Goal: Task Accomplishment & Management: Complete application form

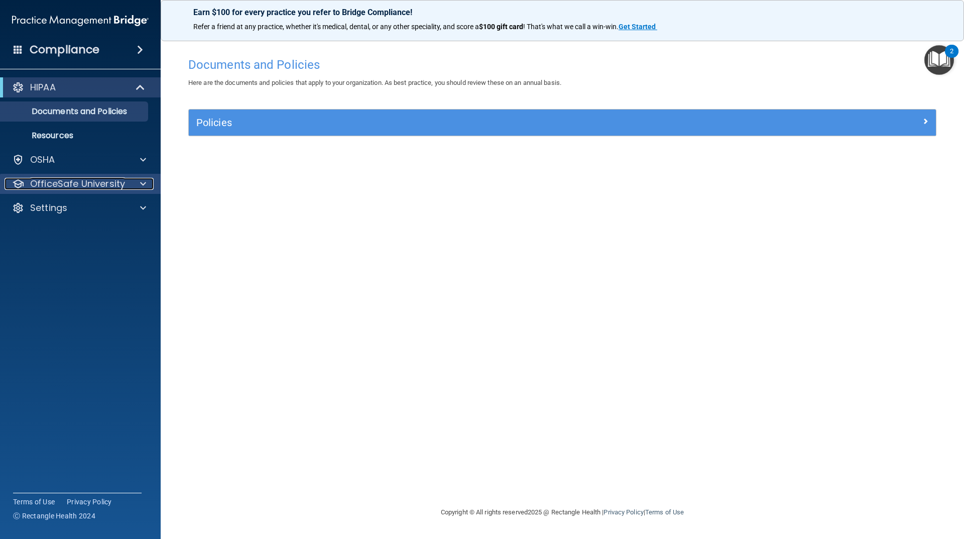
click at [136, 183] on div at bounding box center [141, 184] width 25 height 12
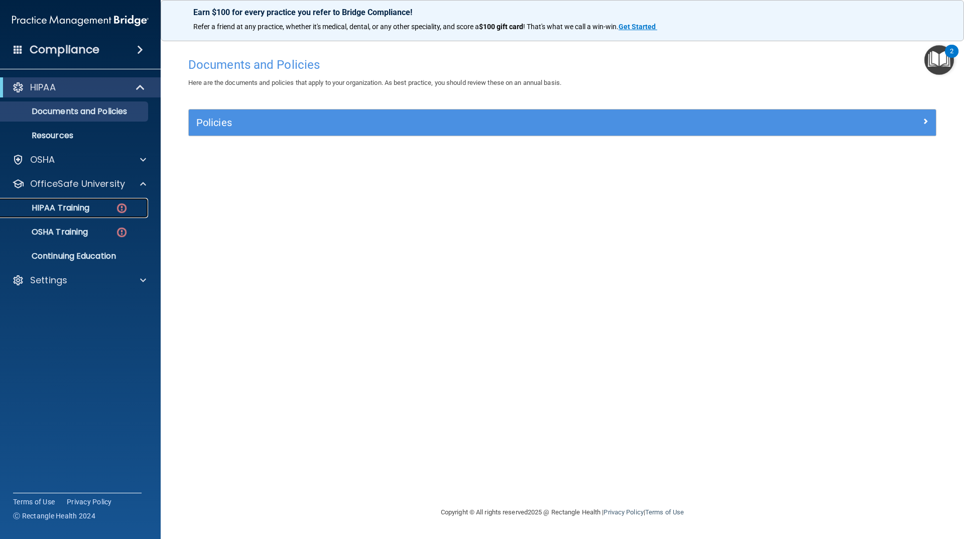
click at [94, 213] on link "HIPAA Training" at bounding box center [69, 208] width 158 height 20
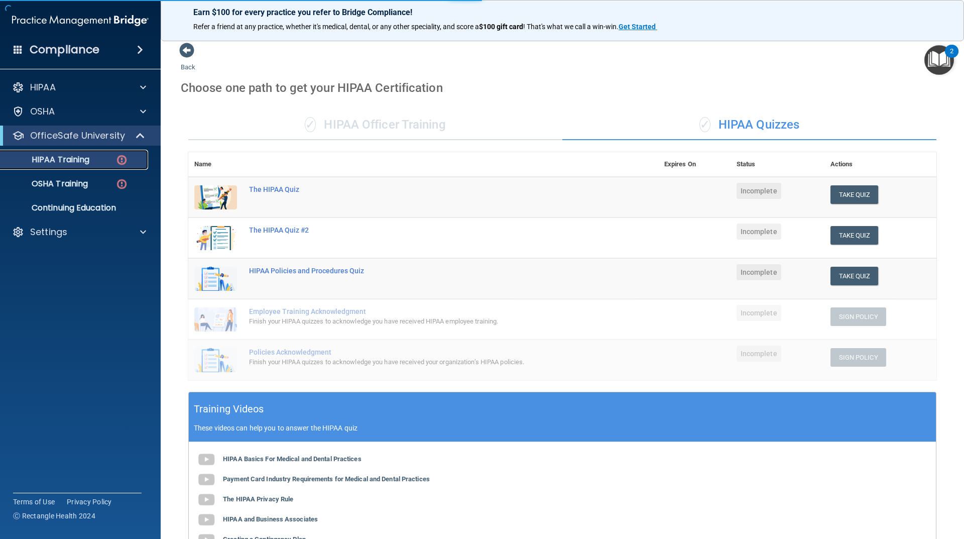
click at [105, 158] on div "HIPAA Training" at bounding box center [75, 160] width 137 height 10
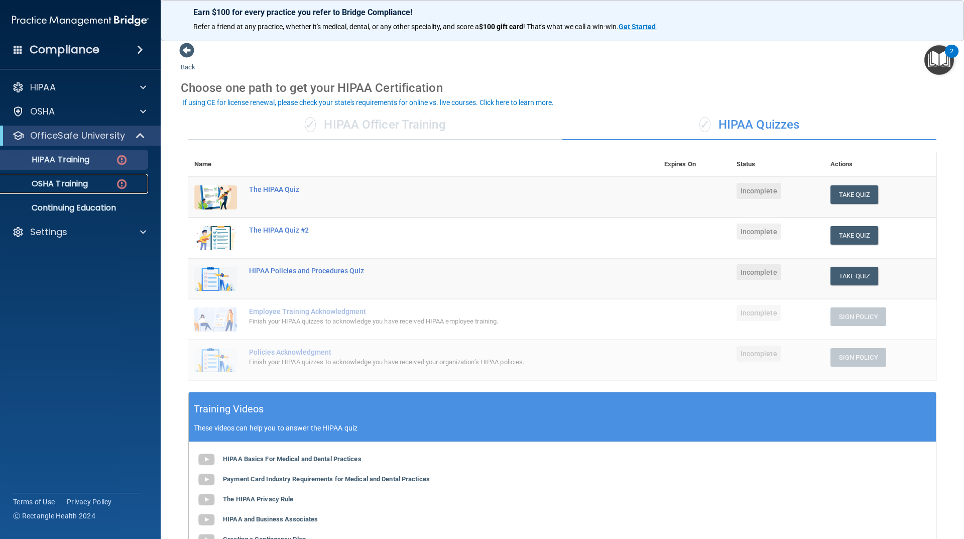
click at [95, 192] on link "OSHA Training" at bounding box center [69, 184] width 158 height 20
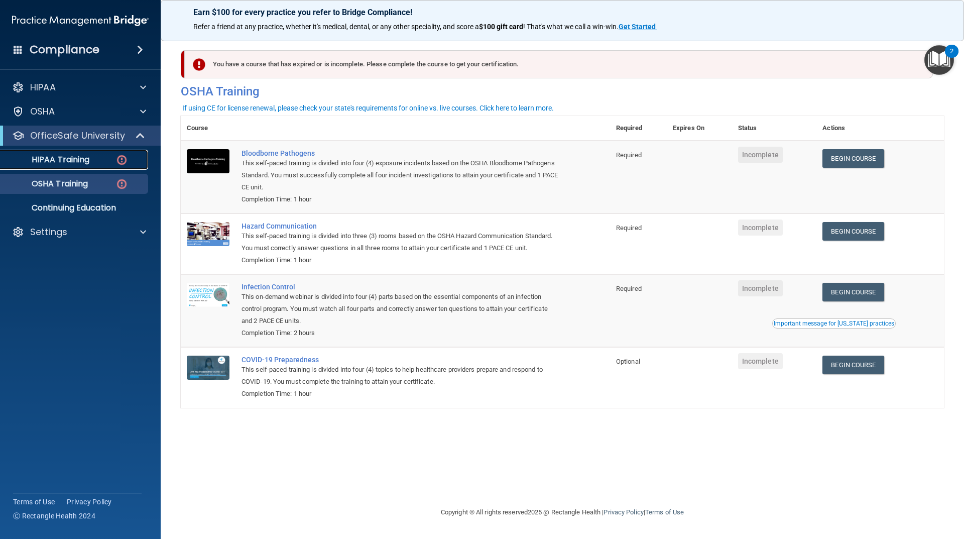
click at [67, 160] on p "HIPAA Training" at bounding box center [48, 160] width 83 height 10
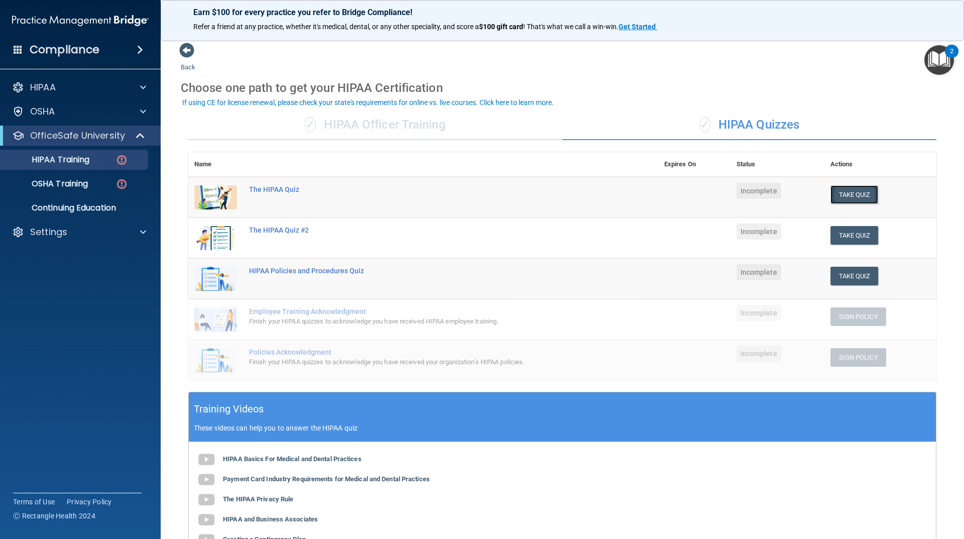
click at [842, 196] on button "Take Quiz" at bounding box center [854, 194] width 48 height 19
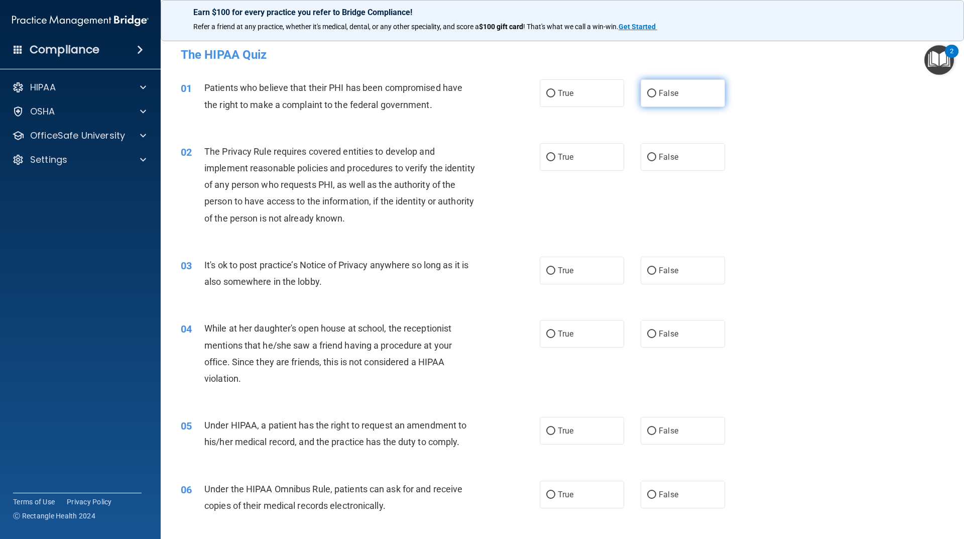
click at [660, 95] on span "False" at bounding box center [669, 93] width 20 height 10
click at [656, 95] on input "False" at bounding box center [651, 94] width 9 height 8
radio input "true"
click at [664, 273] on span "False" at bounding box center [669, 271] width 20 height 10
click at [656, 273] on input "False" at bounding box center [651, 271] width 9 height 8
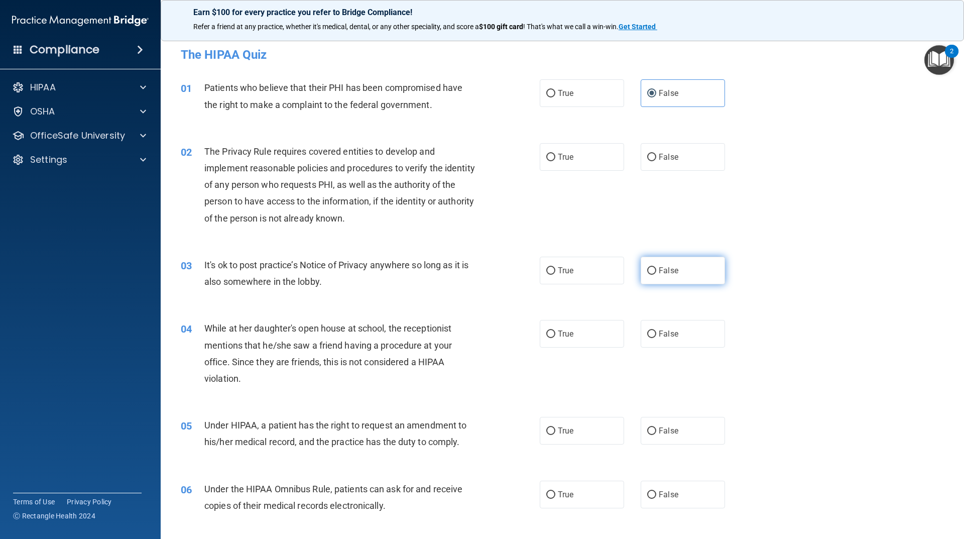
radio input "true"
click at [570, 152] on label "True" at bounding box center [582, 157] width 84 height 28
click at [555, 154] on input "True" at bounding box center [550, 158] width 9 height 8
radio input "true"
click at [664, 335] on span "False" at bounding box center [669, 334] width 20 height 10
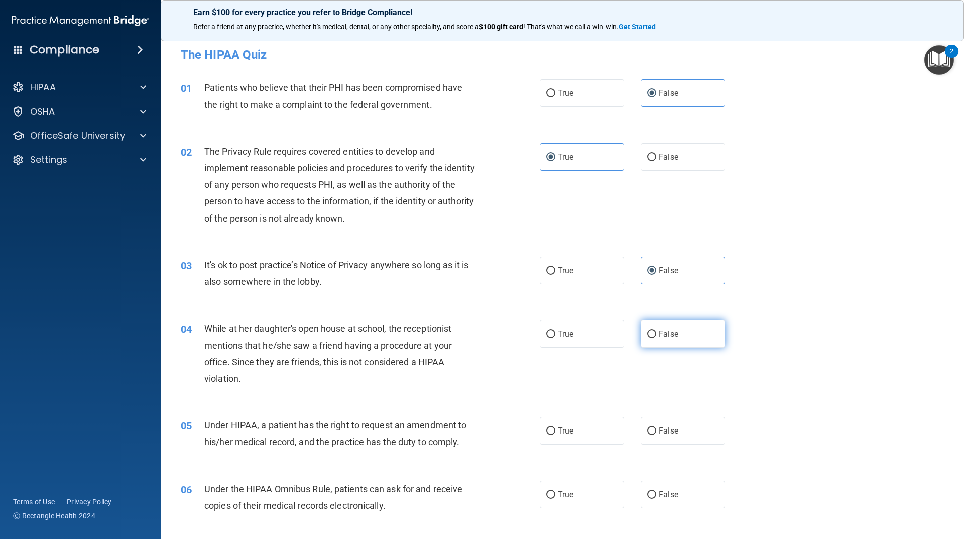
click at [656, 335] on input "False" at bounding box center [651, 334] width 9 height 8
radio input "true"
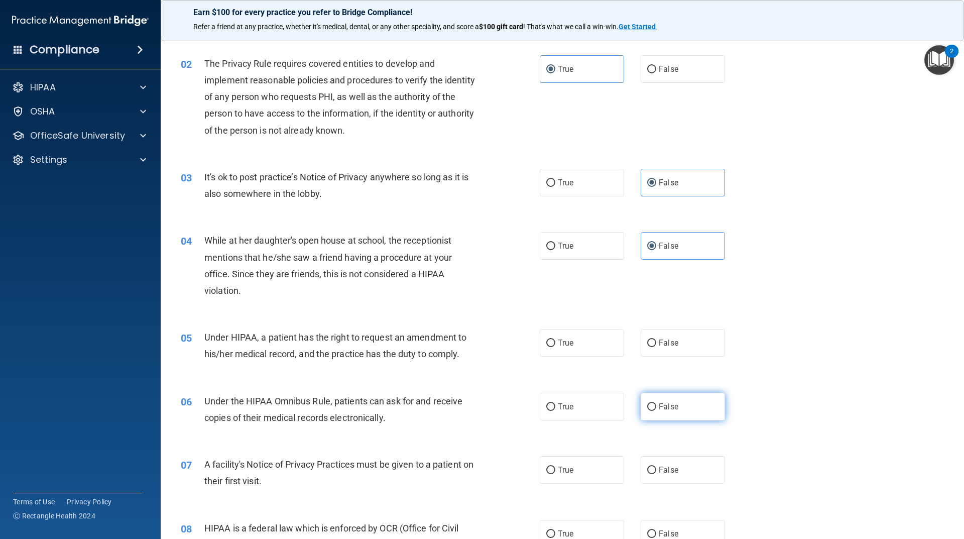
scroll to position [100, 0]
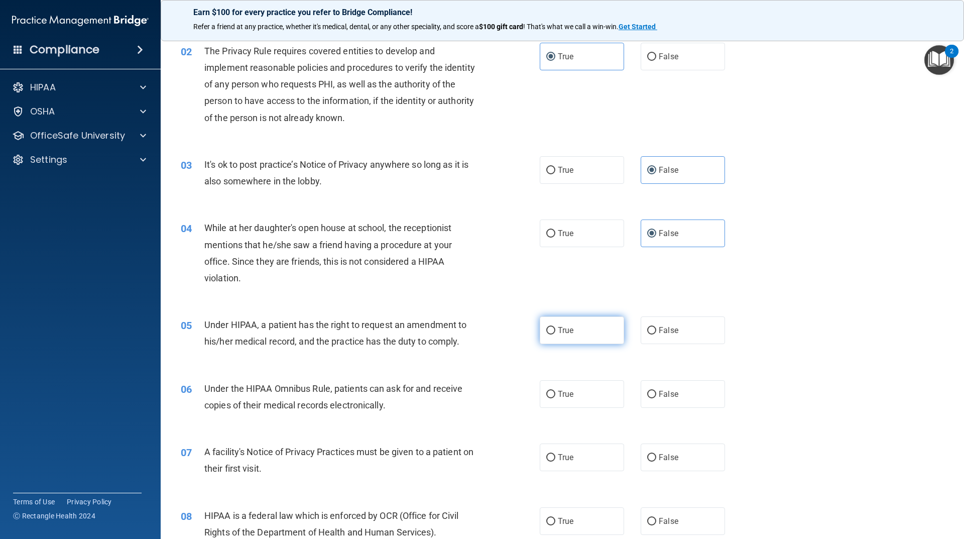
click at [576, 328] on label "True" at bounding box center [582, 330] width 84 height 28
click at [555, 328] on input "True" at bounding box center [550, 331] width 9 height 8
radio input "true"
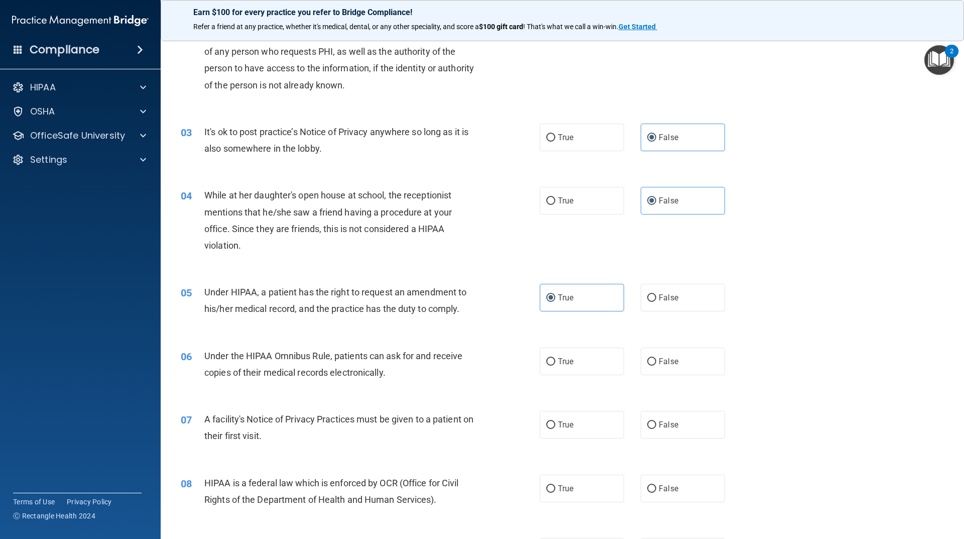
scroll to position [151, 0]
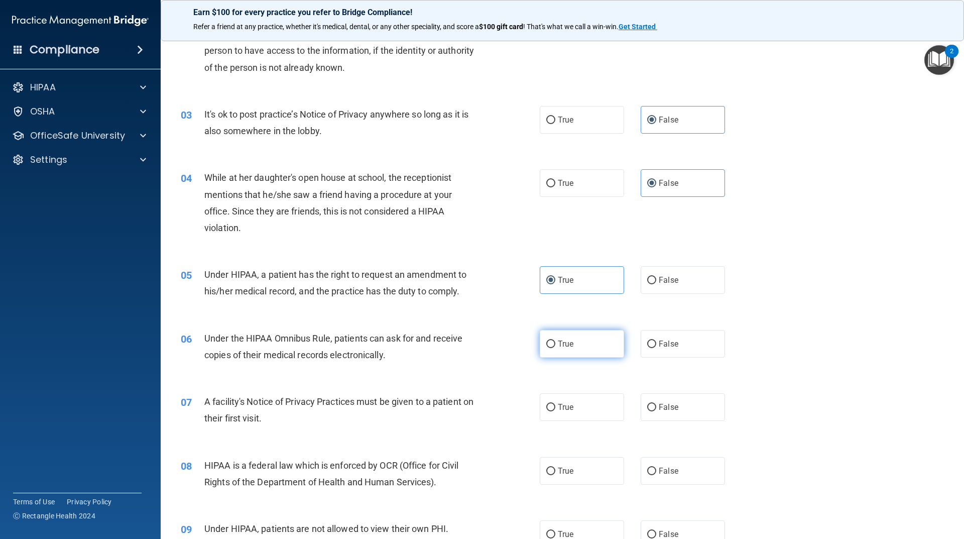
drag, startPoint x: 572, startPoint y: 323, endPoint x: 575, endPoint y: 333, distance: 10.6
click at [573, 327] on div "06 Under the HIPAA Omnibus Rule, patients can ask for and receive copies of the…" at bounding box center [562, 348] width 778 height 63
click at [578, 337] on label "True" at bounding box center [582, 344] width 84 height 28
click at [555, 340] on input "True" at bounding box center [550, 344] width 9 height 8
radio input "true"
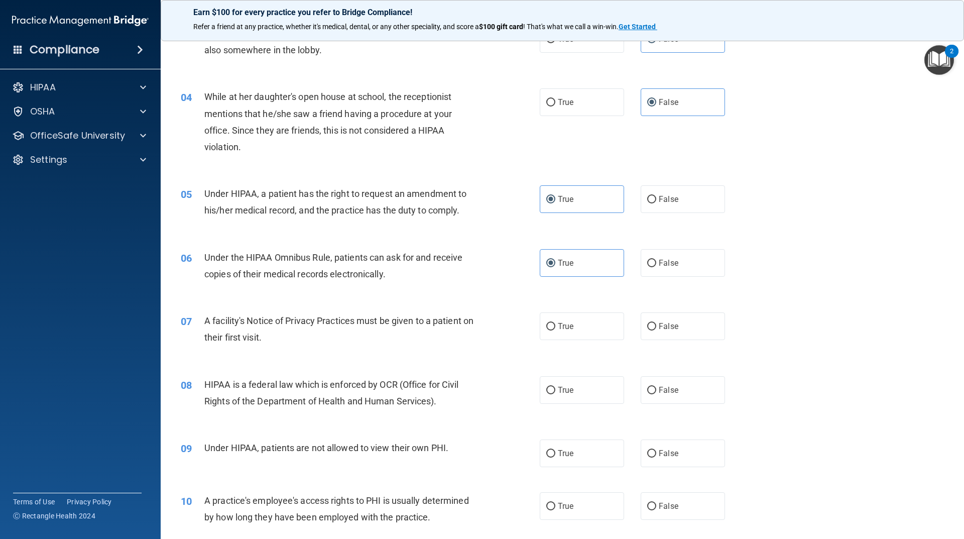
scroll to position [251, 0]
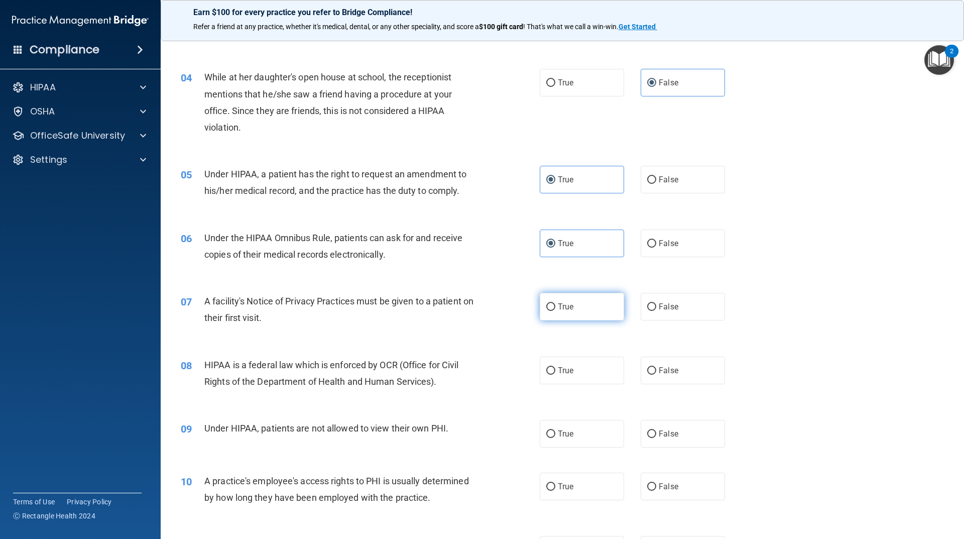
click at [590, 306] on label "True" at bounding box center [582, 307] width 84 height 28
click at [555, 306] on input "True" at bounding box center [550, 307] width 9 height 8
radio input "true"
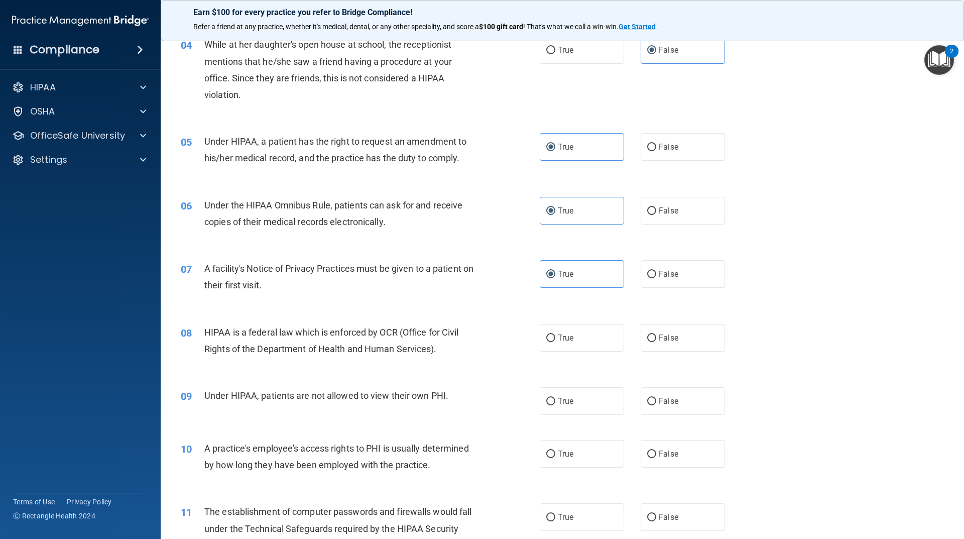
scroll to position [301, 0]
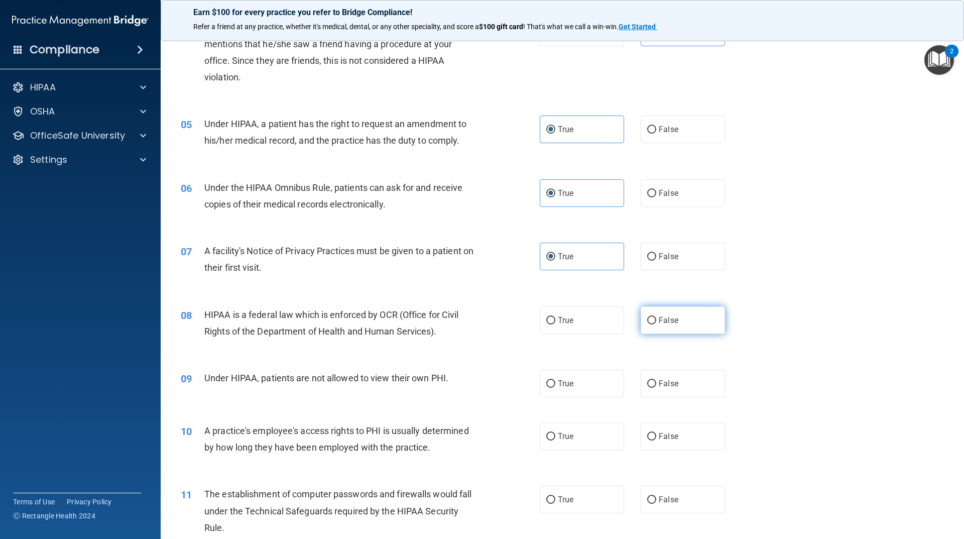
click at [670, 320] on span "False" at bounding box center [669, 320] width 20 height 10
click at [656, 320] on input "False" at bounding box center [651, 321] width 9 height 8
radio input "true"
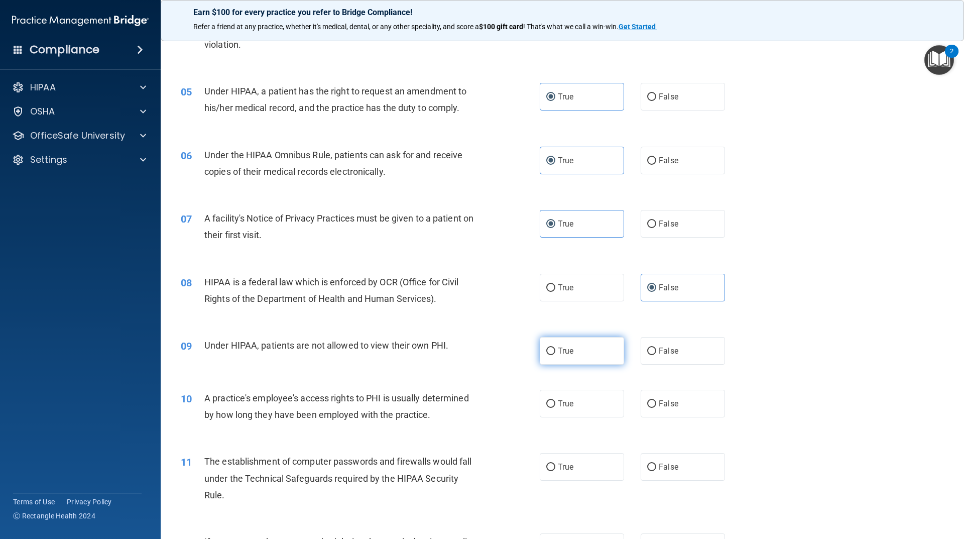
scroll to position [351, 0]
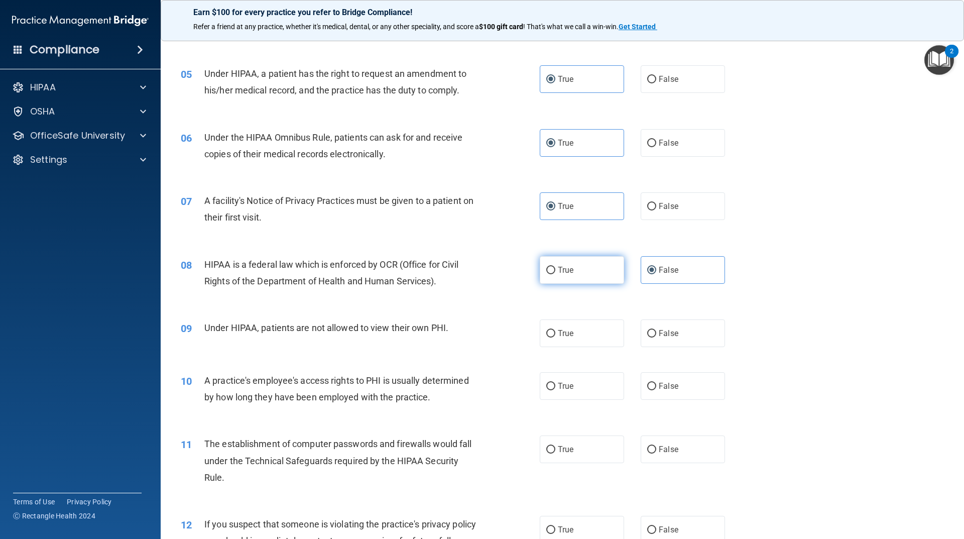
click at [558, 270] on span "True" at bounding box center [566, 270] width 16 height 10
click at [555, 270] on input "True" at bounding box center [550, 271] width 9 height 8
radio input "true"
radio input "false"
click at [663, 337] on span "False" at bounding box center [669, 333] width 20 height 10
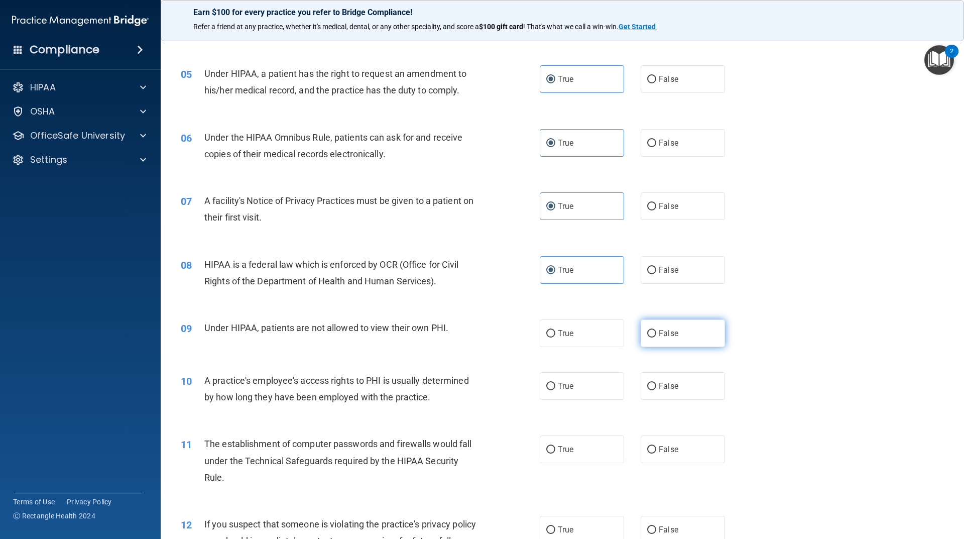
click at [656, 337] on input "False" at bounding box center [651, 334] width 9 height 8
radio input "true"
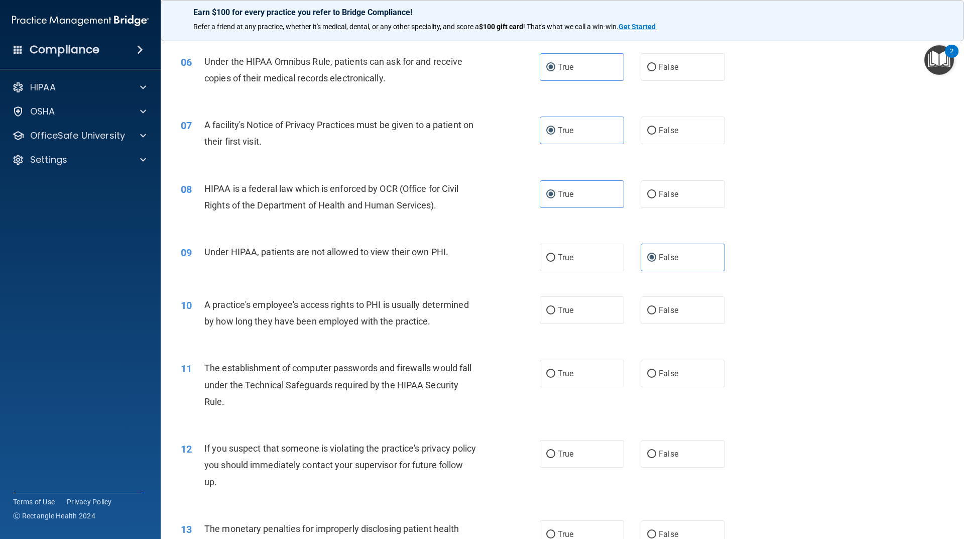
scroll to position [452, 0]
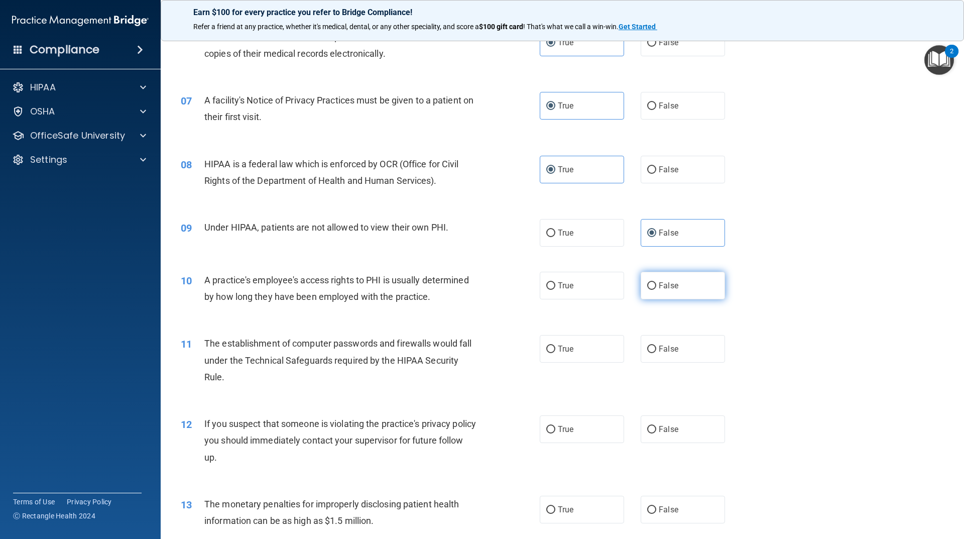
click at [640, 286] on label "False" at bounding box center [682, 286] width 84 height 28
click at [647, 286] on input "False" at bounding box center [651, 286] width 9 height 8
radio input "true"
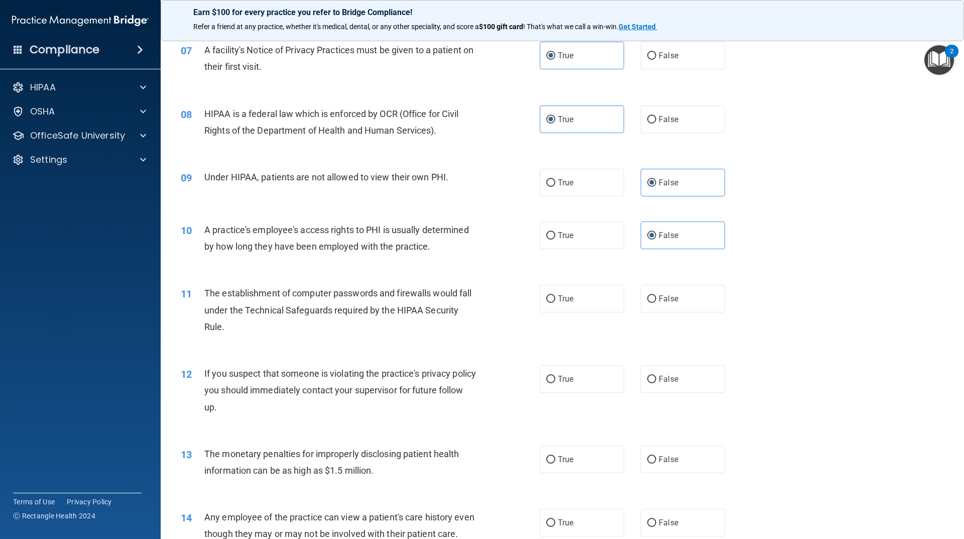
scroll to position [552, 0]
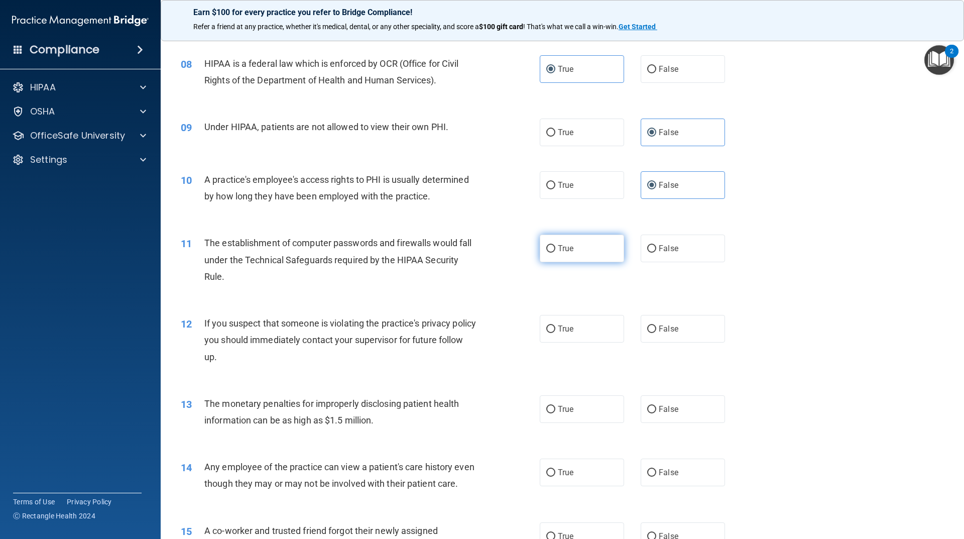
click at [600, 250] on label "True" at bounding box center [582, 248] width 84 height 28
click at [555, 250] on input "True" at bounding box center [550, 249] width 9 height 8
radio input "true"
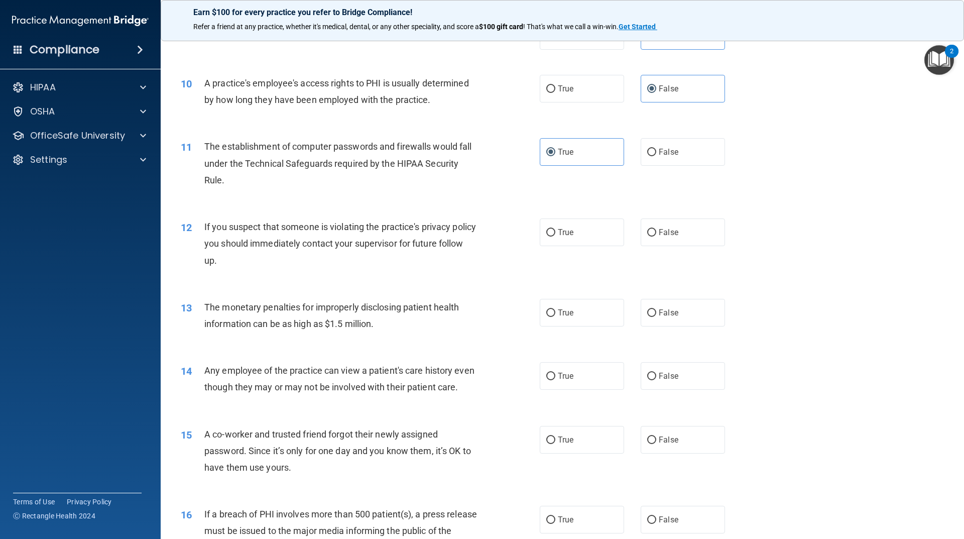
scroll to position [652, 0]
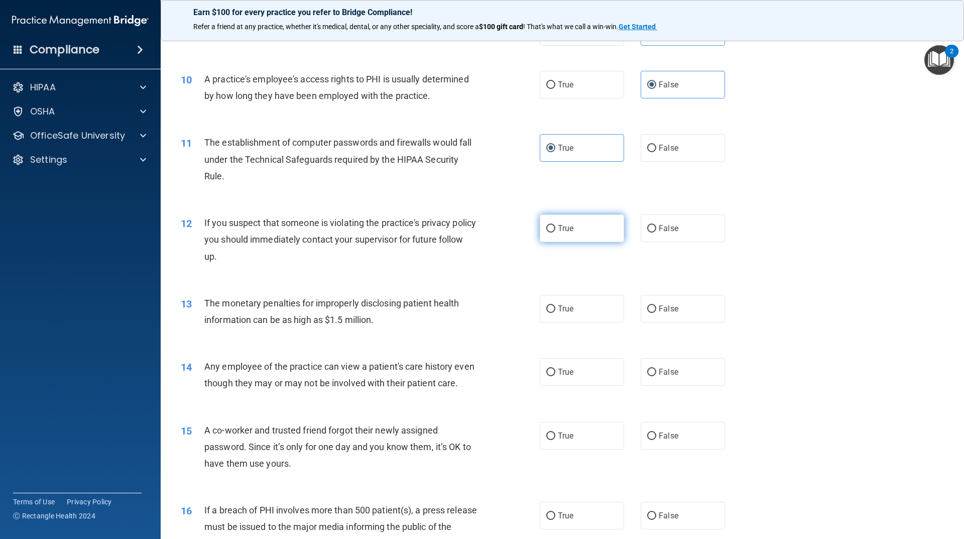
click at [548, 221] on label "True" at bounding box center [582, 228] width 84 height 28
click at [548, 225] on input "True" at bounding box center [550, 229] width 9 height 8
radio input "true"
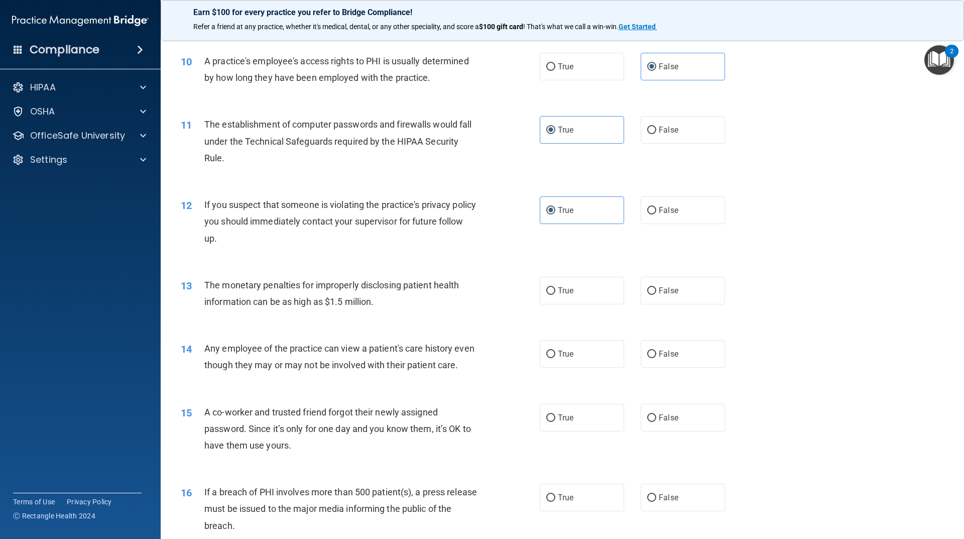
scroll to position [703, 0]
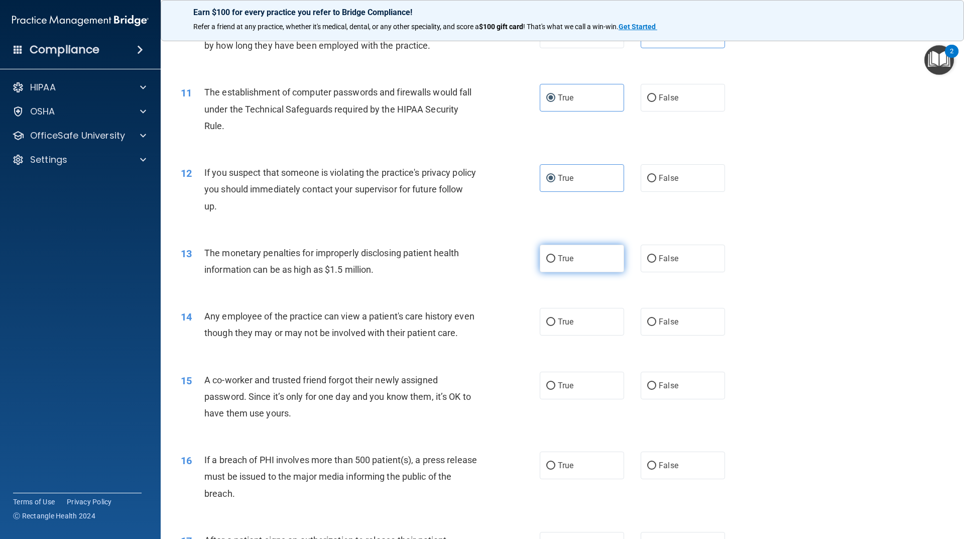
click at [558, 257] on span "True" at bounding box center [566, 258] width 16 height 10
click at [555, 257] on input "True" at bounding box center [550, 259] width 9 height 8
radio input "true"
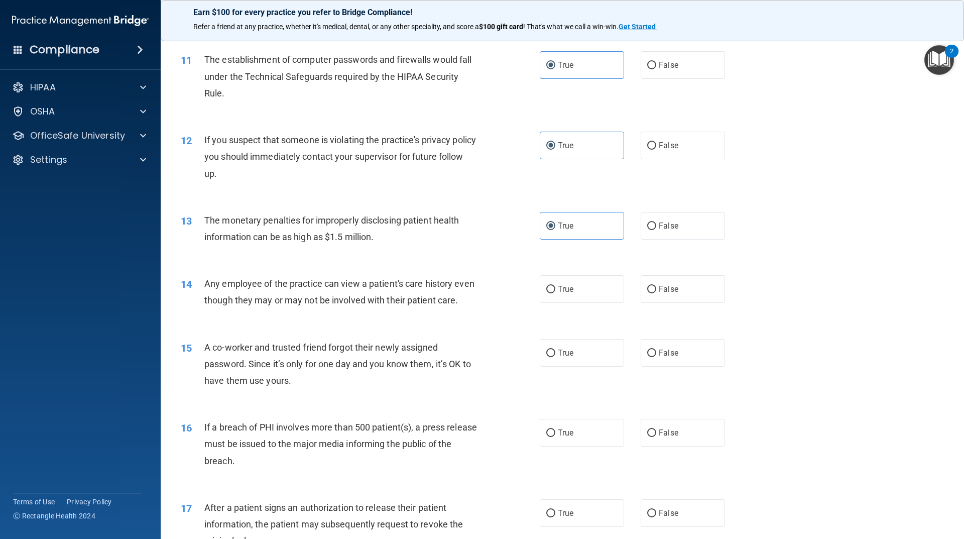
scroll to position [753, 0]
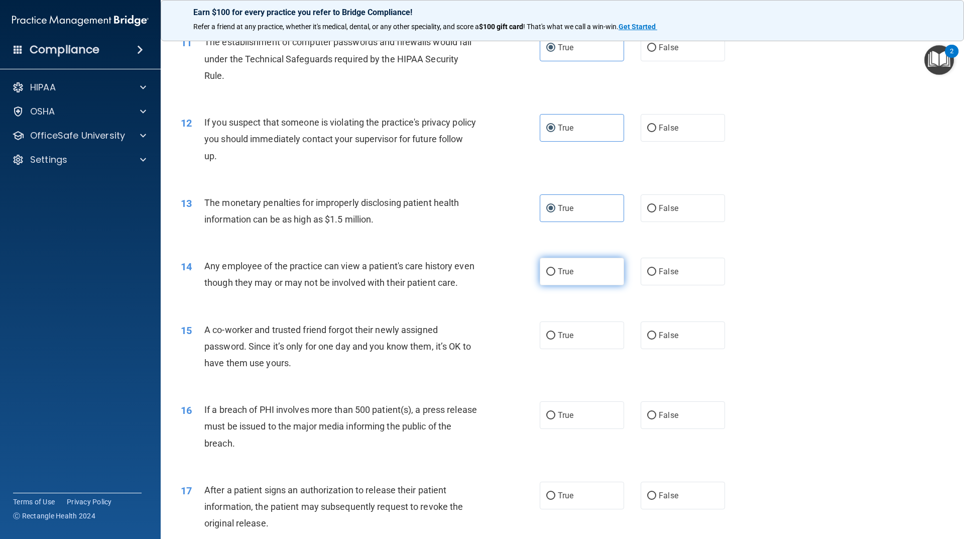
click at [578, 261] on label "True" at bounding box center [582, 271] width 84 height 28
click at [555, 268] on input "True" at bounding box center [550, 272] width 9 height 8
radio input "true"
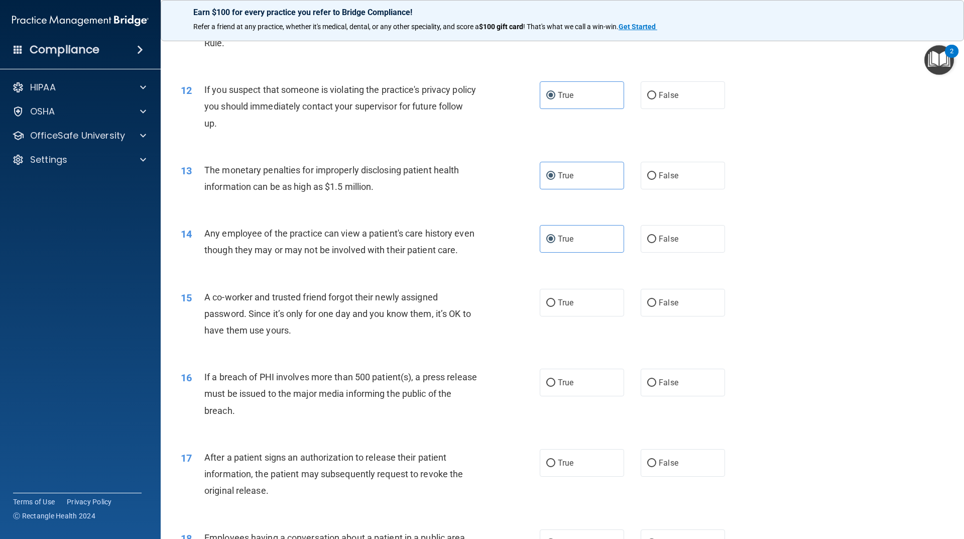
scroll to position [803, 0]
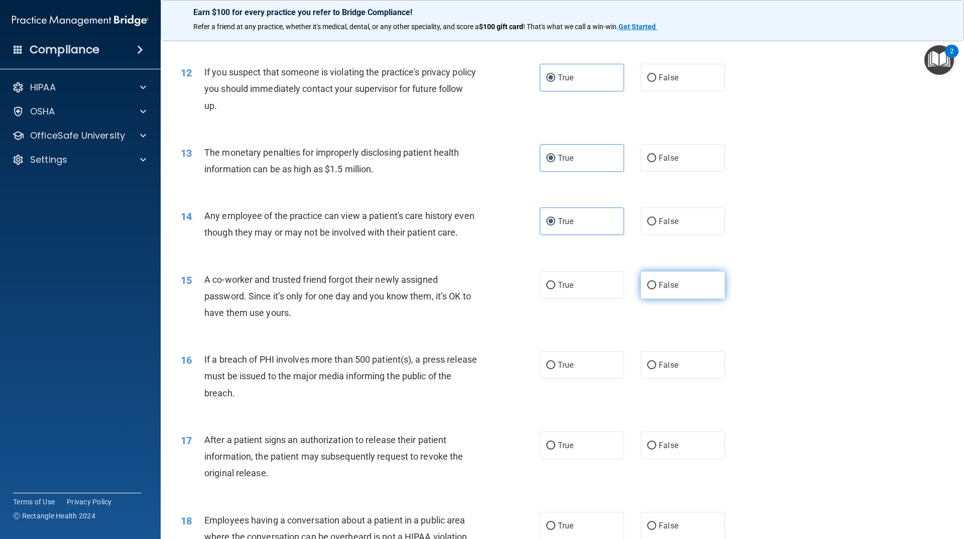
click at [678, 295] on label "False" at bounding box center [682, 285] width 84 height 28
click at [656, 289] on input "False" at bounding box center [651, 286] width 9 height 8
radio input "true"
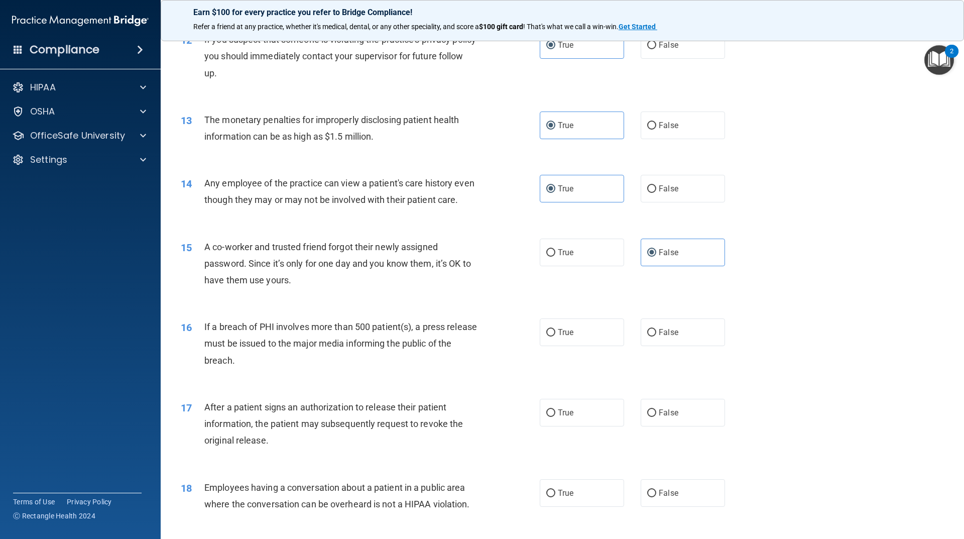
scroll to position [903, 0]
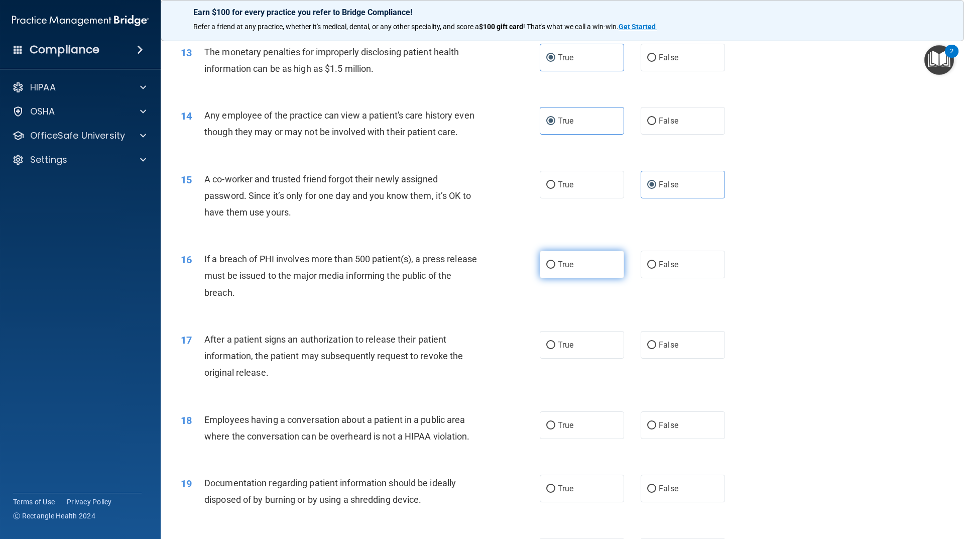
drag, startPoint x: 585, startPoint y: 276, endPoint x: 561, endPoint y: 310, distance: 41.1
click at [584, 277] on label "True" at bounding box center [582, 264] width 84 height 28
click at [555, 269] on input "True" at bounding box center [550, 265] width 9 height 8
radio input "true"
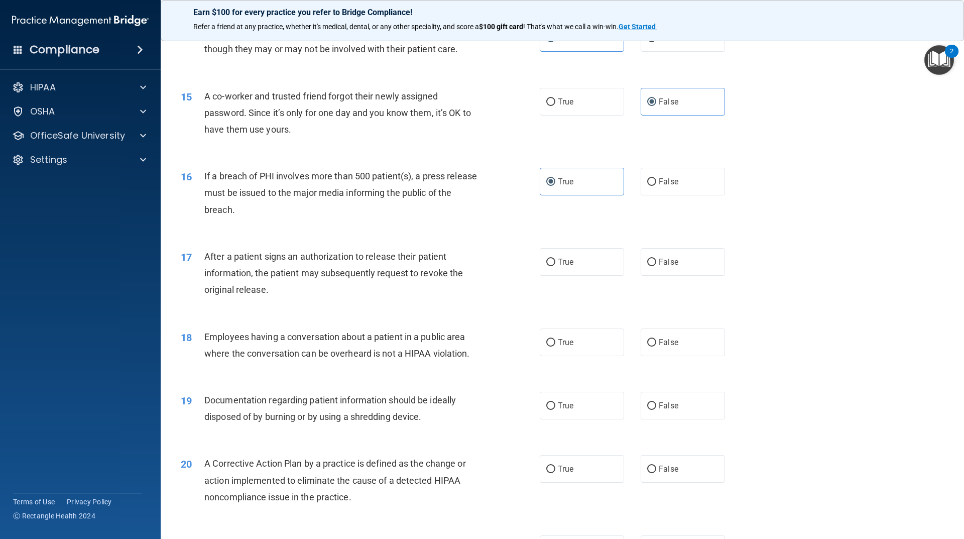
scroll to position [1004, 0]
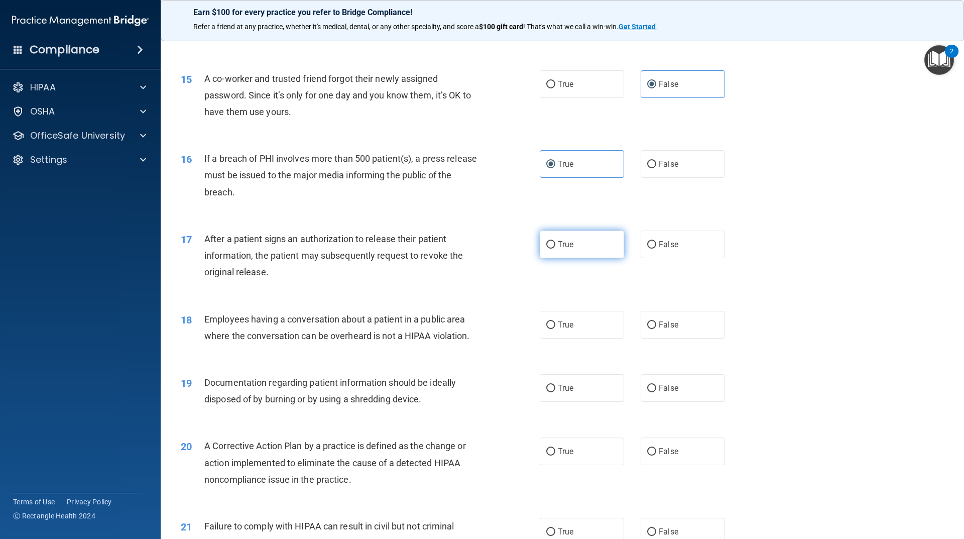
click at [590, 258] on label "True" at bounding box center [582, 244] width 84 height 28
click at [555, 248] on input "True" at bounding box center [550, 245] width 9 height 8
radio input "true"
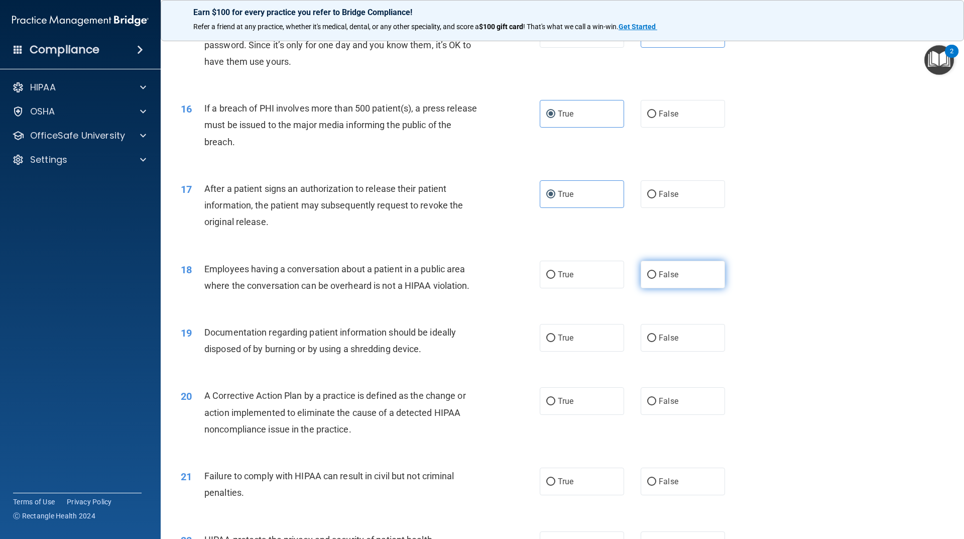
click at [647, 279] on input "False" at bounding box center [651, 275] width 9 height 8
radio input "true"
click at [584, 351] on label "True" at bounding box center [582, 338] width 84 height 28
click at [555, 342] on input "True" at bounding box center [550, 338] width 9 height 8
radio input "true"
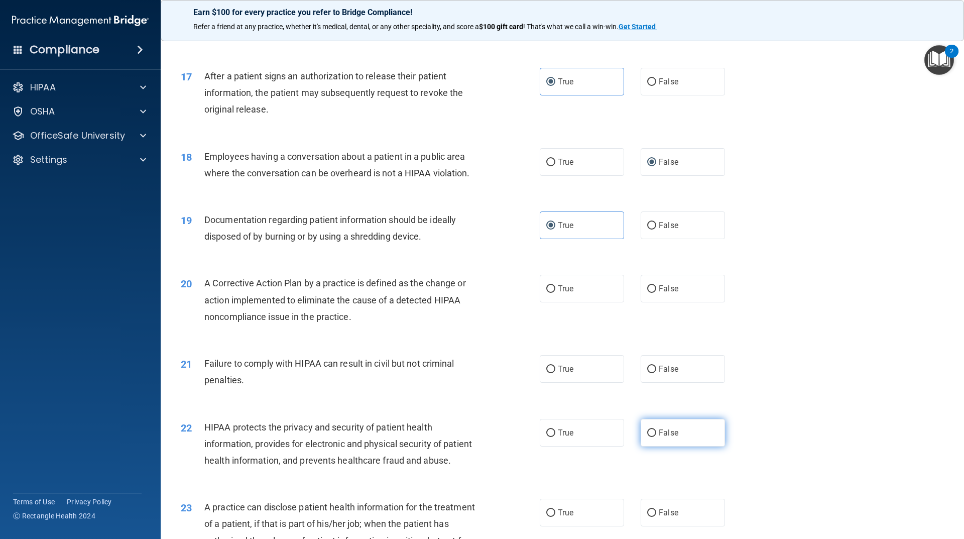
scroll to position [1185, 0]
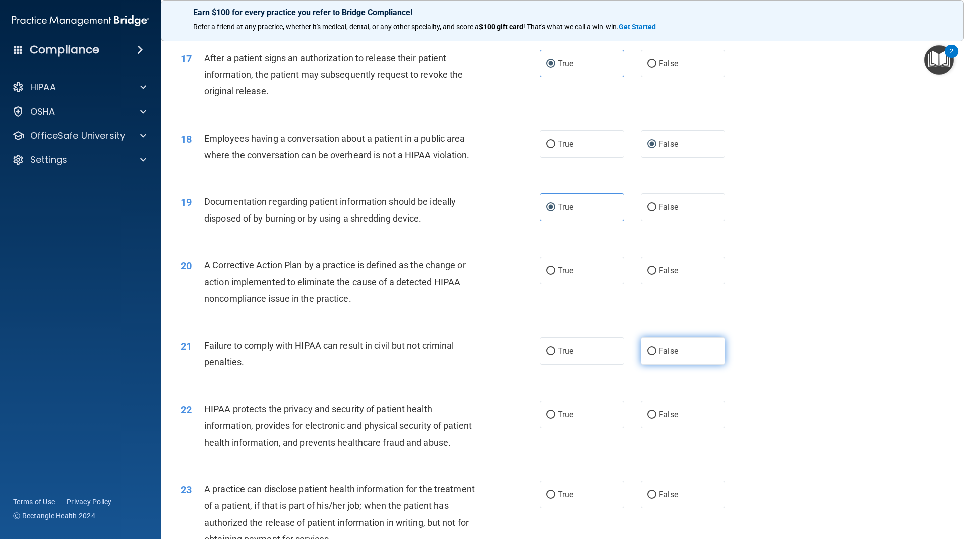
click at [687, 364] on label "False" at bounding box center [682, 351] width 84 height 28
click at [656, 355] on input "False" at bounding box center [651, 351] width 9 height 8
radio input "true"
click at [573, 284] on label "True" at bounding box center [582, 270] width 84 height 28
click at [555, 275] on input "True" at bounding box center [550, 271] width 9 height 8
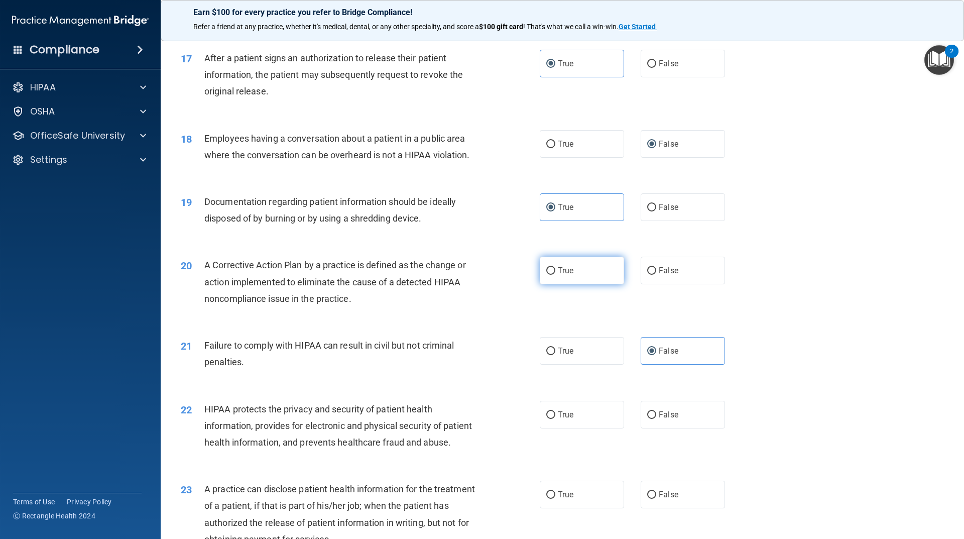
radio input "true"
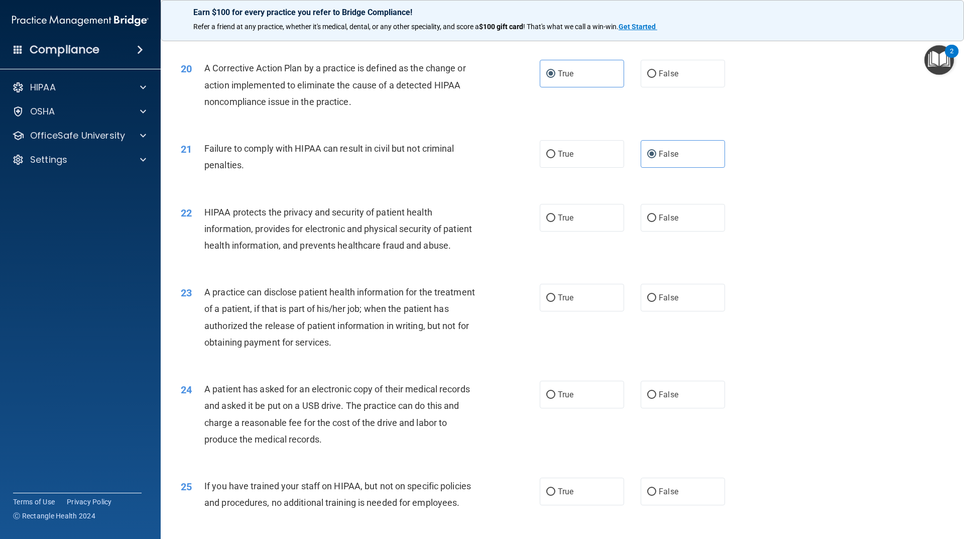
scroll to position [1385, 0]
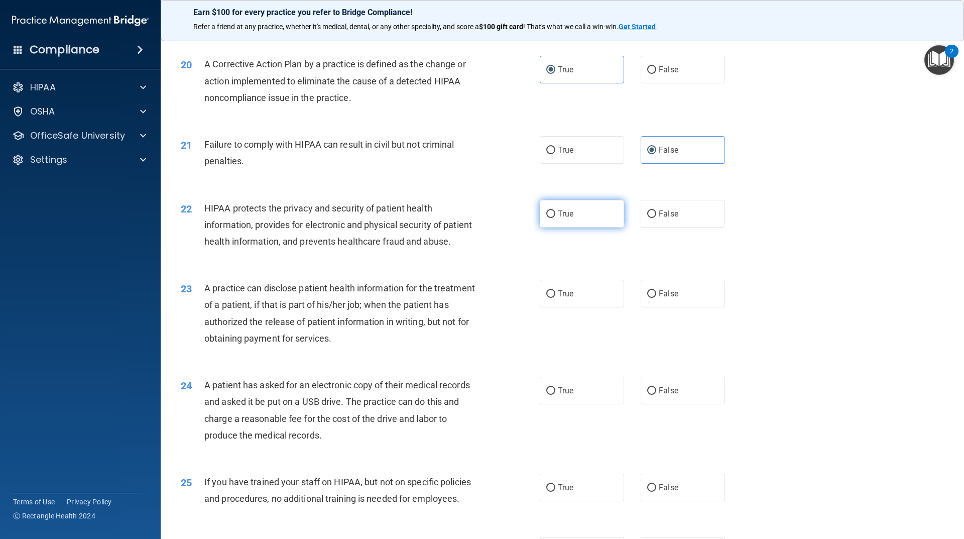
click at [581, 227] on label "True" at bounding box center [582, 214] width 84 height 28
click at [555, 218] on input "True" at bounding box center [550, 214] width 9 height 8
radio input "true"
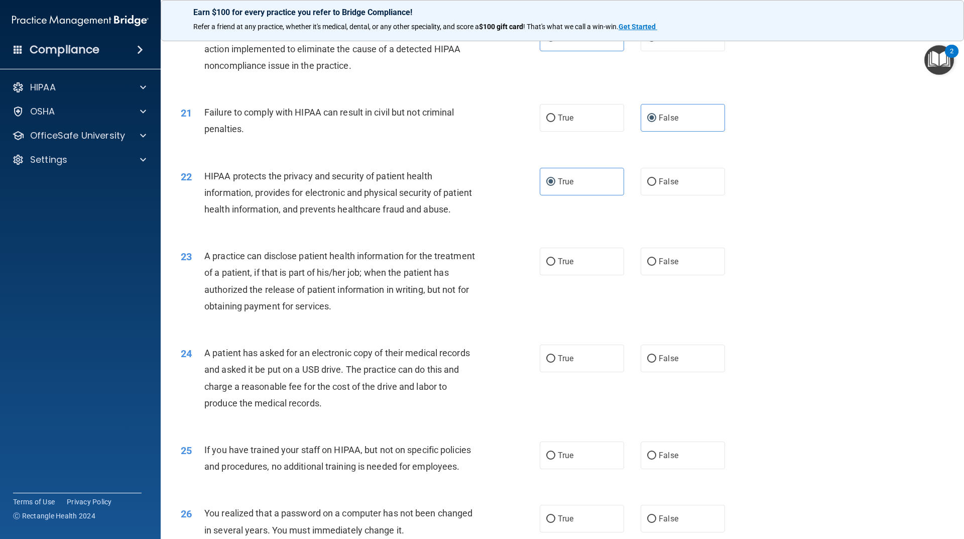
scroll to position [1435, 0]
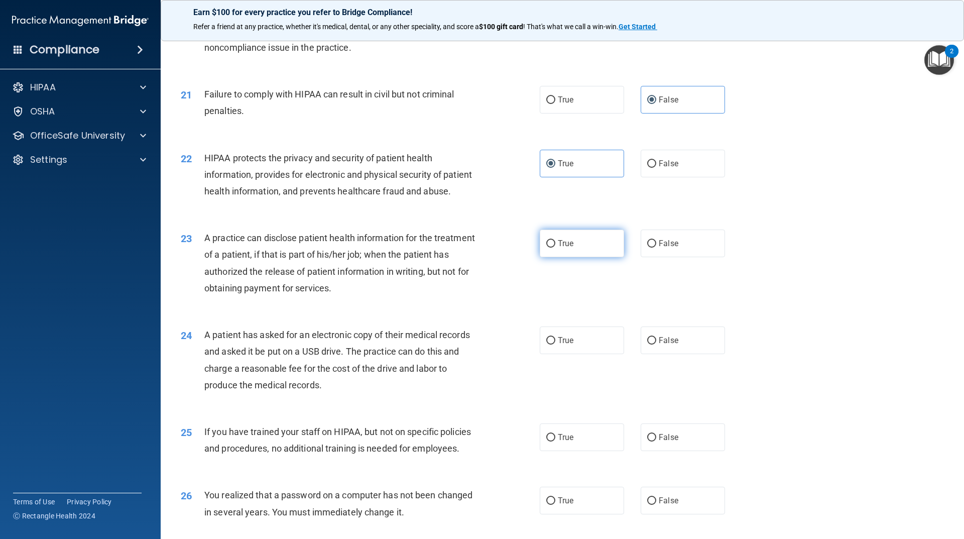
drag, startPoint x: 573, startPoint y: 294, endPoint x: 562, endPoint y: 284, distance: 14.6
click at [572, 291] on div "23 A practice can disclose patient health information for the treatment of a pa…" at bounding box center [562, 265] width 778 height 97
click at [562, 257] on label "True" at bounding box center [582, 243] width 84 height 28
click at [555, 247] on input "True" at bounding box center [550, 244] width 9 height 8
radio input "true"
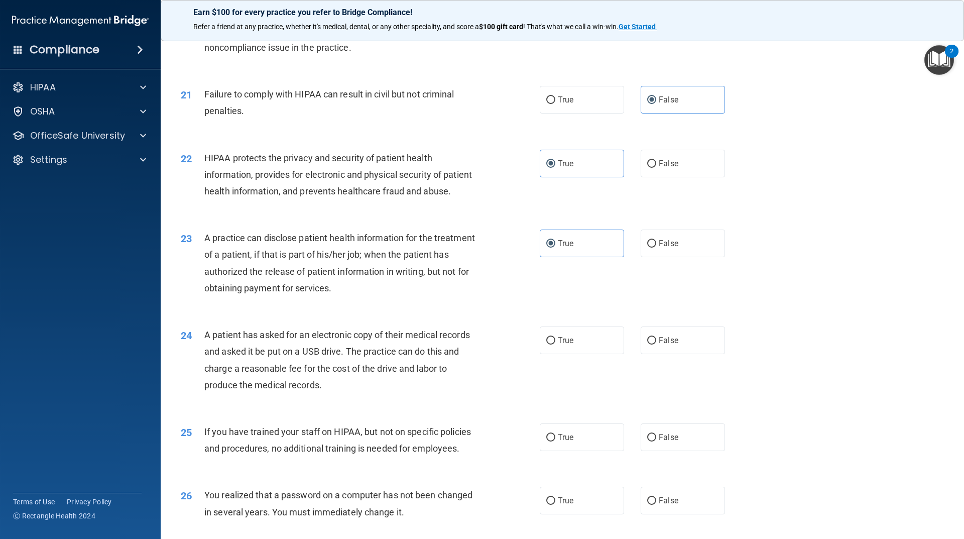
scroll to position [1486, 0]
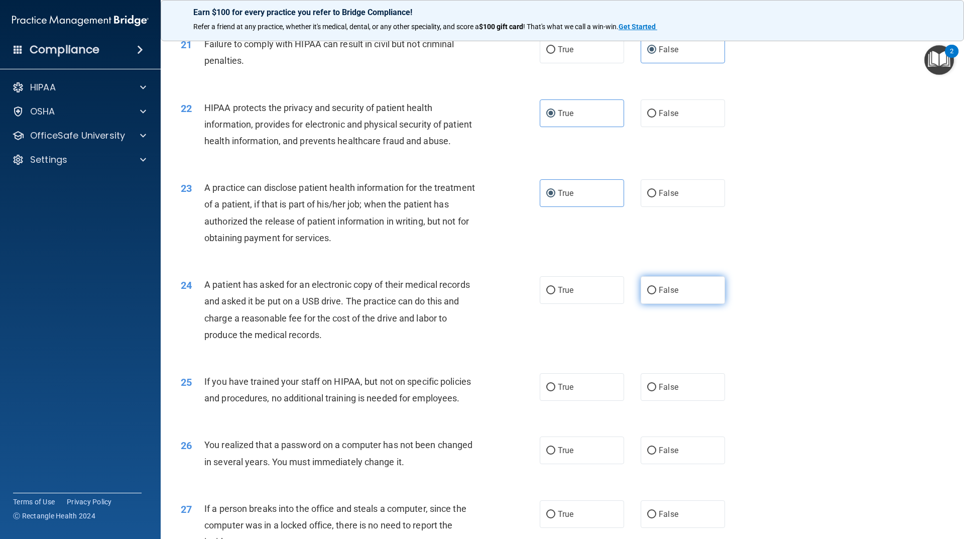
click at [661, 304] on label "False" at bounding box center [682, 290] width 84 height 28
click at [656, 294] on input "False" at bounding box center [651, 291] width 9 height 8
radio input "true"
click at [553, 304] on label "True" at bounding box center [582, 290] width 84 height 28
click at [553, 294] on input "True" at bounding box center [550, 291] width 9 height 8
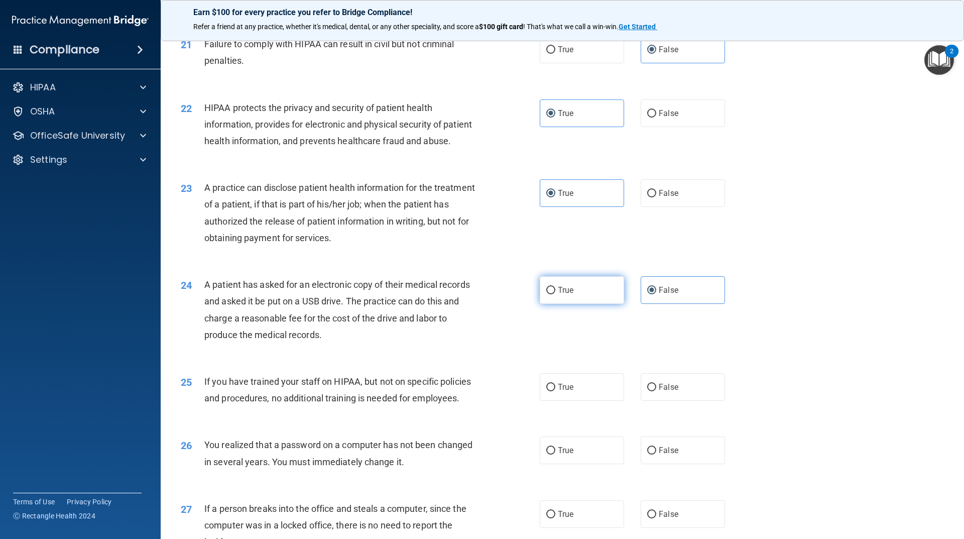
radio input "true"
radio input "false"
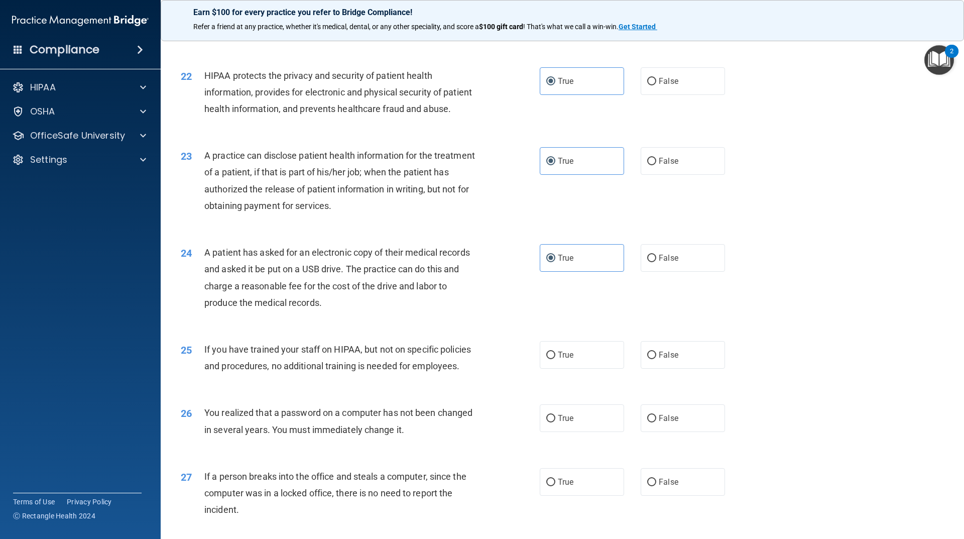
scroll to position [1586, 0]
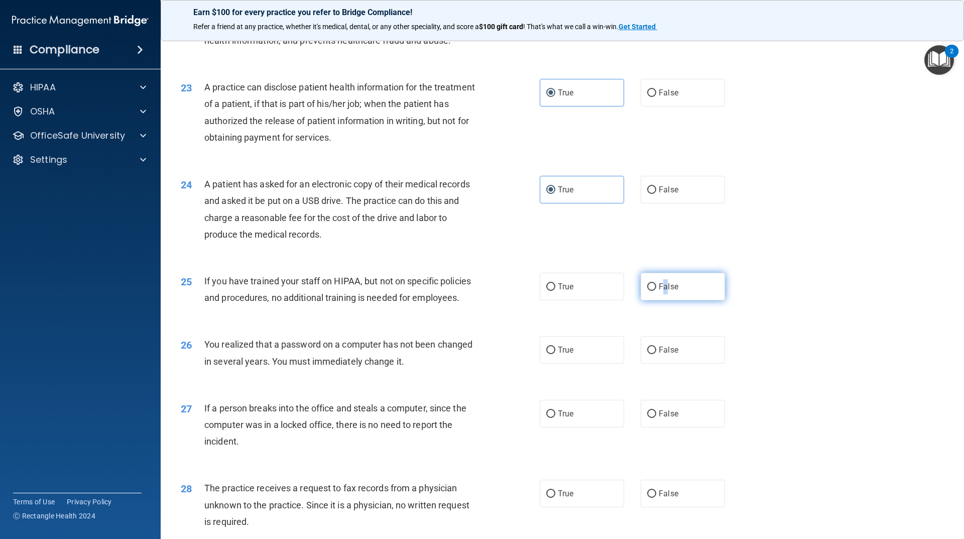
click at [661, 300] on label "False" at bounding box center [682, 287] width 84 height 28
click at [659, 291] on span "False" at bounding box center [669, 287] width 20 height 10
click at [655, 291] on input "False" at bounding box center [651, 287] width 9 height 8
radio input "true"
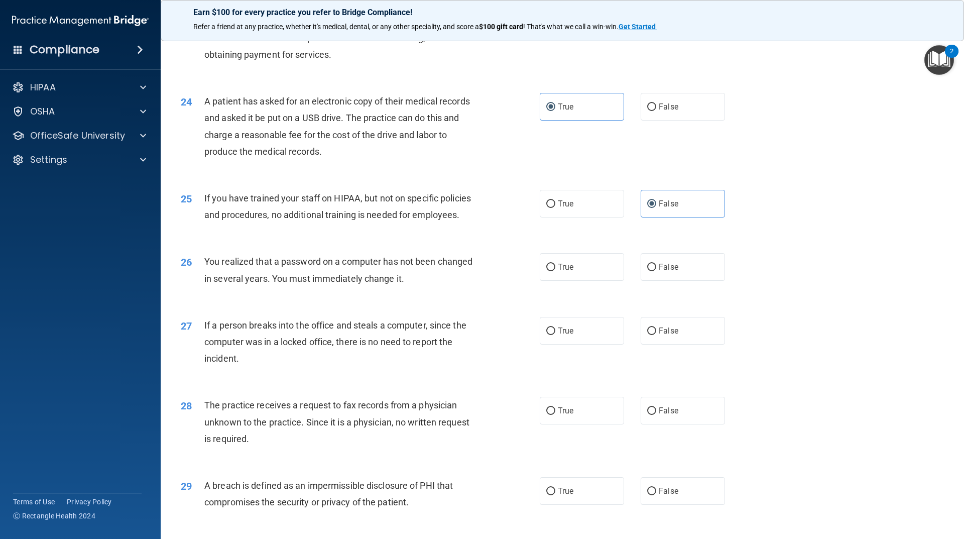
scroll to position [1686, 0]
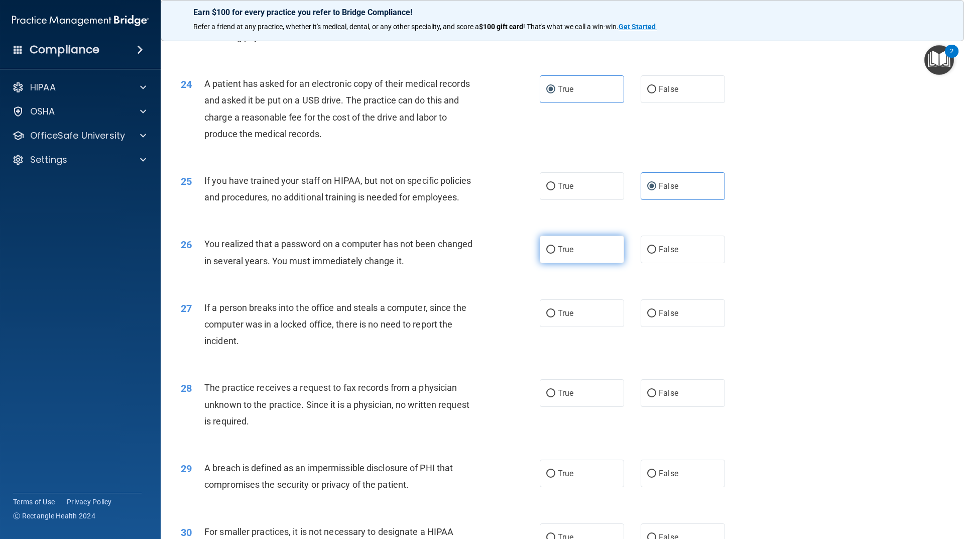
click at [589, 263] on label "True" at bounding box center [582, 249] width 84 height 28
click at [555, 253] on input "True" at bounding box center [550, 250] width 9 height 8
radio input "true"
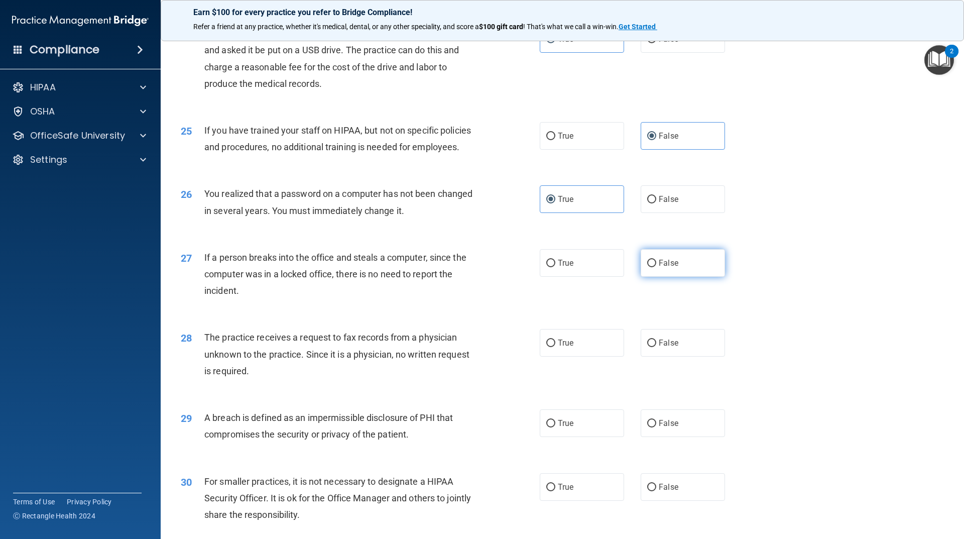
click at [668, 268] on span "False" at bounding box center [669, 263] width 20 height 10
click at [656, 267] on input "False" at bounding box center [651, 263] width 9 height 8
radio input "true"
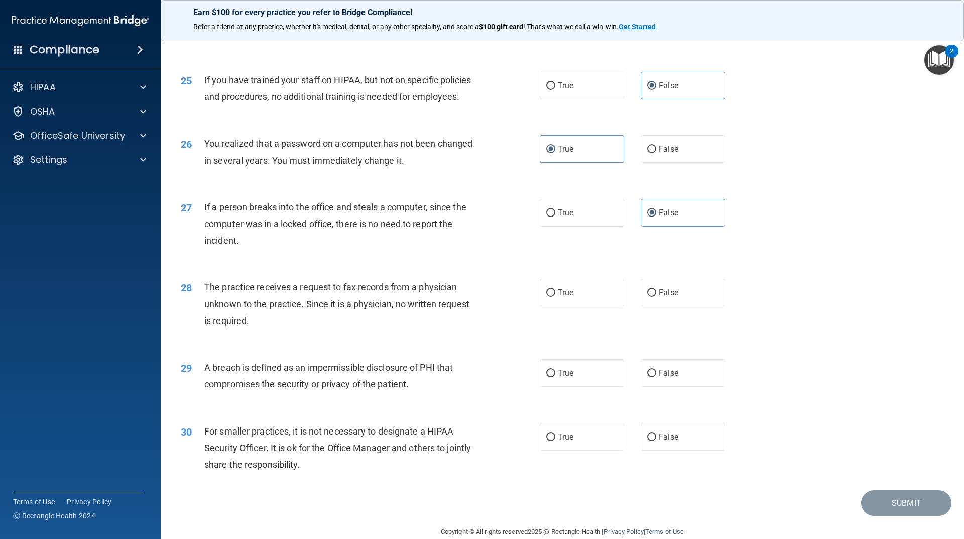
scroll to position [1837, 0]
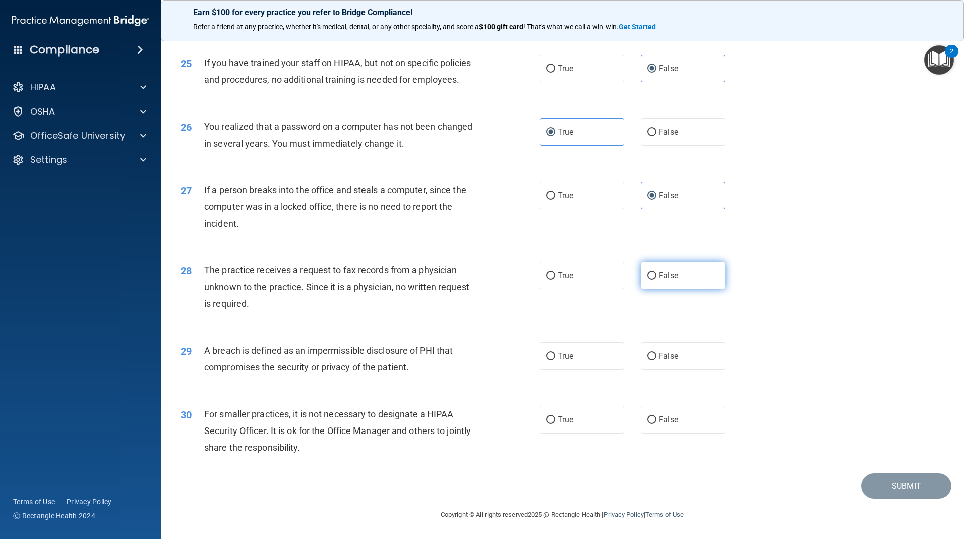
click at [674, 281] on label "False" at bounding box center [682, 275] width 84 height 28
click at [656, 280] on input "False" at bounding box center [651, 276] width 9 height 8
radio input "true"
click at [572, 428] on label "True" at bounding box center [582, 420] width 84 height 28
click at [555, 424] on input "True" at bounding box center [550, 420] width 9 height 8
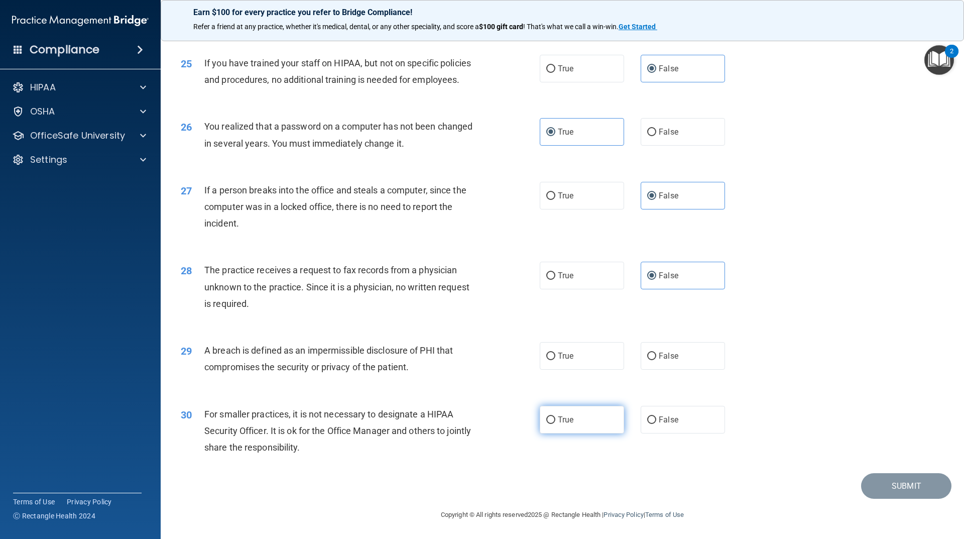
radio input "true"
click at [578, 357] on label "True" at bounding box center [582, 356] width 84 height 28
click at [555, 357] on input "True" at bounding box center [550, 356] width 9 height 8
radio input "true"
click at [890, 481] on button "Submit" at bounding box center [906, 486] width 90 height 26
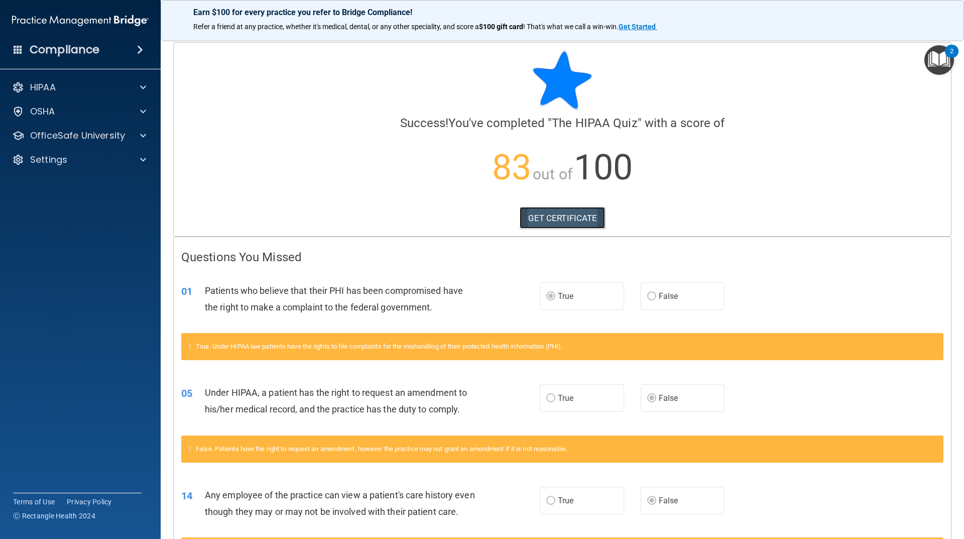
click at [546, 215] on link "GET CERTIFICATE" at bounding box center [562, 218] width 86 height 22
click at [131, 128] on div "OfficeSafe University" at bounding box center [80, 135] width 161 height 20
click at [141, 130] on div at bounding box center [141, 135] width 25 height 12
click at [87, 166] on link "HIPAA Training" at bounding box center [69, 160] width 158 height 20
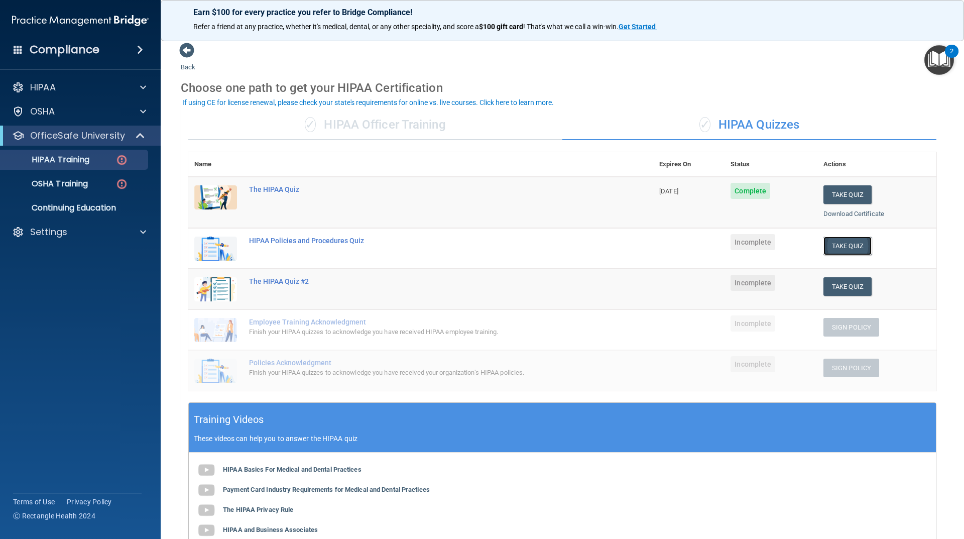
click at [831, 239] on button "Take Quiz" at bounding box center [847, 245] width 48 height 19
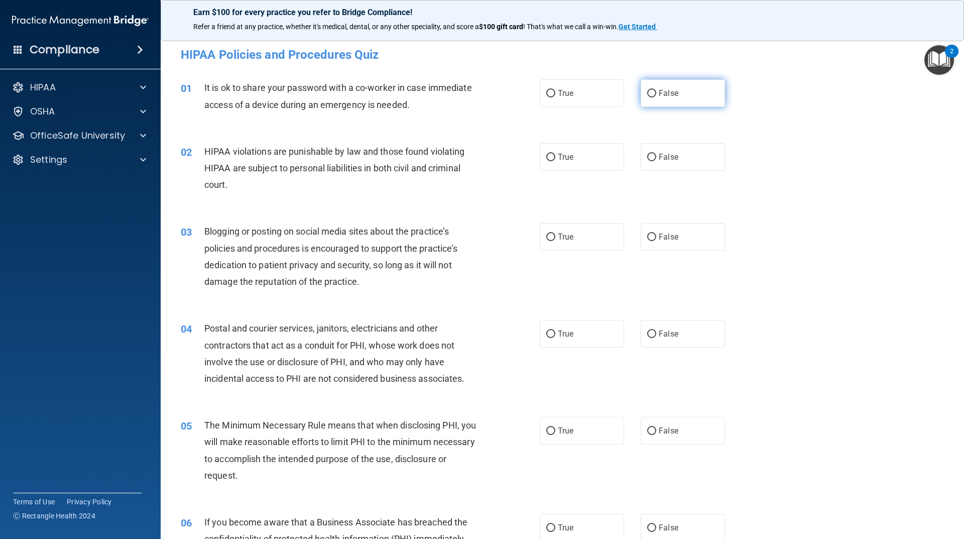
click at [662, 92] on span "False" at bounding box center [669, 93] width 20 height 10
click at [656, 92] on input "False" at bounding box center [651, 94] width 9 height 8
radio input "true"
click at [582, 163] on label "True" at bounding box center [582, 157] width 84 height 28
click at [555, 161] on input "True" at bounding box center [550, 158] width 9 height 8
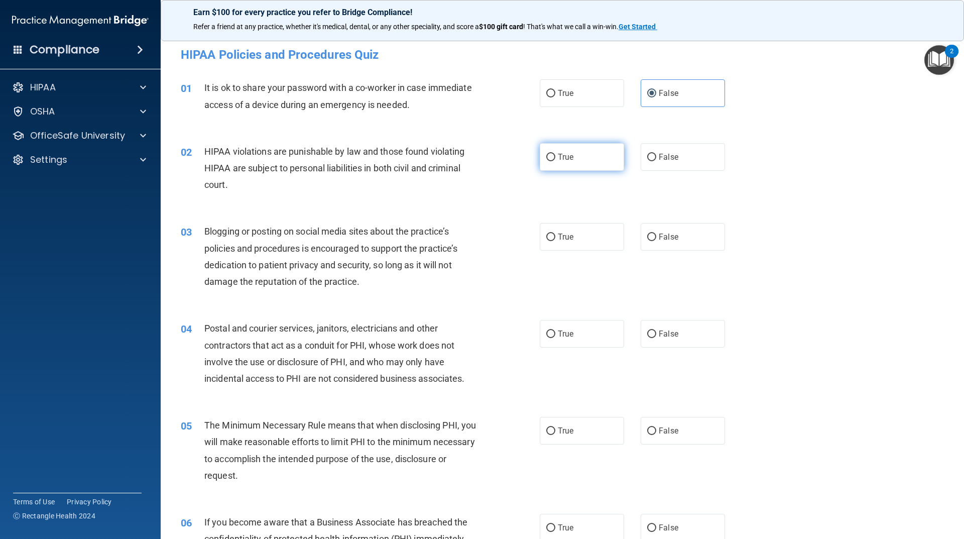
radio input "true"
click at [673, 238] on span "False" at bounding box center [669, 237] width 20 height 10
click at [656, 238] on input "False" at bounding box center [651, 237] width 9 height 8
radio input "true"
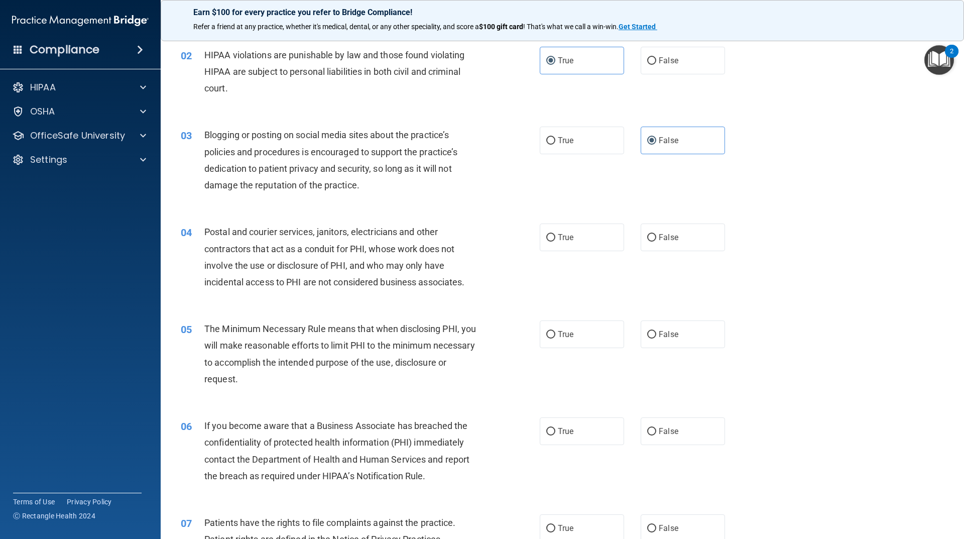
scroll to position [100, 0]
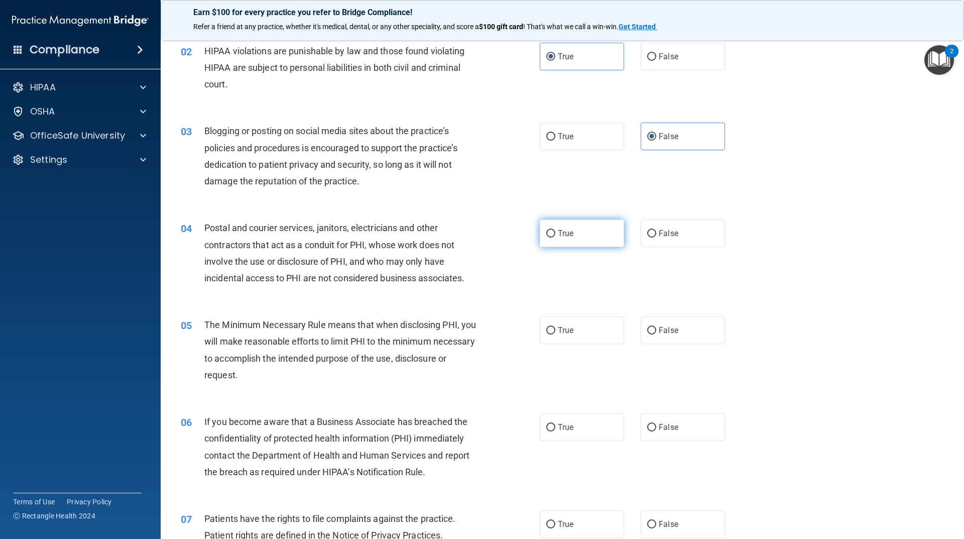
click at [593, 242] on label "True" at bounding box center [582, 233] width 84 height 28
click at [555, 237] on input "True" at bounding box center [550, 234] width 9 height 8
radio input "true"
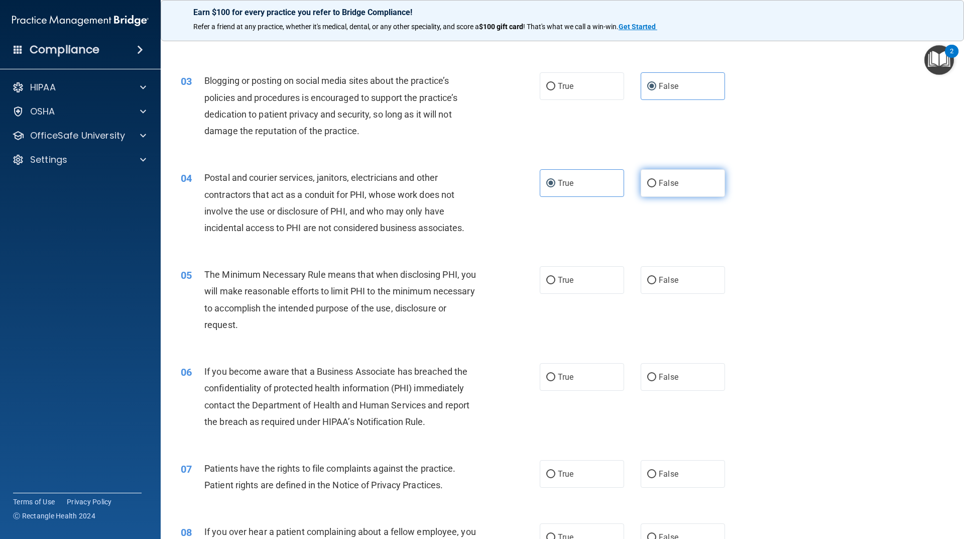
click at [647, 186] on input "False" at bounding box center [651, 184] width 9 height 8
radio input "true"
radio input "false"
click at [609, 280] on label "True" at bounding box center [582, 280] width 84 height 28
click at [555, 280] on input "True" at bounding box center [550, 281] width 9 height 8
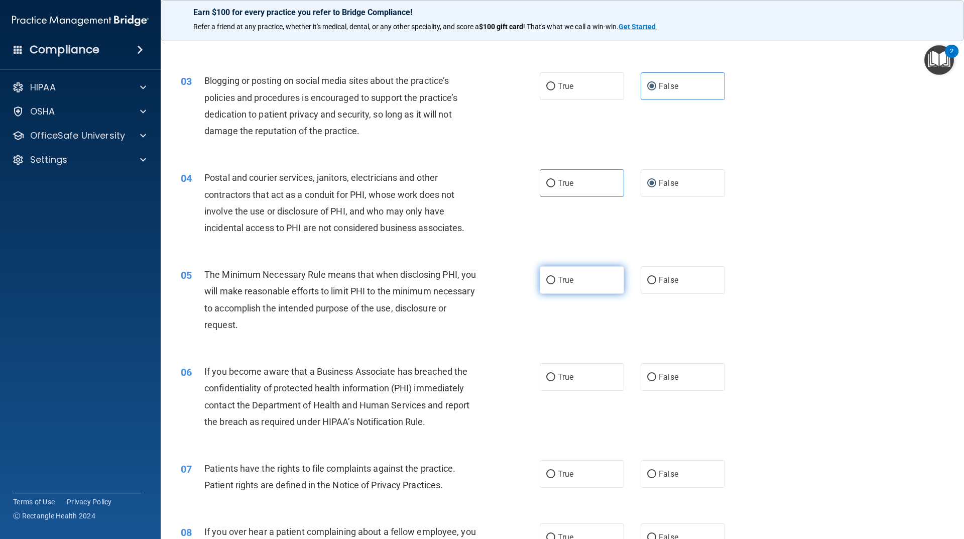
radio input "true"
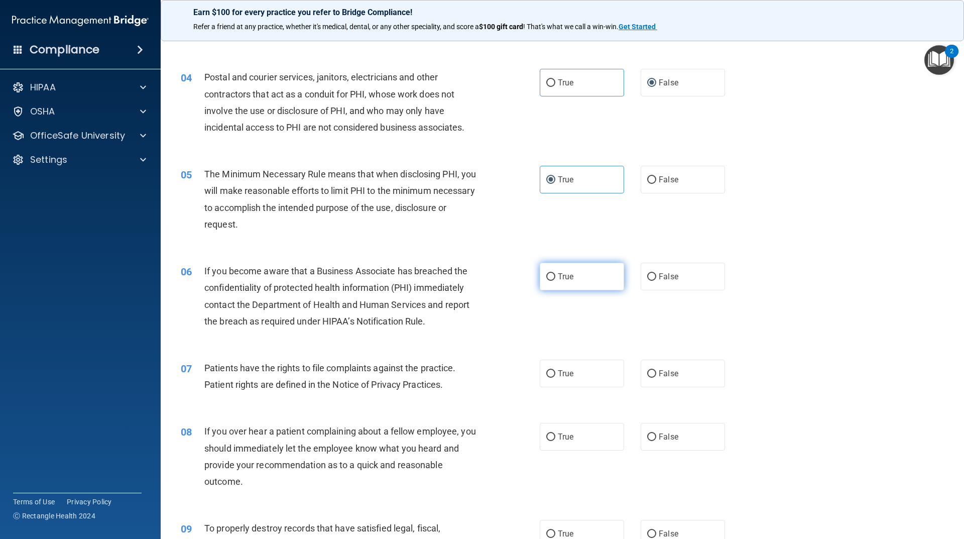
click at [572, 286] on label "True" at bounding box center [582, 276] width 84 height 28
click at [555, 281] on input "True" at bounding box center [550, 277] width 9 height 8
radio input "true"
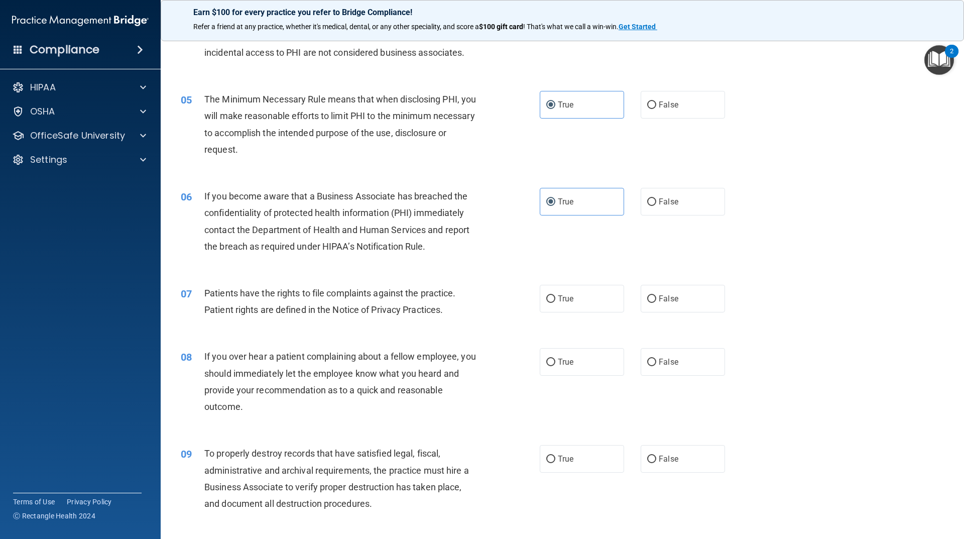
scroll to position [351, 0]
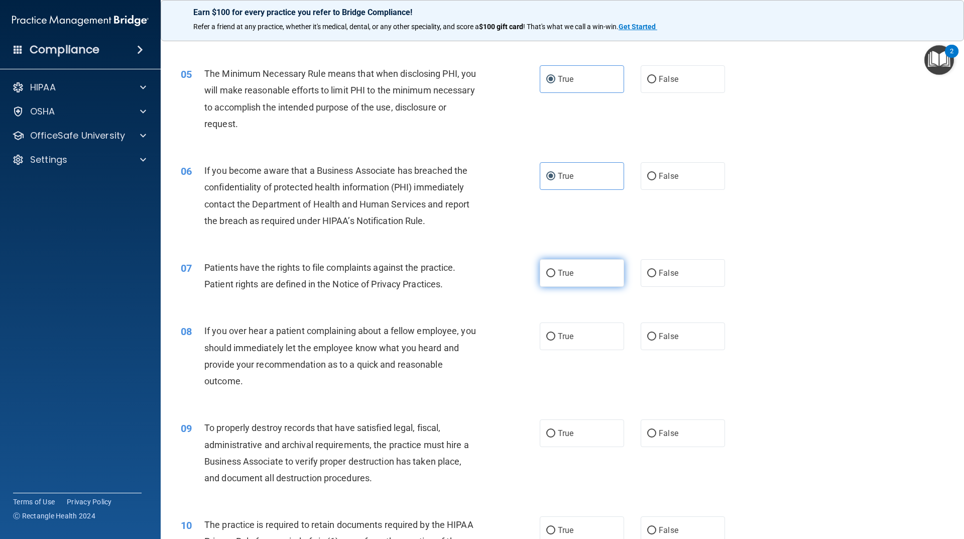
click at [579, 271] on label "True" at bounding box center [582, 273] width 84 height 28
click at [555, 271] on input "True" at bounding box center [550, 274] width 9 height 8
radio input "true"
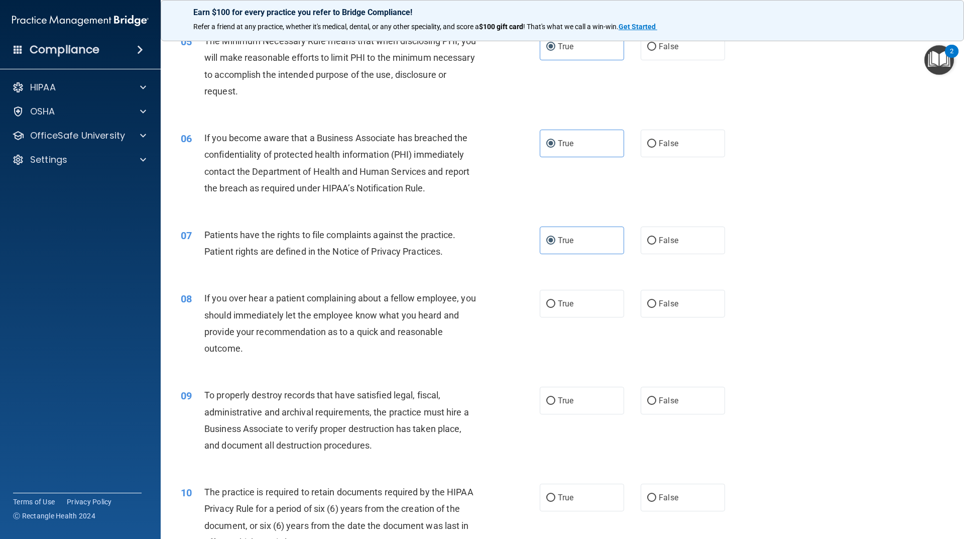
scroll to position [402, 0]
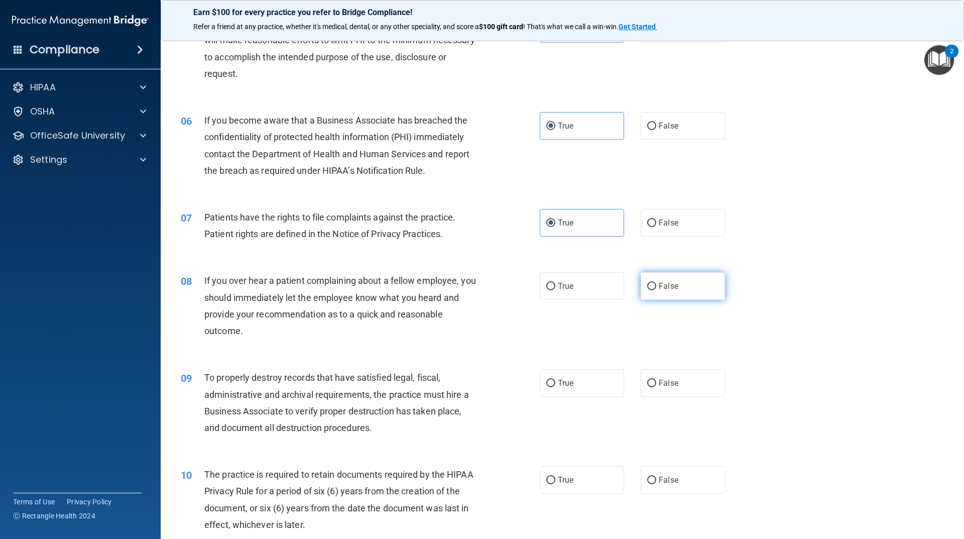
click at [647, 288] on input "False" at bounding box center [651, 287] width 9 height 8
radio input "true"
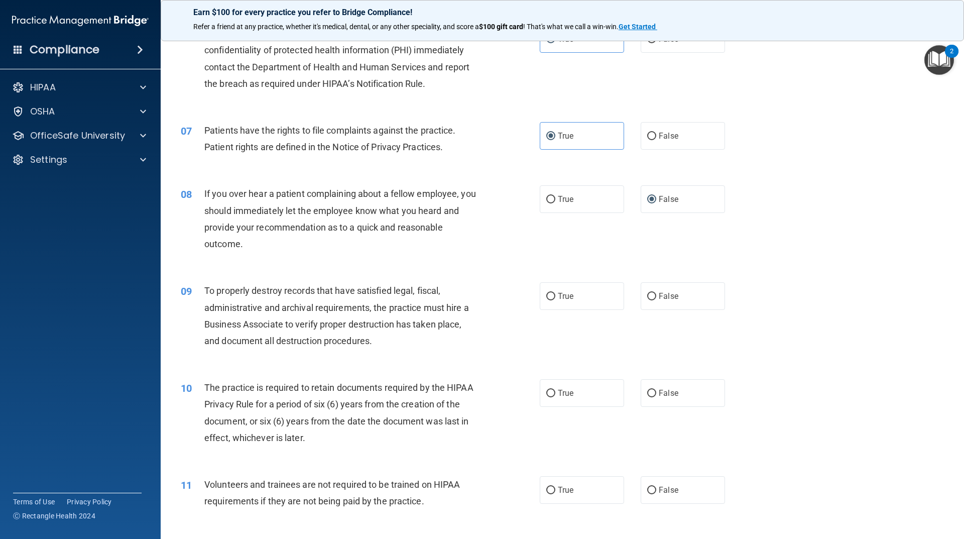
scroll to position [502, 0]
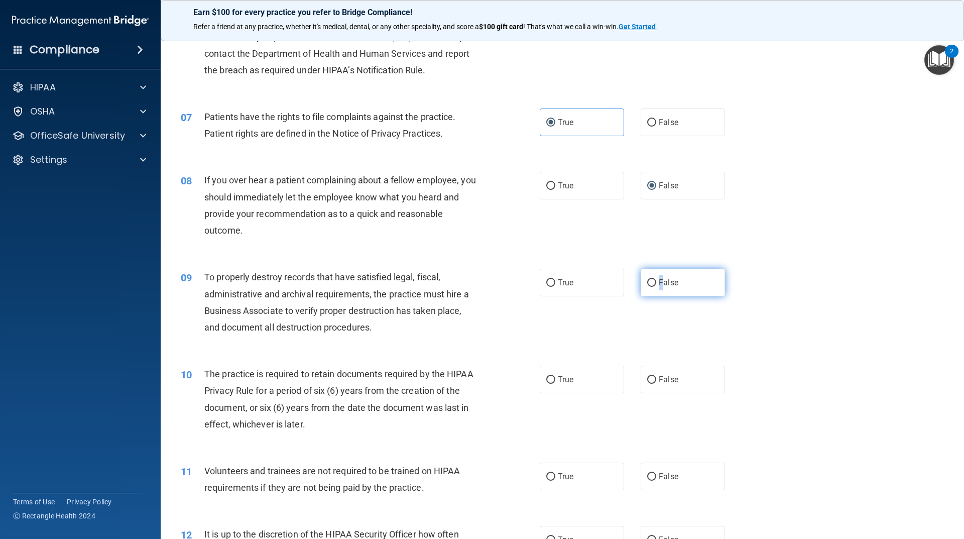
click at [659, 283] on span "False" at bounding box center [669, 283] width 20 height 10
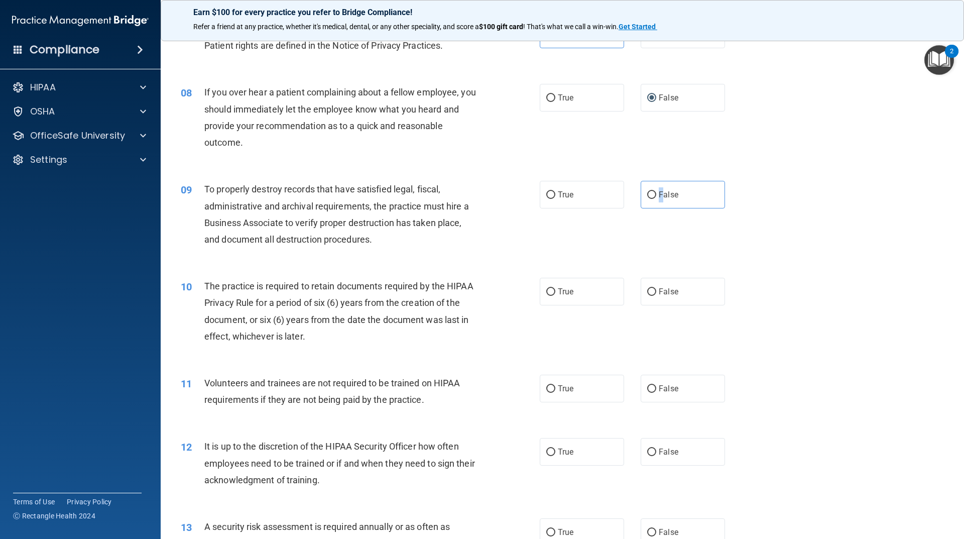
scroll to position [602, 0]
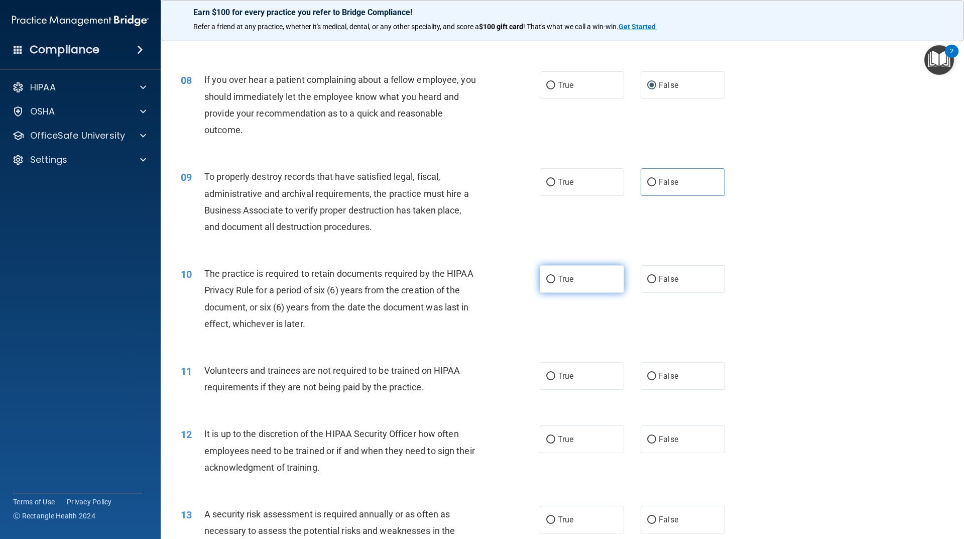
click at [583, 272] on label "True" at bounding box center [582, 279] width 84 height 28
click at [555, 276] on input "True" at bounding box center [550, 280] width 9 height 8
radio input "true"
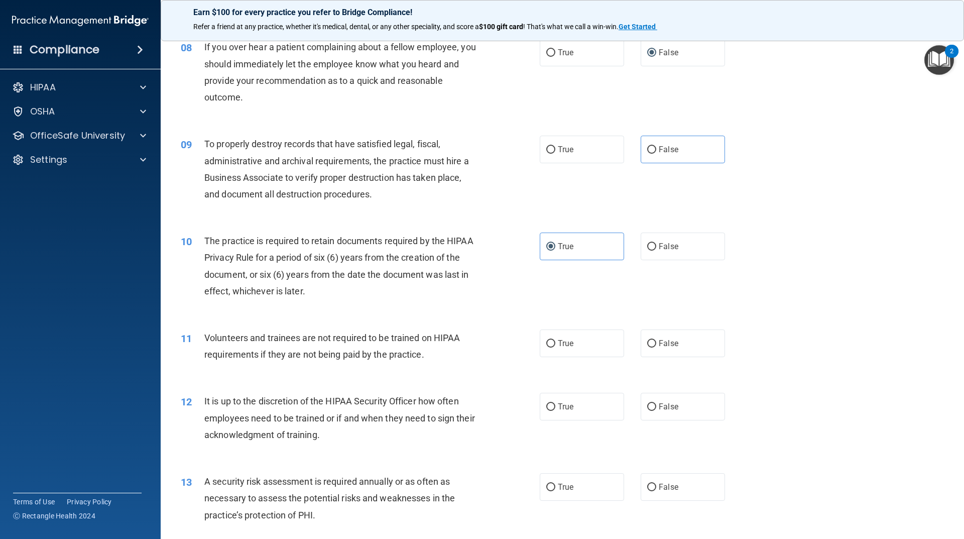
scroll to position [652, 0]
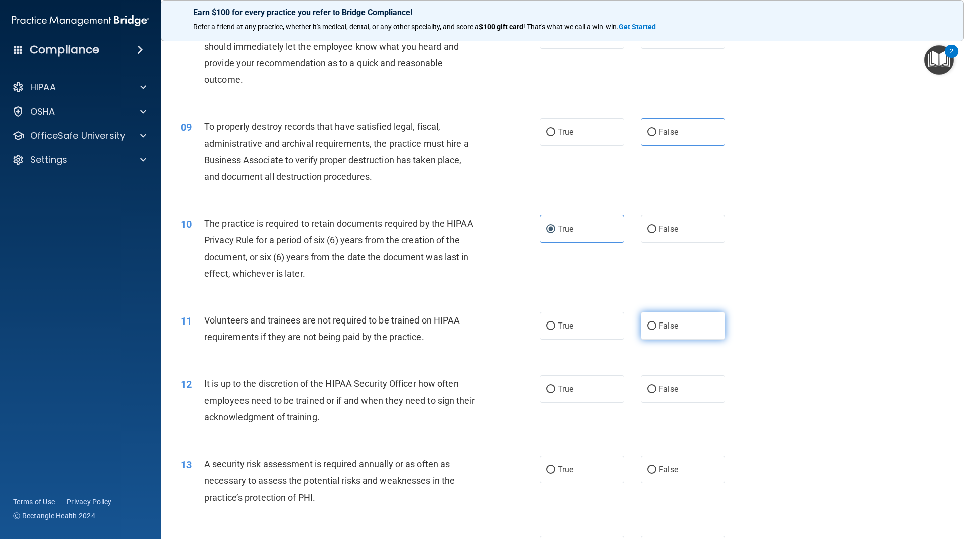
click at [647, 327] on input "False" at bounding box center [651, 326] width 9 height 8
radio input "true"
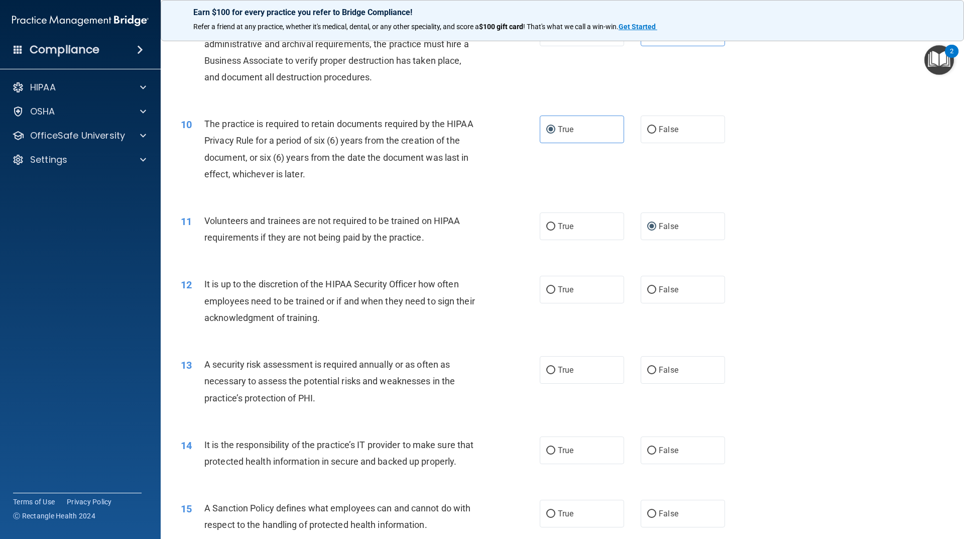
scroll to position [753, 0]
click at [652, 296] on label "False" at bounding box center [682, 289] width 84 height 28
click at [652, 293] on input "False" at bounding box center [651, 289] width 9 height 8
radio input "true"
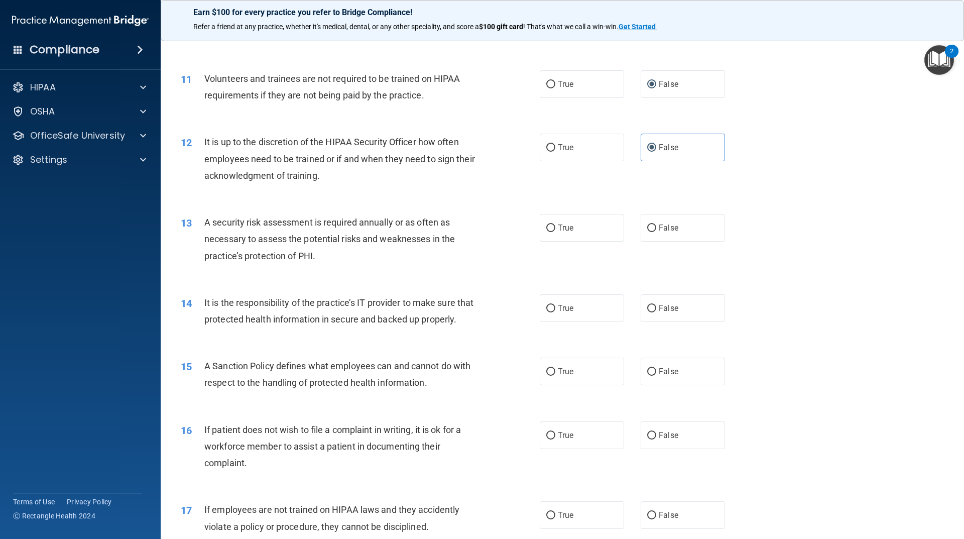
scroll to position [903, 0]
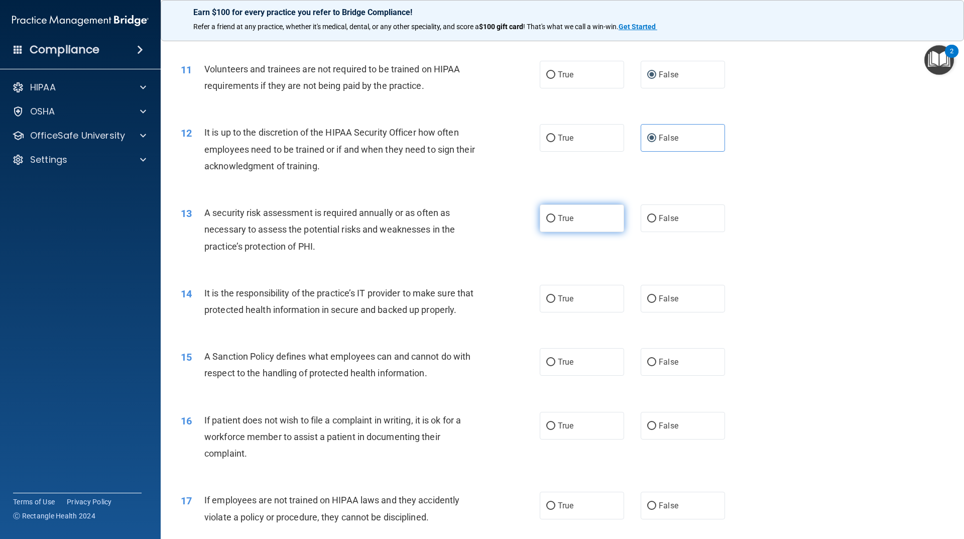
drag, startPoint x: 580, startPoint y: 216, endPoint x: 576, endPoint y: 218, distance: 5.2
click at [580, 216] on label "True" at bounding box center [582, 218] width 84 height 28
click at [555, 216] on input "True" at bounding box center [550, 219] width 9 height 8
radio input "true"
click at [672, 291] on label "False" at bounding box center [682, 299] width 84 height 28
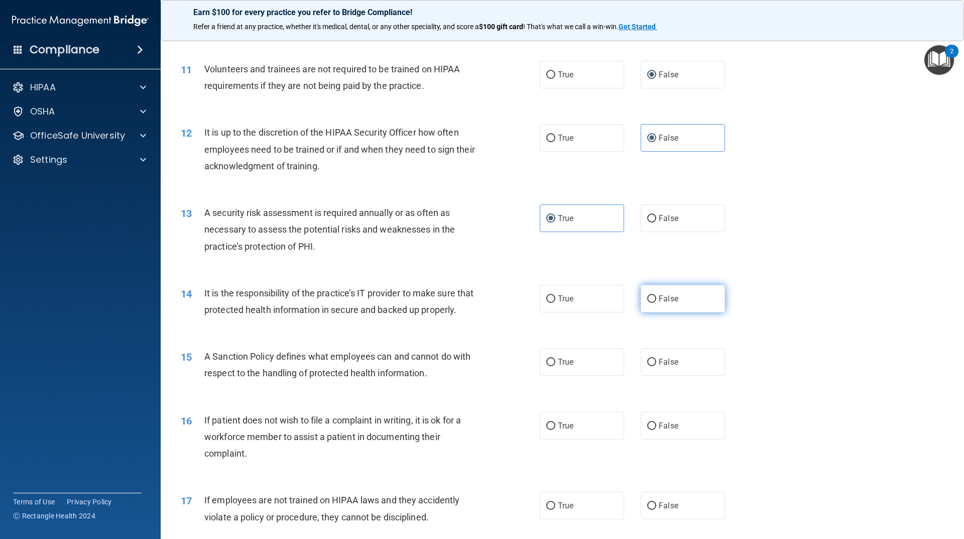
click at [656, 295] on input "False" at bounding box center [651, 299] width 9 height 8
radio input "true"
click at [615, 299] on label "True" at bounding box center [582, 299] width 84 height 28
click at [555, 299] on input "True" at bounding box center [550, 299] width 9 height 8
radio input "true"
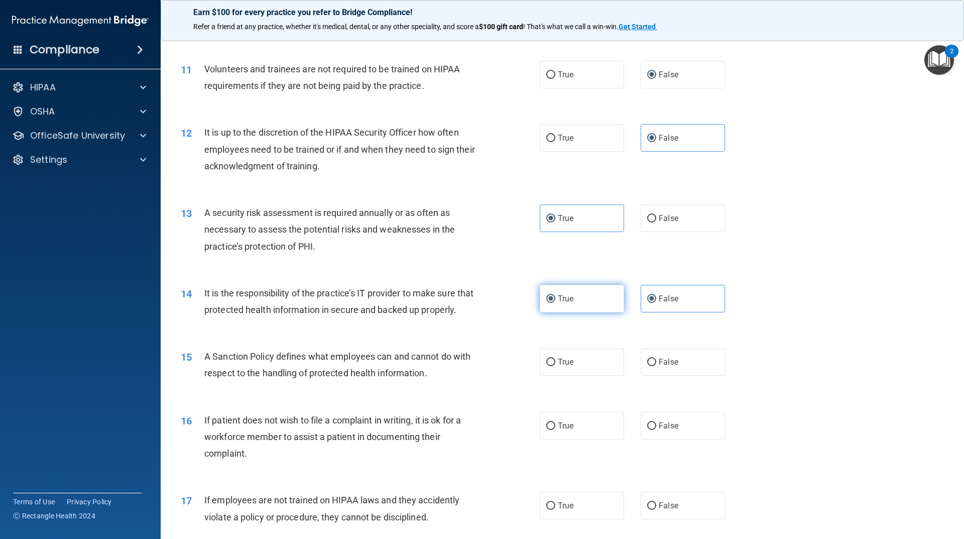
radio input "false"
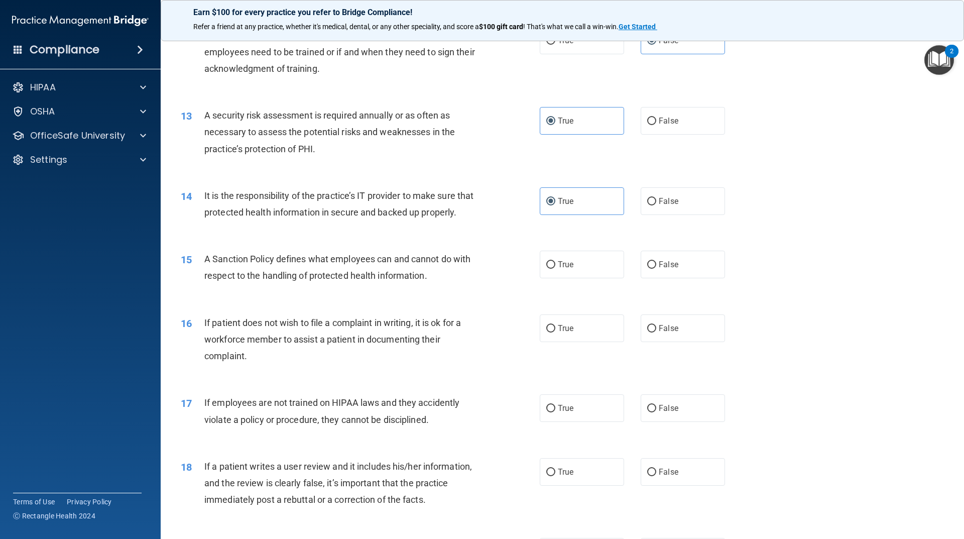
scroll to position [1004, 0]
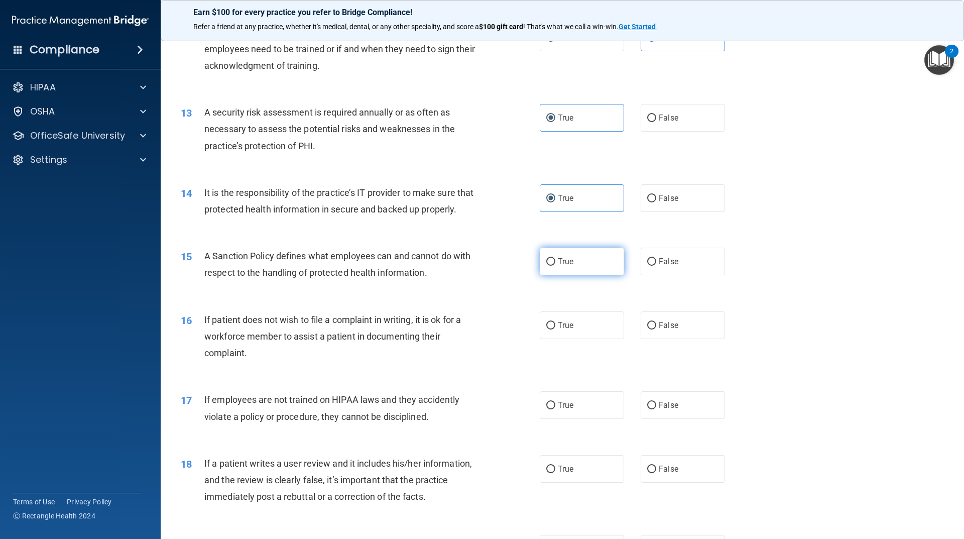
click at [582, 275] on label "True" at bounding box center [582, 261] width 84 height 28
click at [555, 266] on input "True" at bounding box center [550, 262] width 9 height 8
radio input "true"
click at [592, 339] on label "True" at bounding box center [582, 325] width 84 height 28
click at [555, 329] on input "True" at bounding box center [550, 326] width 9 height 8
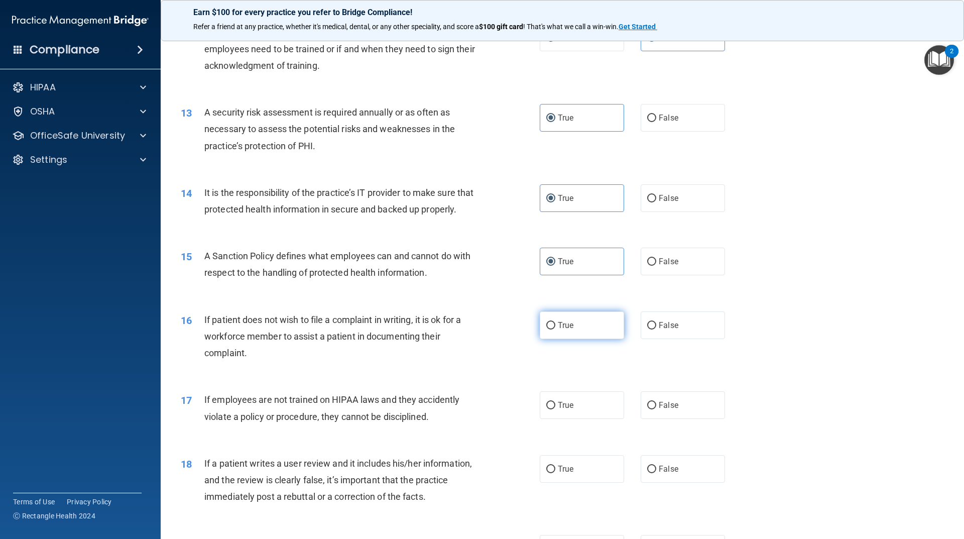
radio input "true"
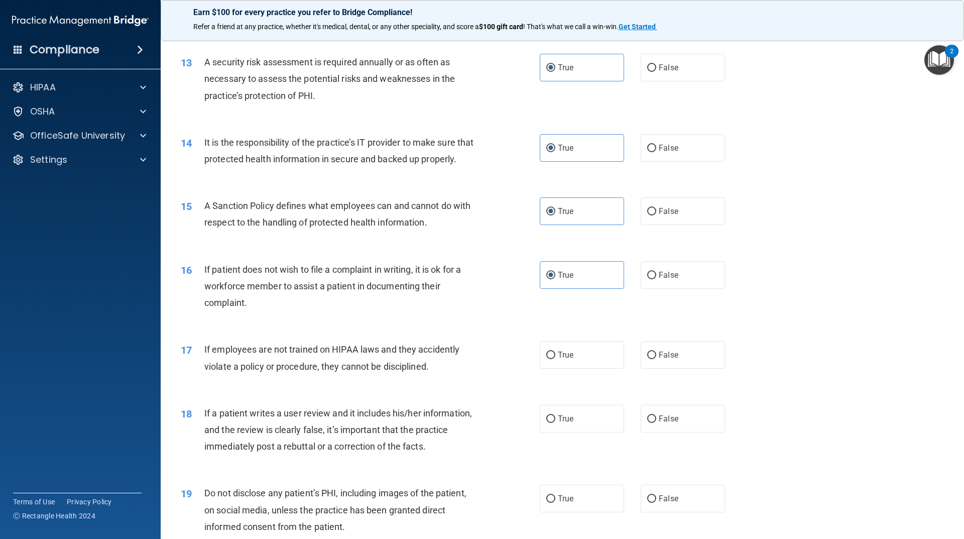
scroll to position [1104, 0]
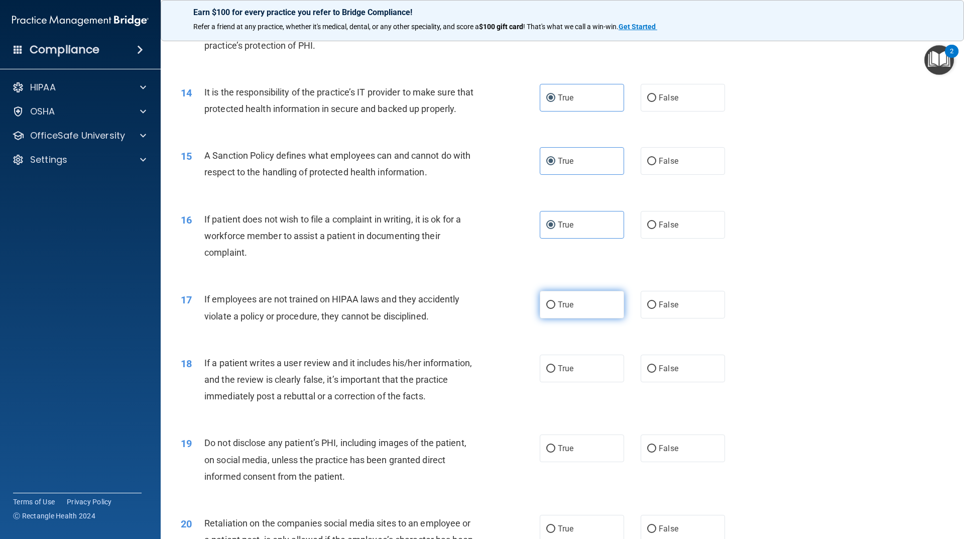
click at [588, 318] on label "True" at bounding box center [582, 305] width 84 height 28
click at [555, 309] on input "True" at bounding box center [550, 305] width 9 height 8
radio input "true"
click at [595, 382] on label "True" at bounding box center [582, 368] width 84 height 28
click at [555, 372] on input "True" at bounding box center [550, 369] width 9 height 8
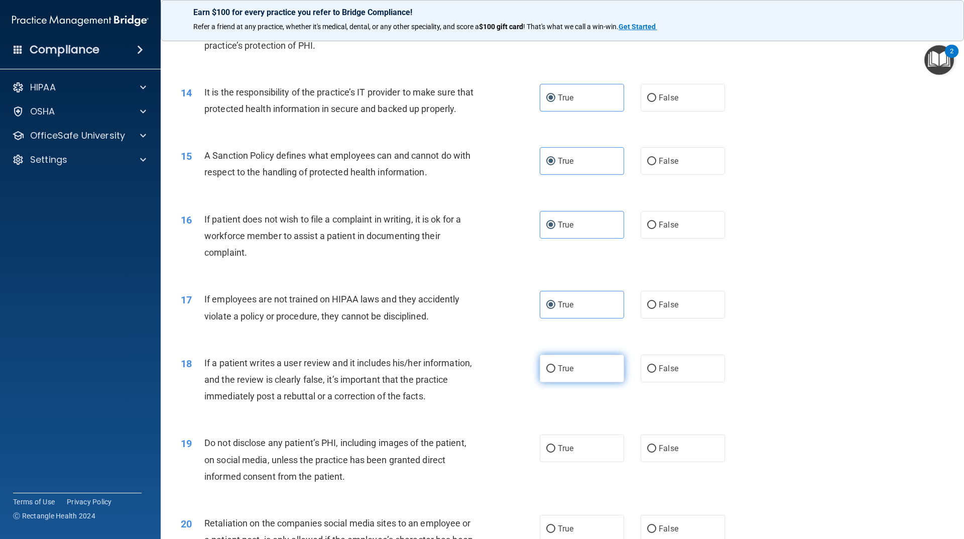
radio input "true"
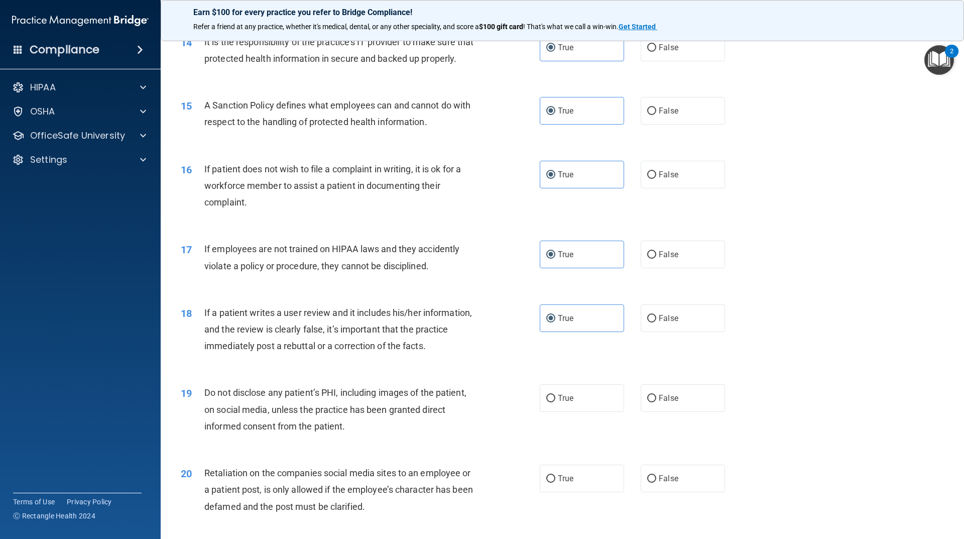
scroll to position [1205, 0]
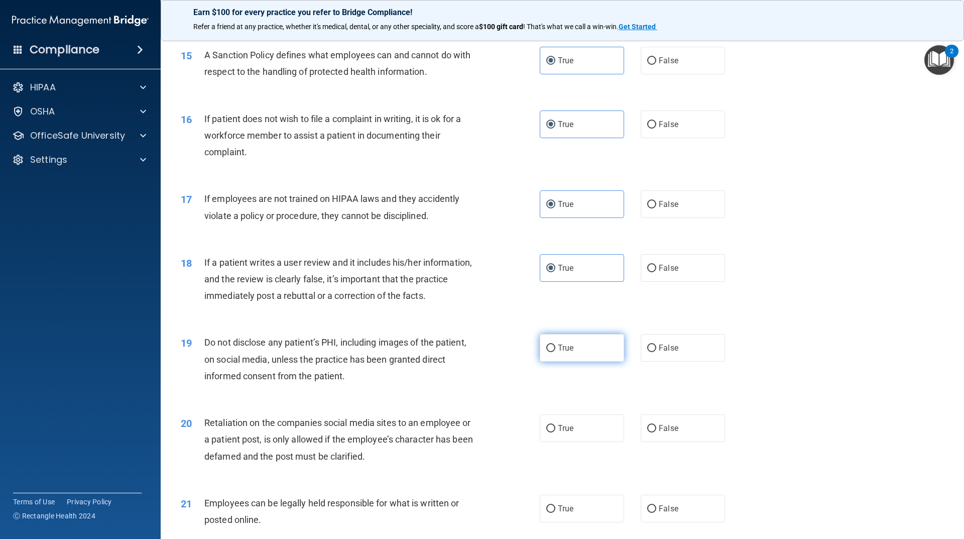
click at [567, 352] on span "True" at bounding box center [566, 348] width 16 height 10
click at [555, 352] on input "True" at bounding box center [550, 348] width 9 height 8
radio input "true"
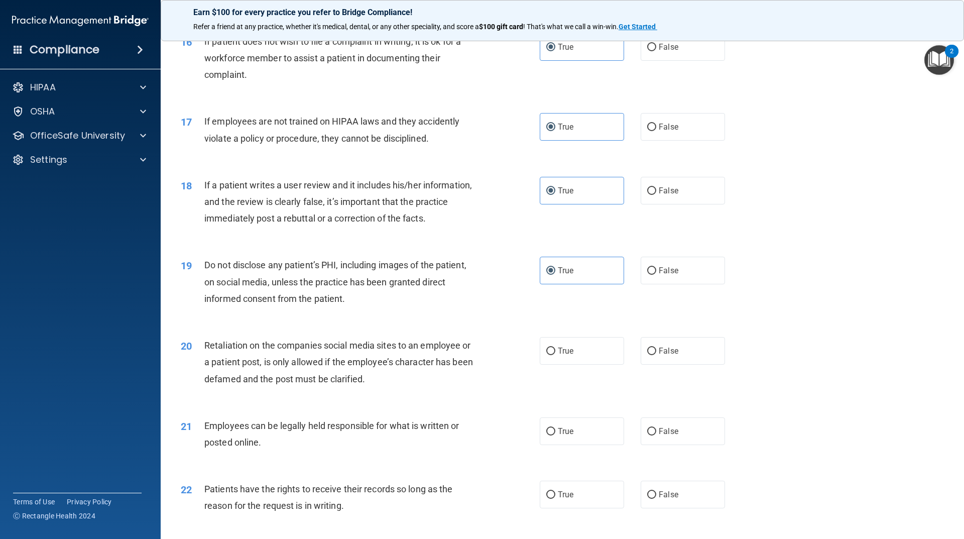
scroll to position [1305, 0]
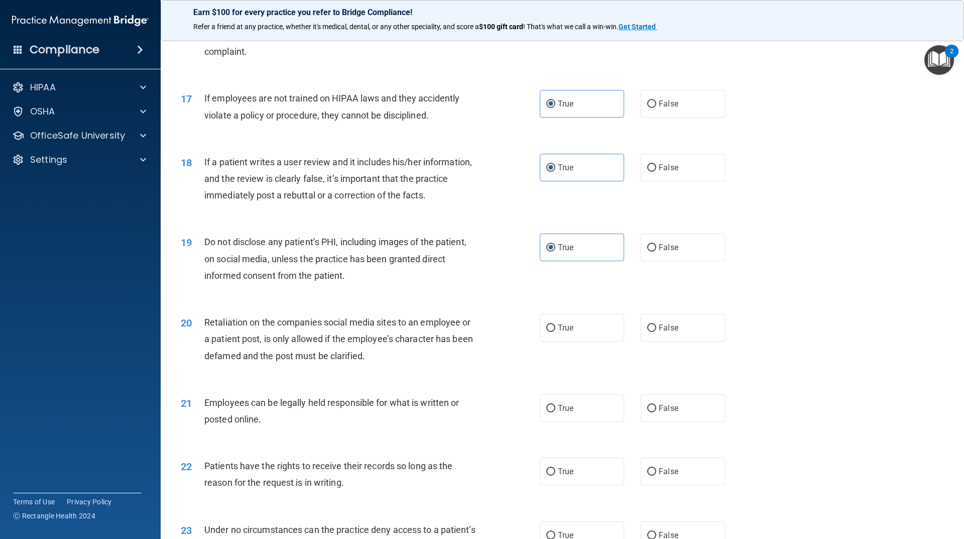
click at [684, 328] on div "20 Retaliation on the companies social media sites to an employee or a patient …" at bounding box center [562, 341] width 778 height 80
click at [671, 332] on span "False" at bounding box center [669, 328] width 20 height 10
click at [656, 332] on input "False" at bounding box center [651, 328] width 9 height 8
radio input "true"
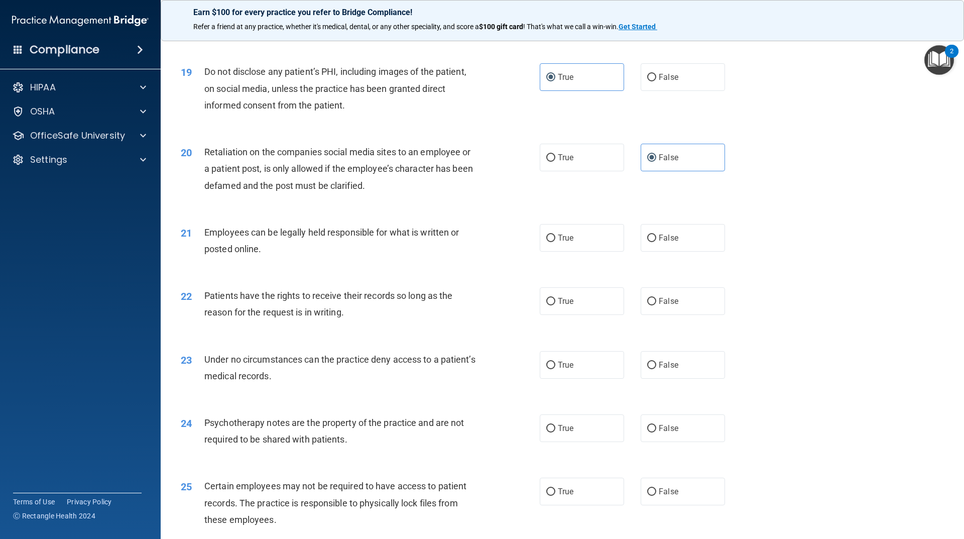
scroll to position [1506, 0]
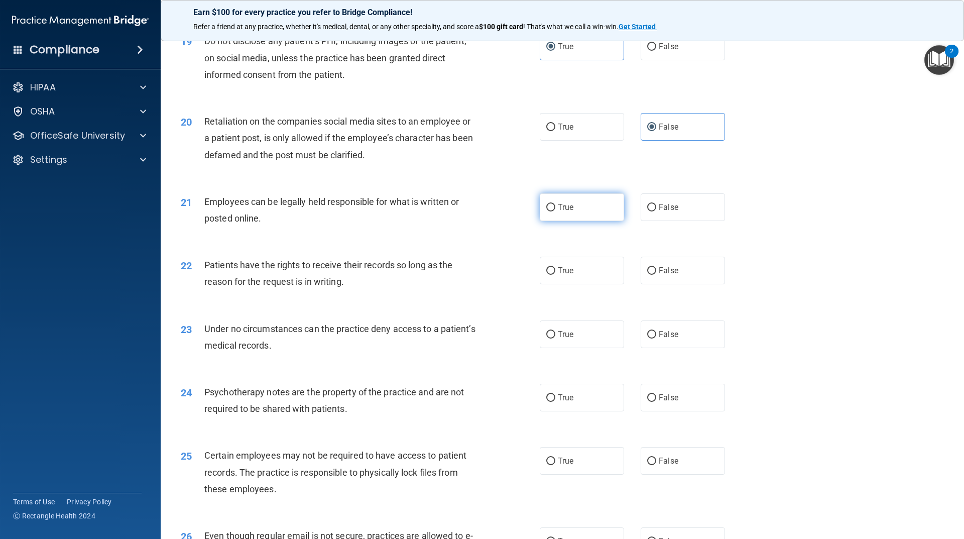
click at [551, 221] on label "True" at bounding box center [582, 207] width 84 height 28
click at [551, 211] on input "True" at bounding box center [550, 208] width 9 height 8
radio input "true"
click at [663, 275] on span "False" at bounding box center [669, 271] width 20 height 10
click at [656, 275] on input "False" at bounding box center [651, 271] width 9 height 8
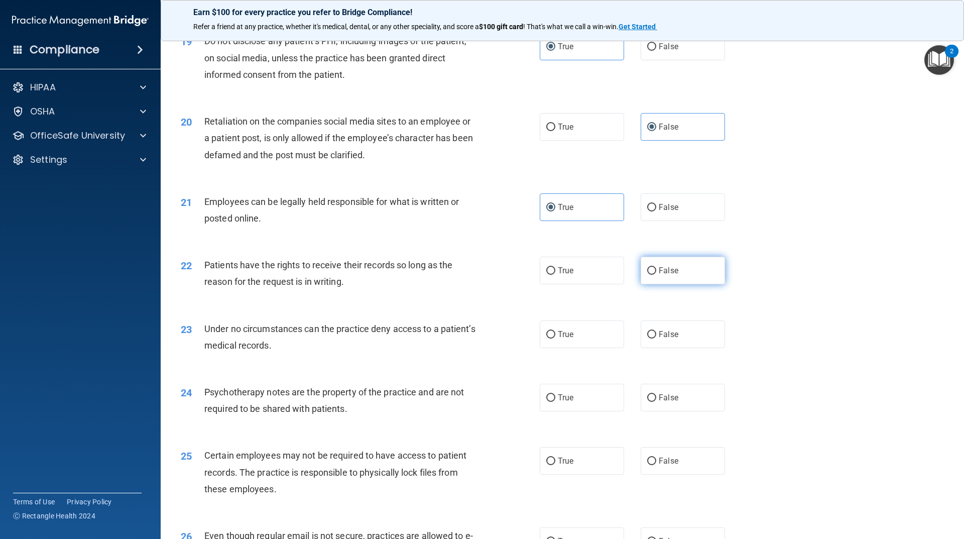
radio input "true"
drag, startPoint x: 577, startPoint y: 353, endPoint x: 573, endPoint y: 359, distance: 7.2
click at [578, 348] on label "True" at bounding box center [582, 334] width 84 height 28
click at [555, 338] on input "True" at bounding box center [550, 335] width 9 height 8
radio input "true"
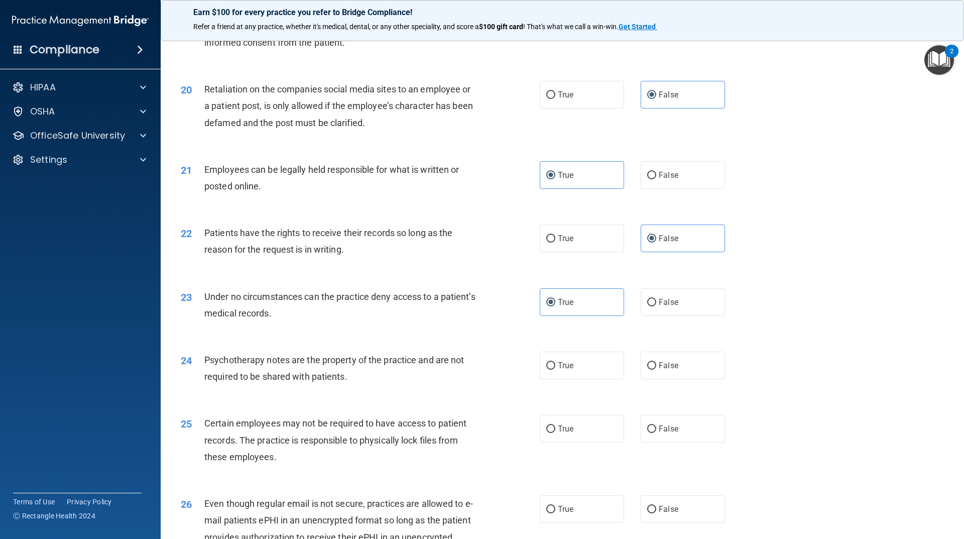
scroll to position [1556, 0]
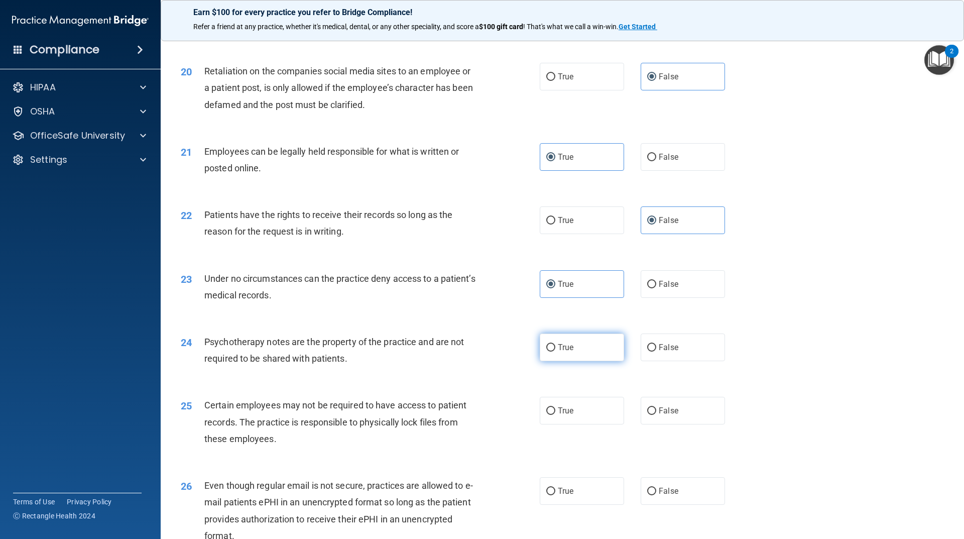
click at [604, 361] on label "True" at bounding box center [582, 347] width 84 height 28
click at [555, 351] on input "True" at bounding box center [550, 348] width 9 height 8
radio input "true"
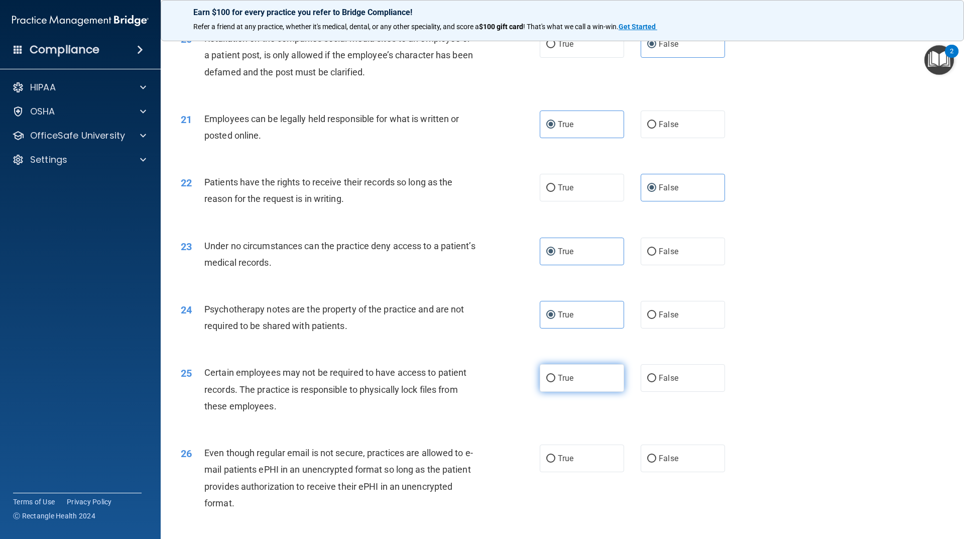
scroll to position [1606, 0]
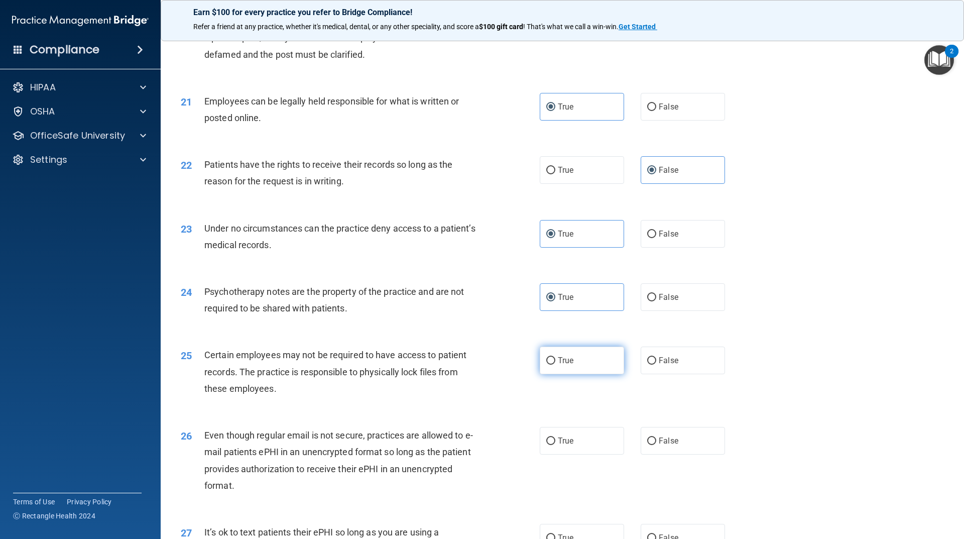
click at [603, 368] on label "True" at bounding box center [582, 360] width 84 height 28
click at [555, 364] on input "True" at bounding box center [550, 361] width 9 height 8
radio input "true"
click at [653, 454] on label "False" at bounding box center [682, 441] width 84 height 28
click at [653, 445] on input "False" at bounding box center [651, 441] width 9 height 8
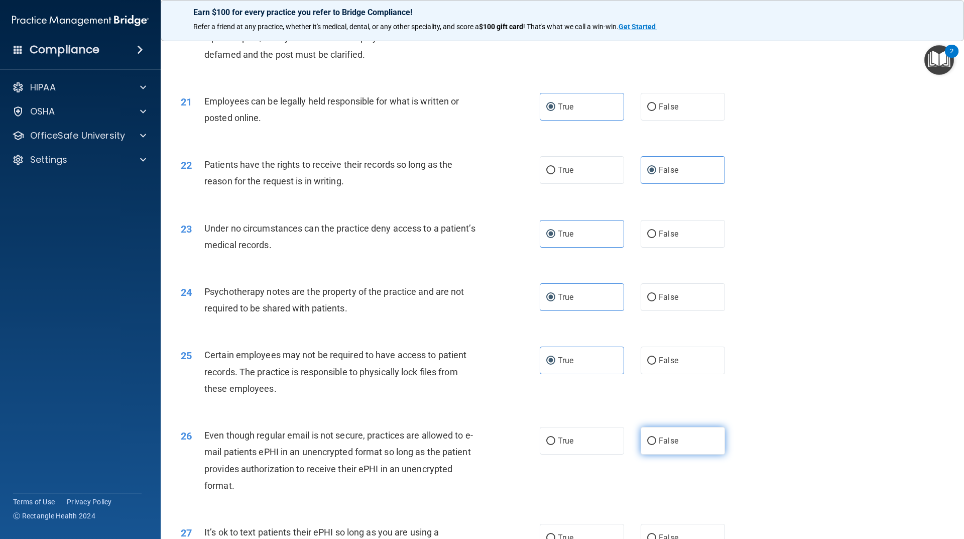
radio input "true"
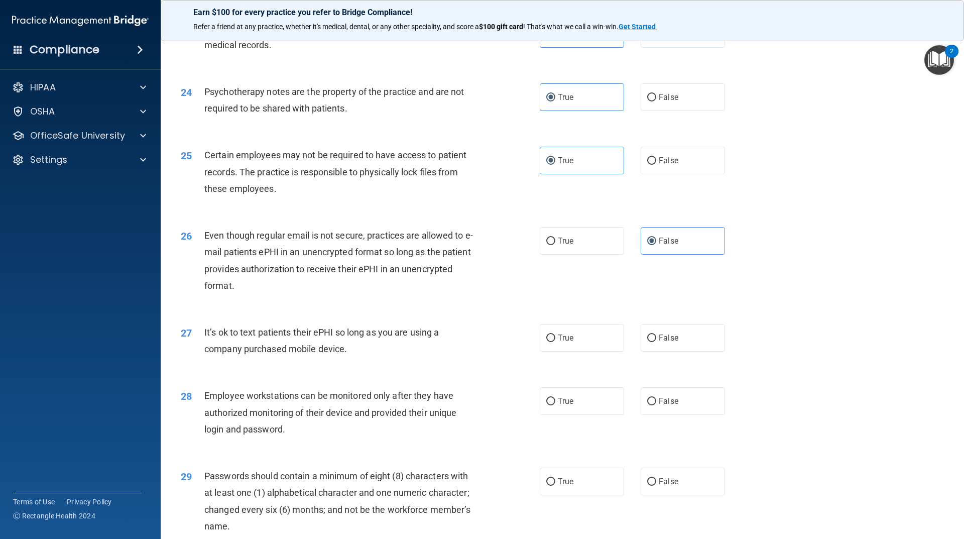
scroll to position [1807, 0]
click at [565, 350] on label "True" at bounding box center [582, 337] width 84 height 28
click at [555, 341] on input "True" at bounding box center [550, 337] width 9 height 8
radio input "true"
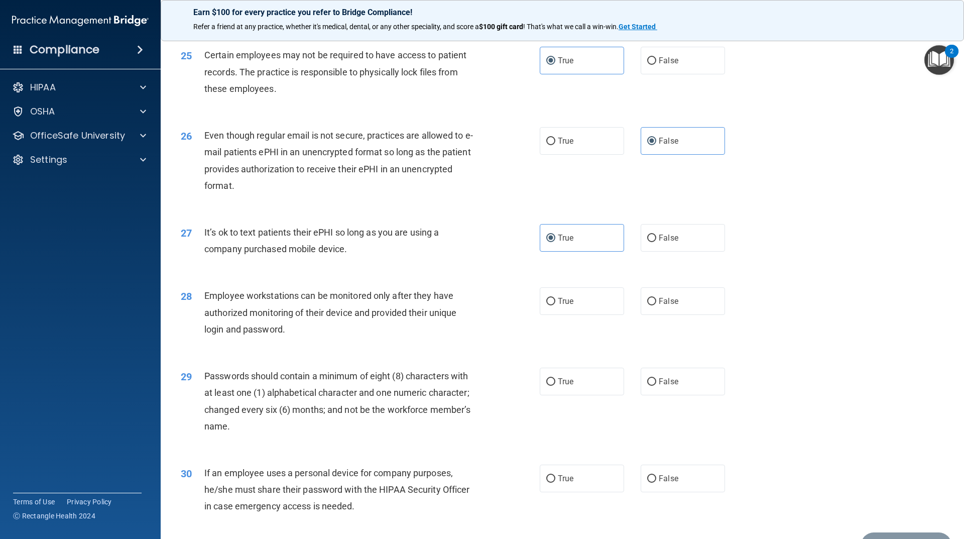
scroll to position [1907, 0]
click at [570, 313] on label "True" at bounding box center [582, 300] width 84 height 28
click at [555, 304] on input "True" at bounding box center [550, 300] width 9 height 8
radio input "true"
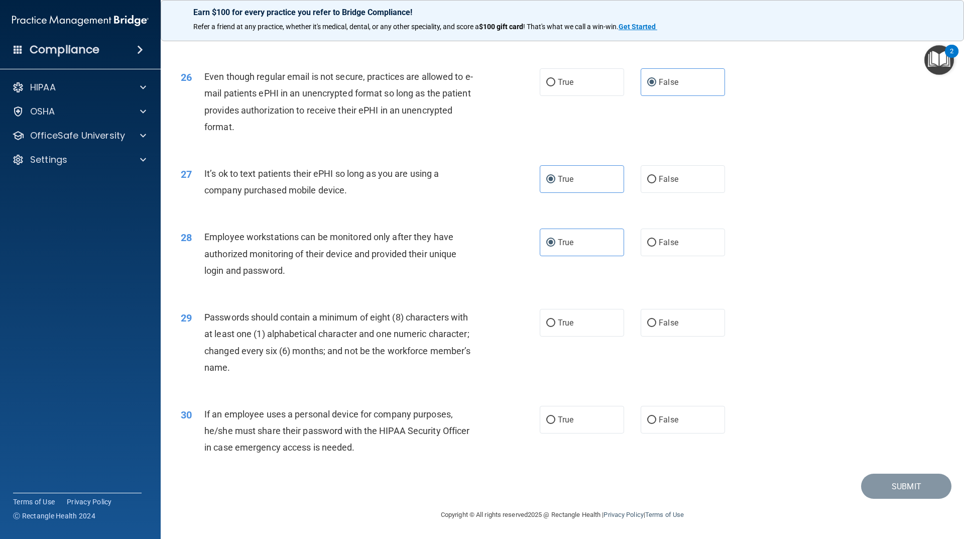
scroll to position [1981, 0]
click at [573, 330] on label "True" at bounding box center [582, 323] width 84 height 28
click at [555, 327] on input "True" at bounding box center [550, 323] width 9 height 8
radio input "true"
click at [566, 411] on label "True" at bounding box center [582, 420] width 84 height 28
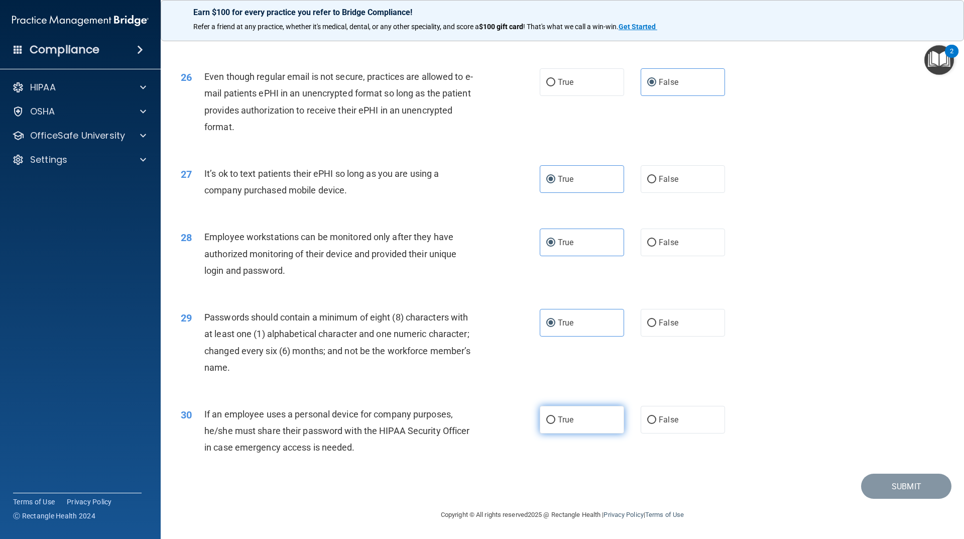
click at [555, 416] on input "True" at bounding box center [550, 420] width 9 height 8
radio input "true"
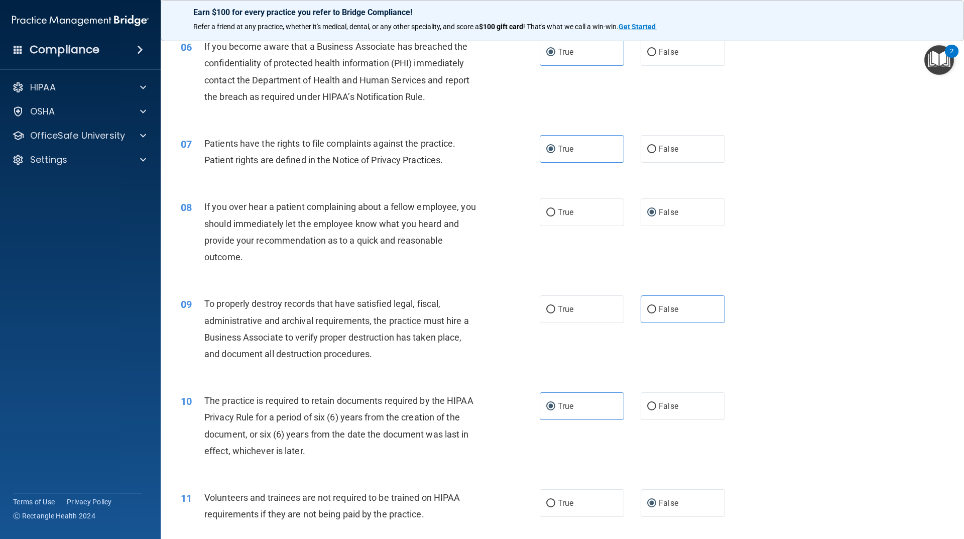
scroll to position [525, 0]
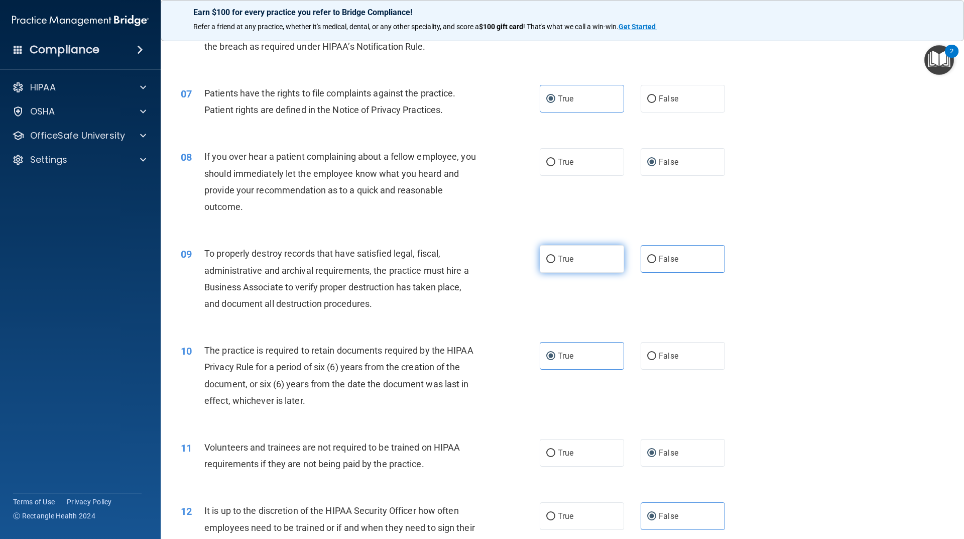
click at [591, 264] on label "True" at bounding box center [582, 259] width 84 height 28
click at [555, 263] on input "True" at bounding box center [550, 259] width 9 height 8
radio input "true"
click at [649, 276] on div "09 To properly destroy records that have satisfied legal, fiscal, administrativ…" at bounding box center [562, 280] width 778 height 97
click at [651, 266] on label "False" at bounding box center [682, 259] width 84 height 28
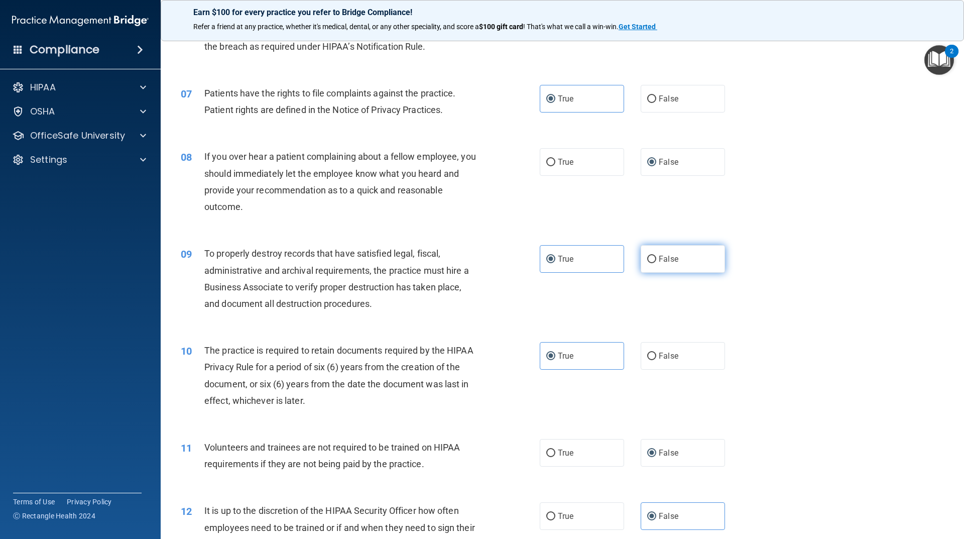
click at [651, 263] on input "False" at bounding box center [651, 259] width 9 height 8
radio input "true"
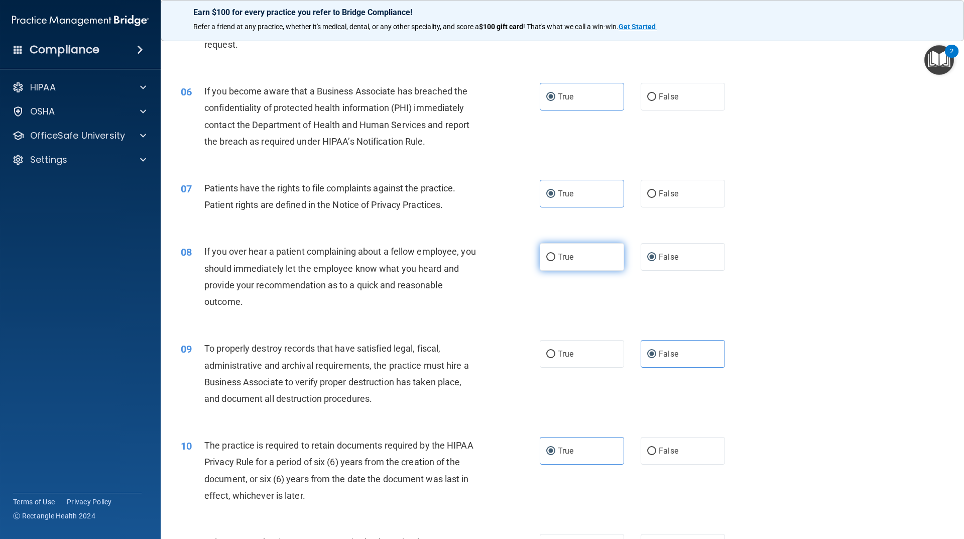
scroll to position [425, 0]
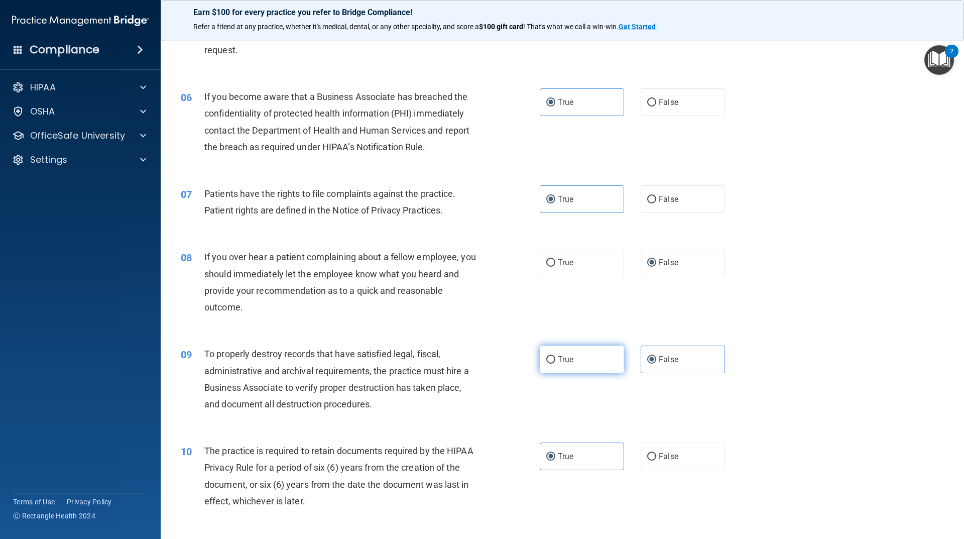
click at [605, 369] on label "True" at bounding box center [582, 359] width 84 height 28
click at [555, 363] on input "True" at bounding box center [550, 360] width 9 height 8
radio input "true"
radio input "false"
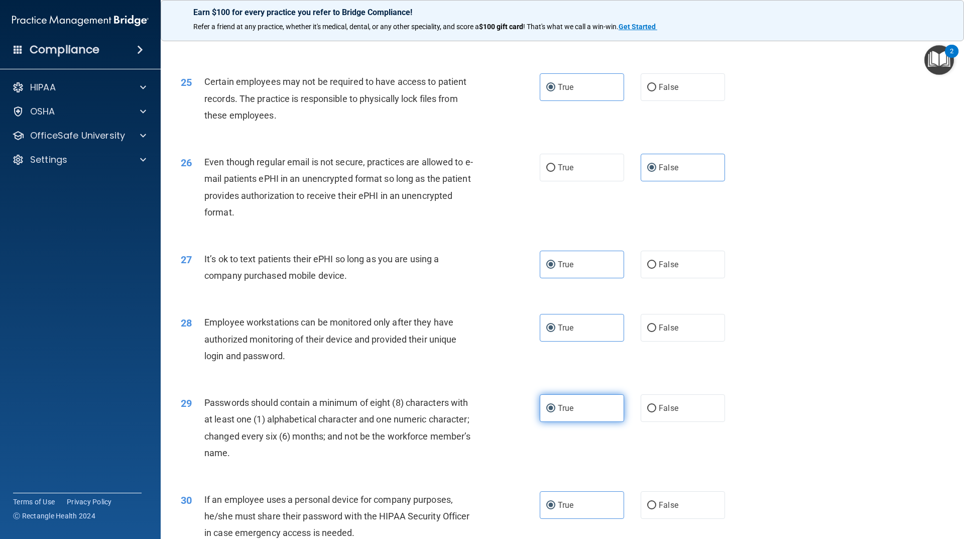
scroll to position [1981, 0]
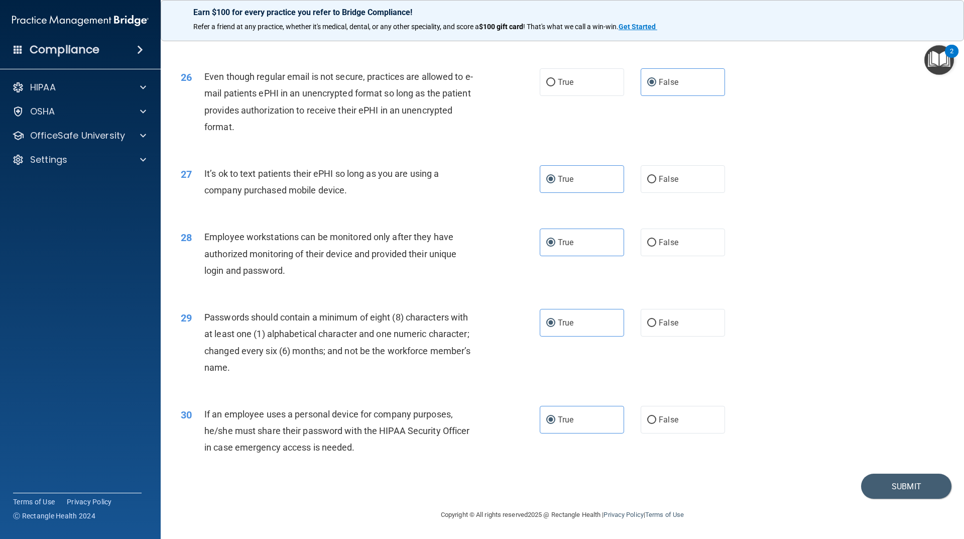
click at [902, 472] on div "30 If an employee uses a personal device for company purposes, he/she must shar…" at bounding box center [562, 433] width 778 height 80
click at [906, 479] on button "Submit" at bounding box center [906, 486] width 90 height 26
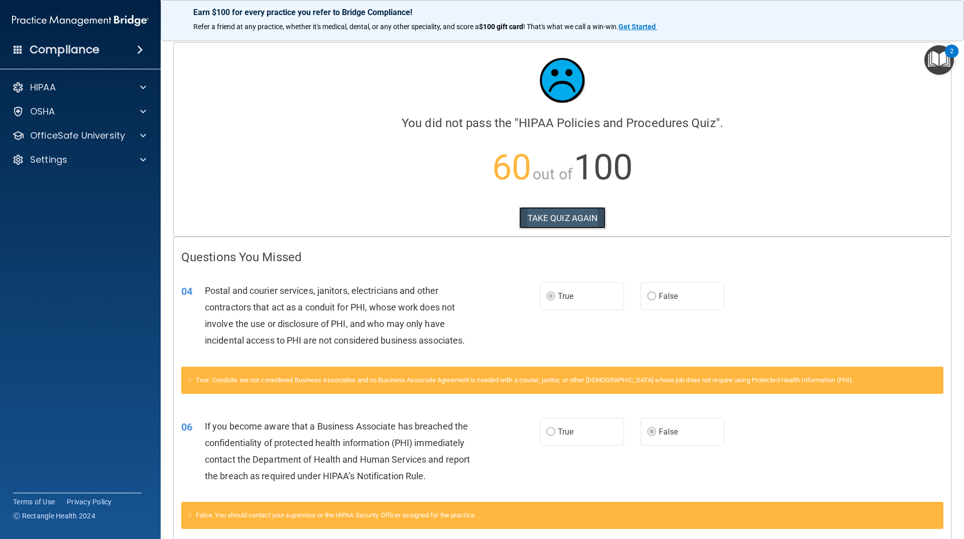
click at [546, 214] on button "TAKE QUIZ AGAIN" at bounding box center [562, 218] width 87 height 22
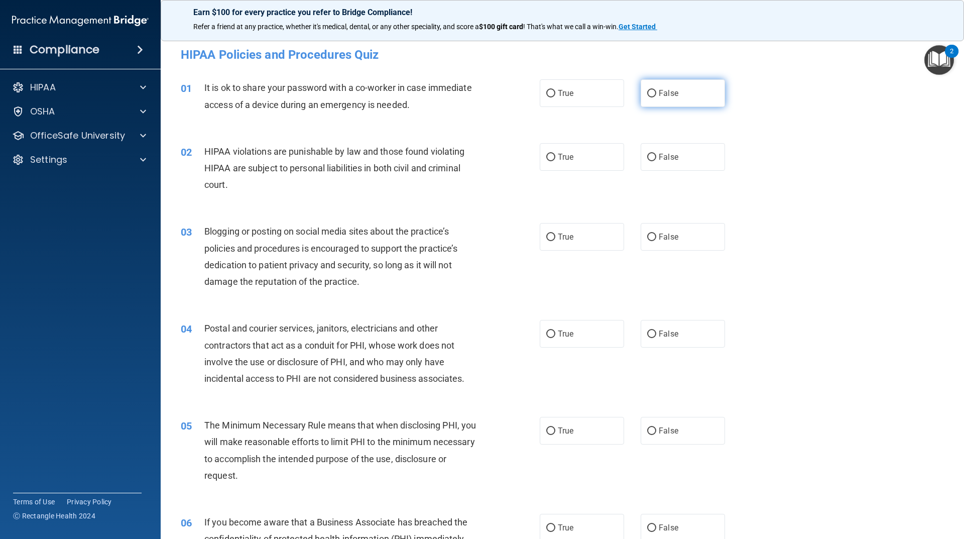
click at [656, 86] on label "False" at bounding box center [682, 93] width 84 height 28
click at [656, 90] on input "False" at bounding box center [651, 94] width 9 height 8
radio input "true"
click at [575, 157] on label "True" at bounding box center [582, 157] width 84 height 28
click at [555, 157] on input "True" at bounding box center [550, 158] width 9 height 8
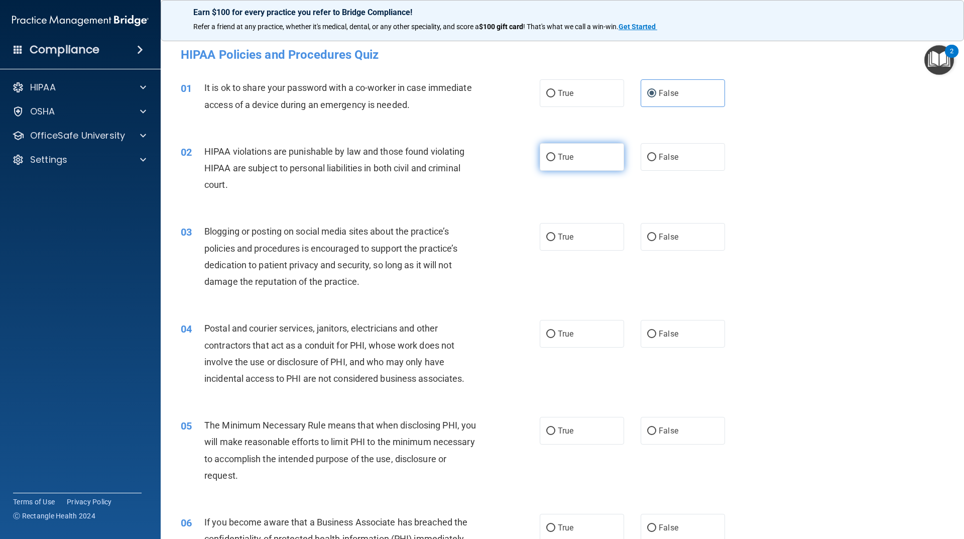
radio input "true"
click at [680, 236] on label "False" at bounding box center [682, 237] width 84 height 28
click at [656, 236] on input "False" at bounding box center [651, 237] width 9 height 8
radio input "true"
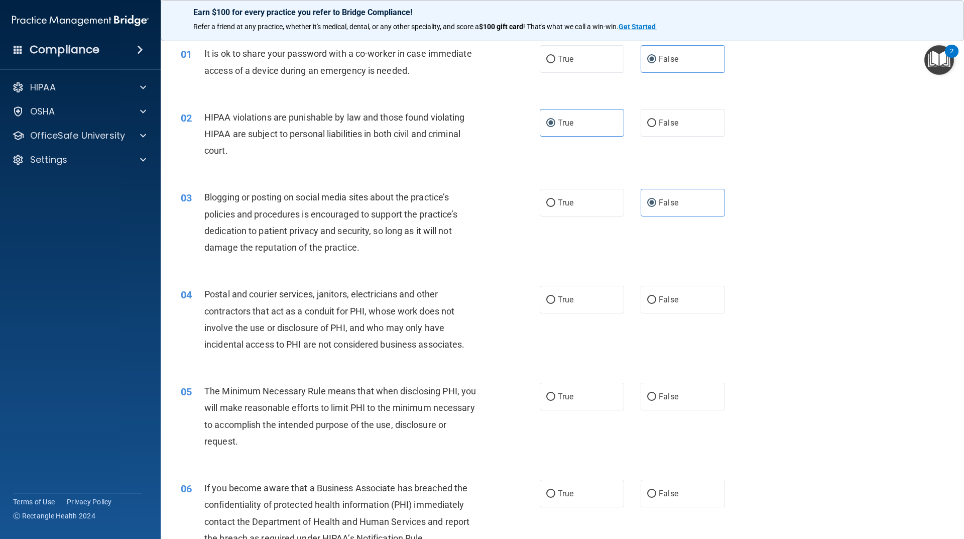
scroll to position [100, 0]
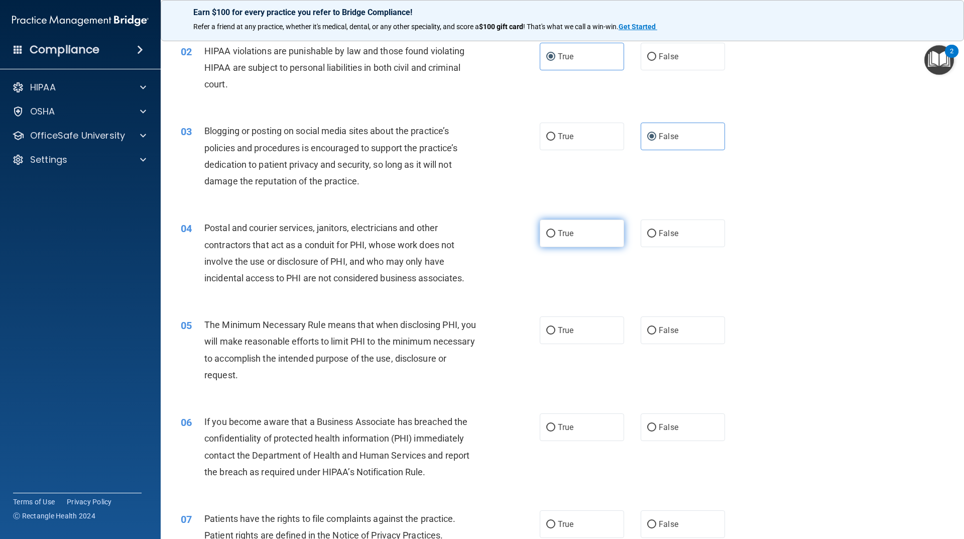
click at [551, 228] on label "True" at bounding box center [582, 233] width 84 height 28
click at [551, 230] on input "True" at bounding box center [550, 234] width 9 height 8
radio input "true"
click at [643, 425] on label "False" at bounding box center [682, 427] width 84 height 28
click at [661, 421] on label "False" at bounding box center [682, 427] width 84 height 28
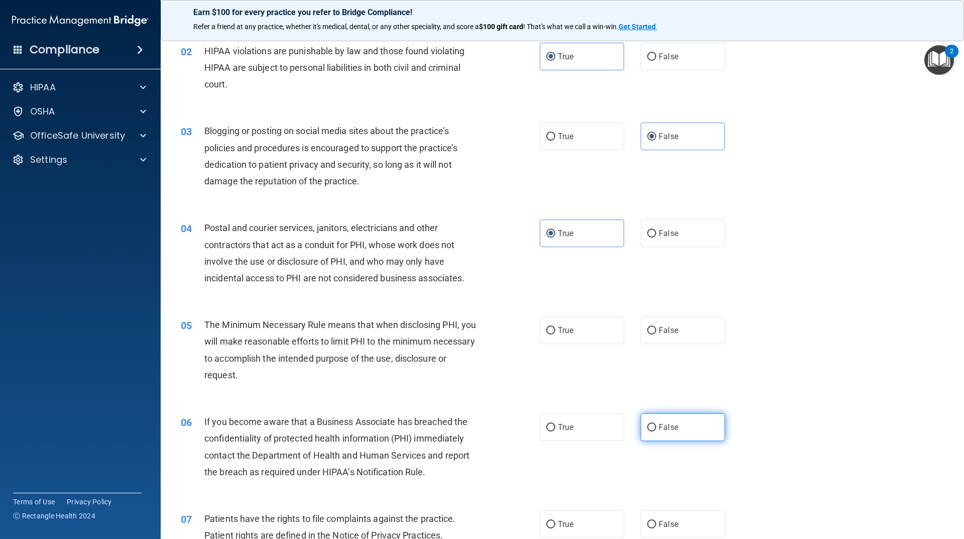
click at [656, 424] on input "False" at bounding box center [651, 428] width 9 height 8
radio input "true"
click at [567, 327] on span "True" at bounding box center [566, 330] width 16 height 10
click at [555, 327] on input "True" at bounding box center [550, 331] width 9 height 8
radio input "true"
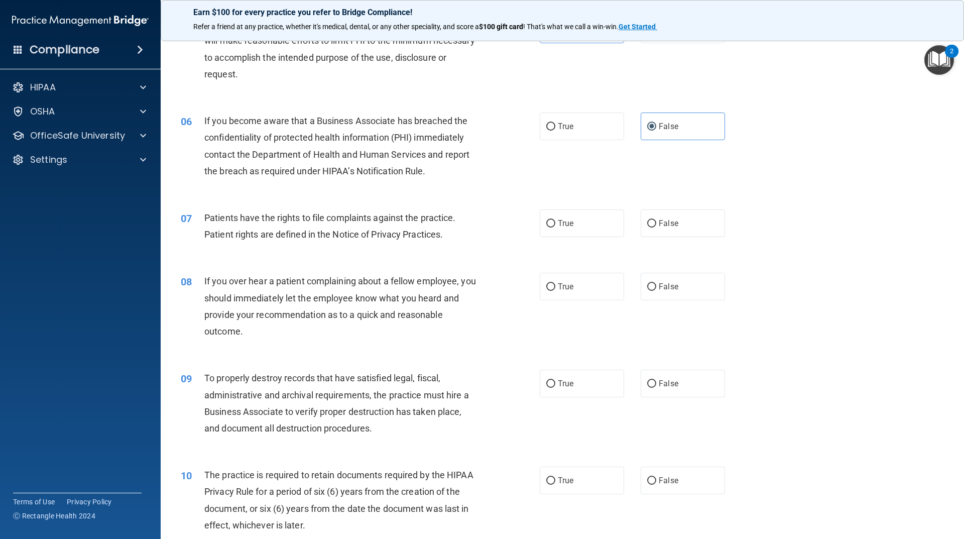
scroll to position [402, 0]
click at [576, 222] on label "True" at bounding box center [582, 223] width 84 height 28
click at [555, 222] on input "True" at bounding box center [550, 223] width 9 height 8
radio input "true"
click at [667, 283] on span "False" at bounding box center [669, 286] width 20 height 10
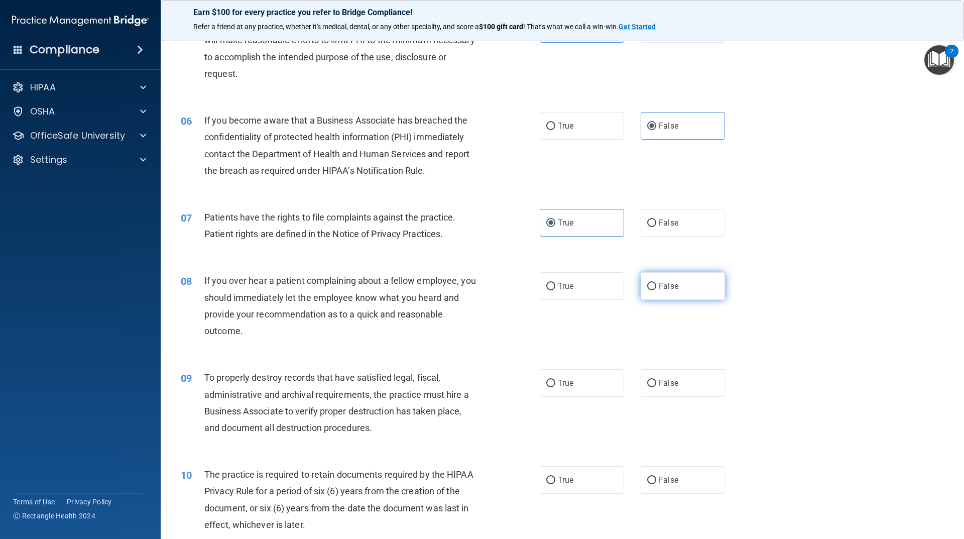
click at [656, 283] on input "False" at bounding box center [651, 287] width 9 height 8
radio input "true"
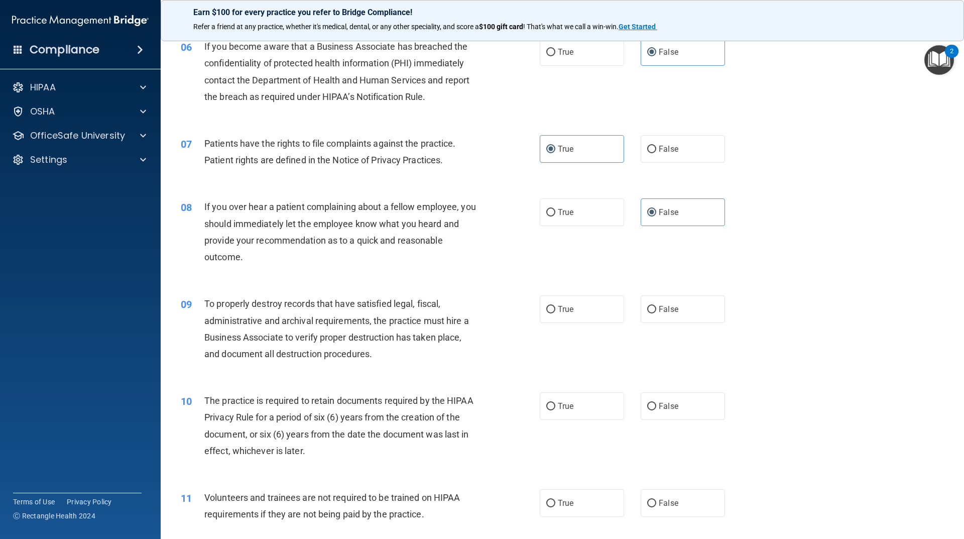
scroll to position [502, 0]
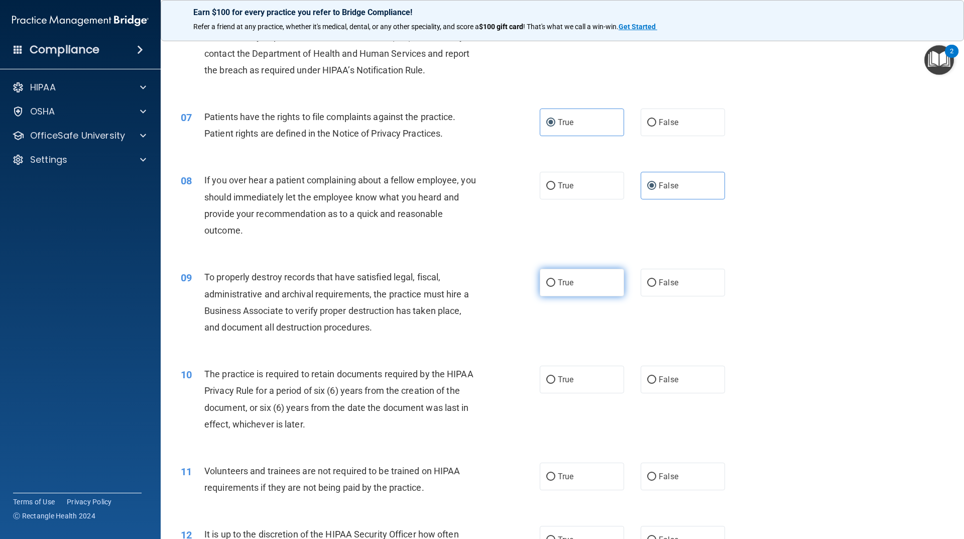
click at [575, 273] on label "True" at bounding box center [582, 283] width 84 height 28
click at [555, 279] on input "True" at bounding box center [550, 283] width 9 height 8
radio input "true"
click at [650, 280] on input "False" at bounding box center [651, 283] width 9 height 8
radio input "true"
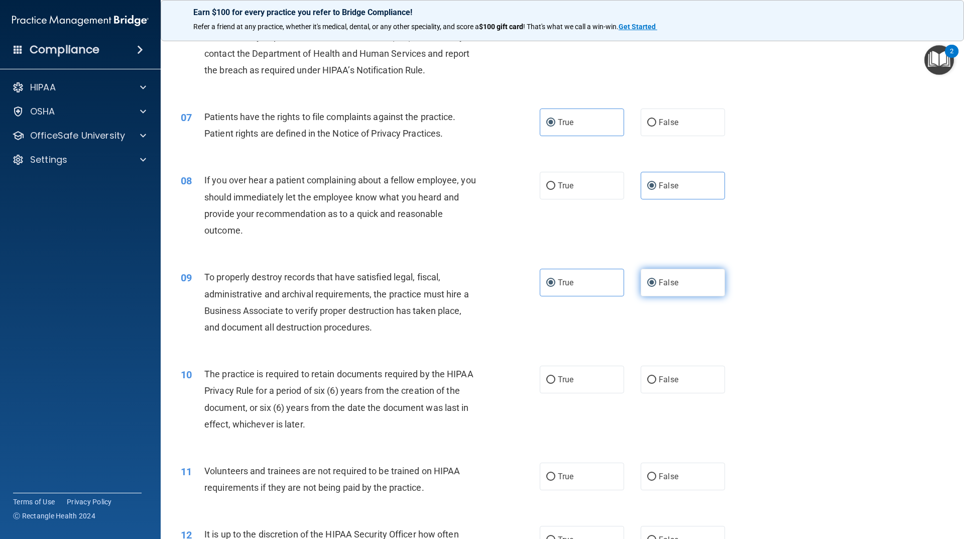
radio input "false"
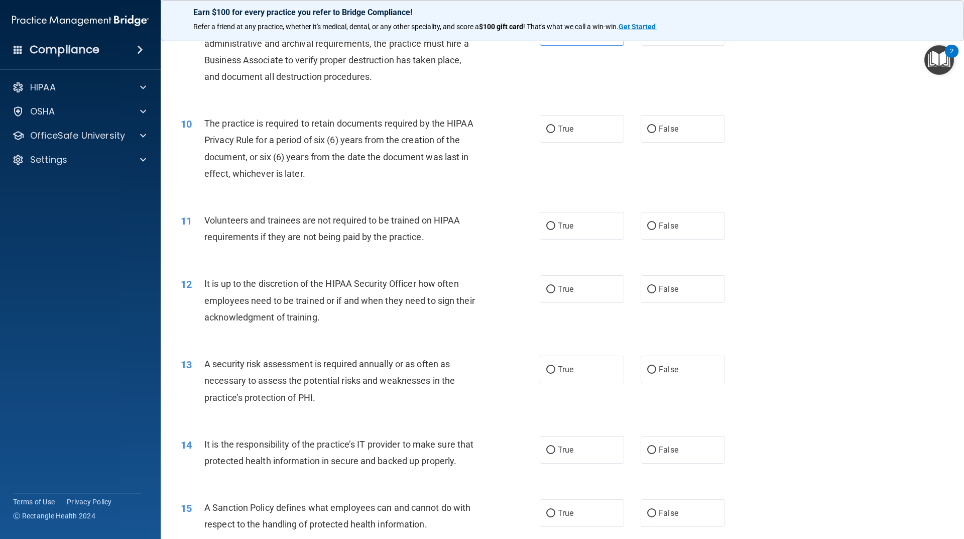
scroll to position [753, 0]
click at [640, 446] on label "False" at bounding box center [682, 449] width 84 height 28
click at [647, 446] on input "False" at bounding box center [651, 450] width 9 height 8
radio input "true"
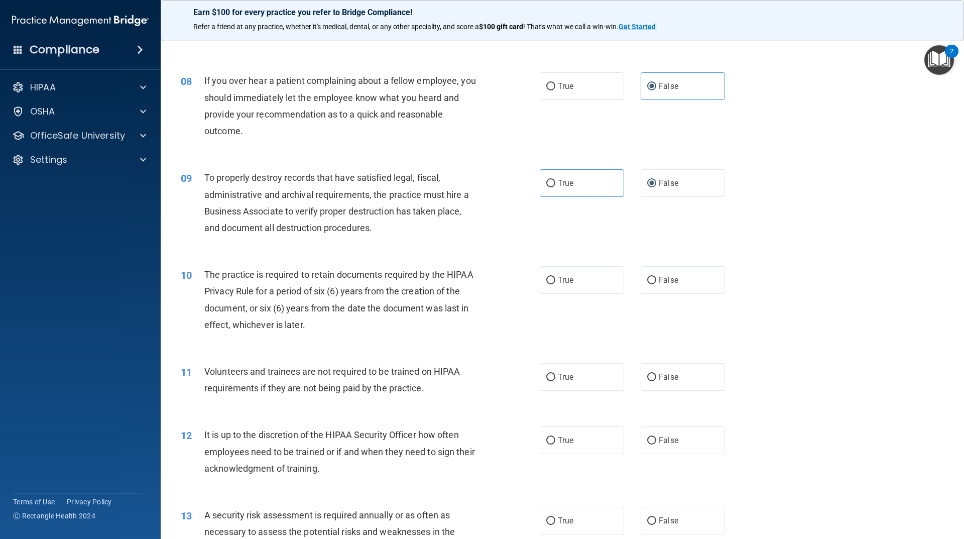
scroll to position [602, 0]
click at [567, 278] on span "True" at bounding box center [566, 279] width 16 height 10
click at [555, 278] on input "True" at bounding box center [550, 280] width 9 height 8
radio input "true"
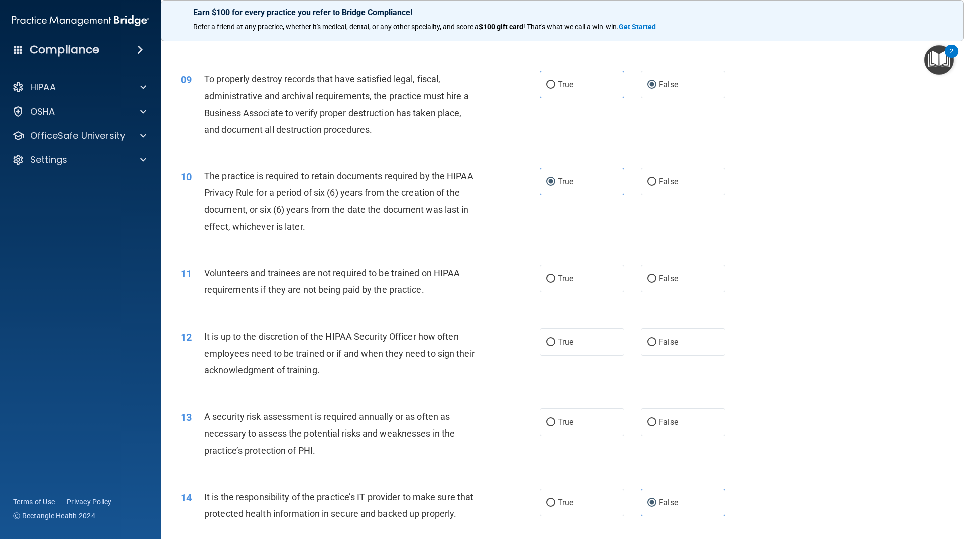
scroll to position [703, 0]
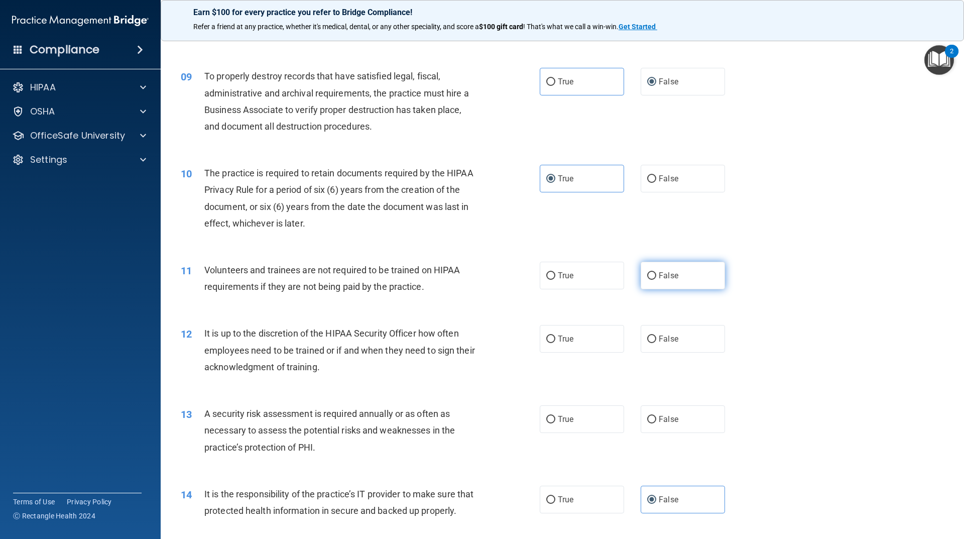
click at [651, 281] on label "False" at bounding box center [682, 275] width 84 height 28
click at [651, 280] on input "False" at bounding box center [651, 276] width 9 height 8
radio input "true"
click at [661, 338] on span "False" at bounding box center [669, 339] width 20 height 10
click at [656, 338] on input "False" at bounding box center [651, 339] width 9 height 8
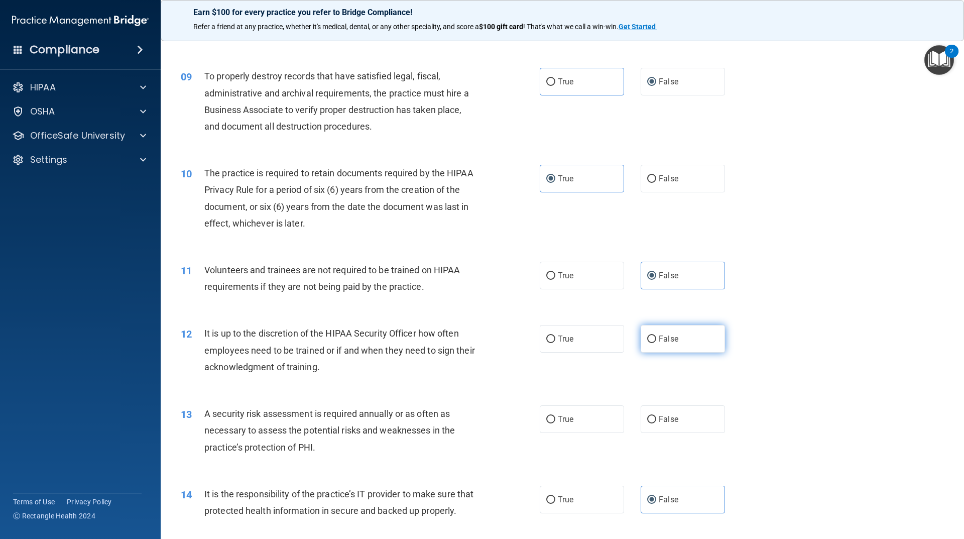
radio input "true"
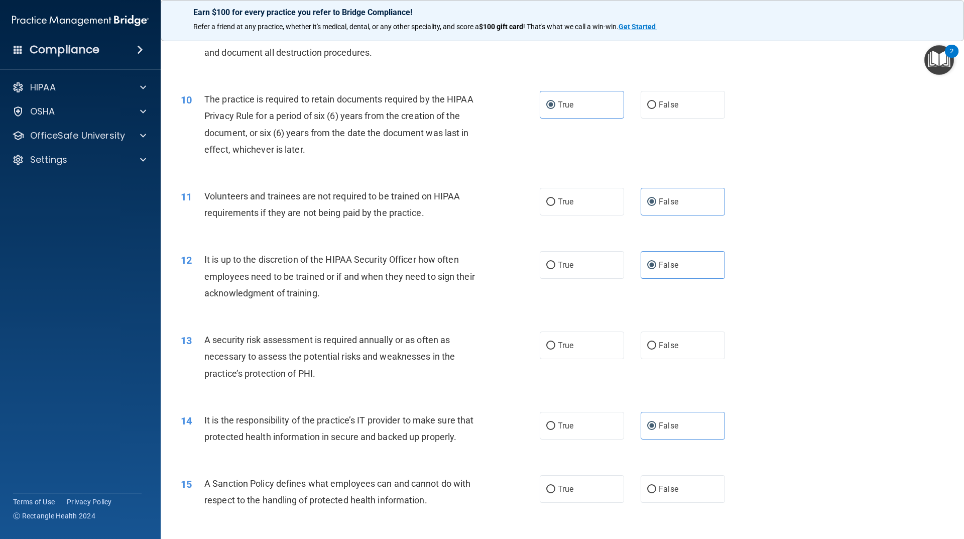
scroll to position [803, 0]
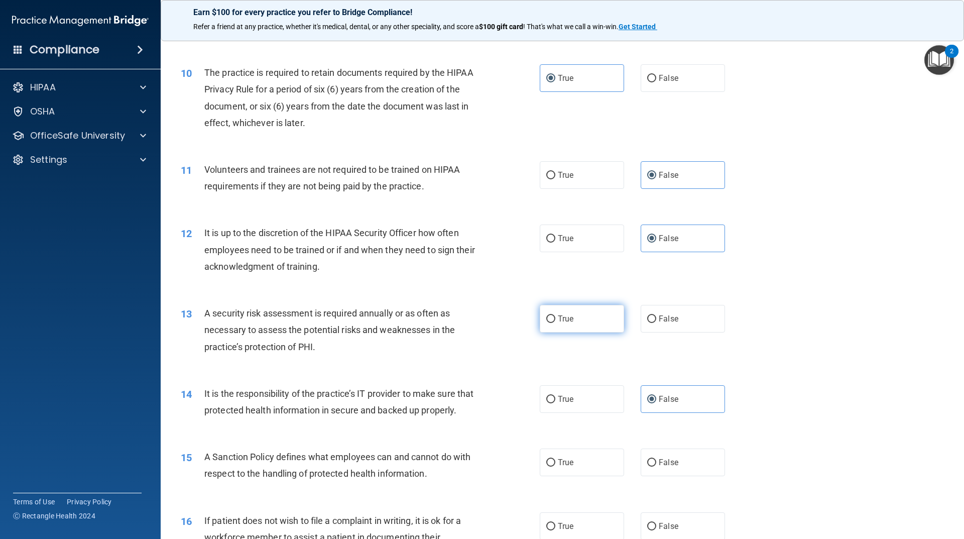
click at [574, 325] on label "True" at bounding box center [582, 319] width 84 height 28
click at [555, 323] on input "True" at bounding box center [550, 319] width 9 height 8
radio input "true"
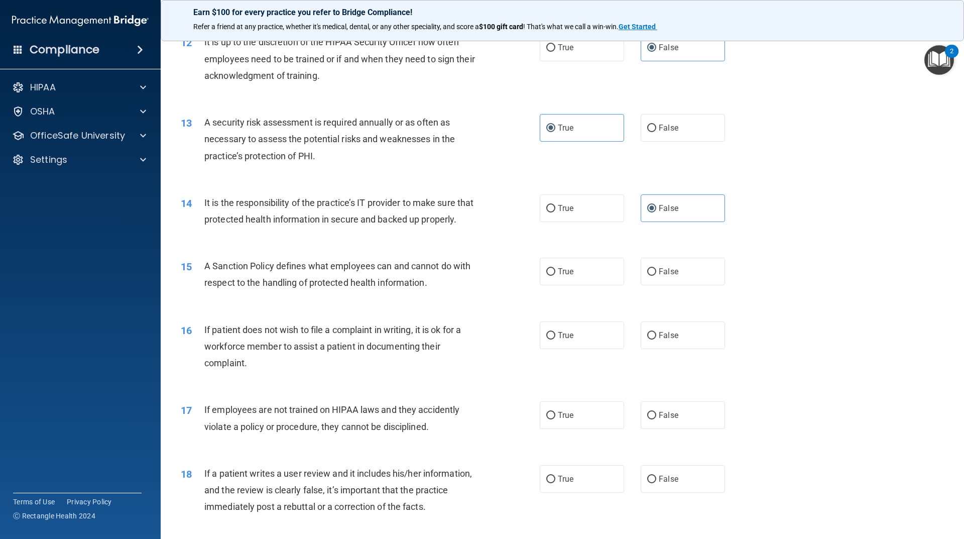
scroll to position [1004, 0]
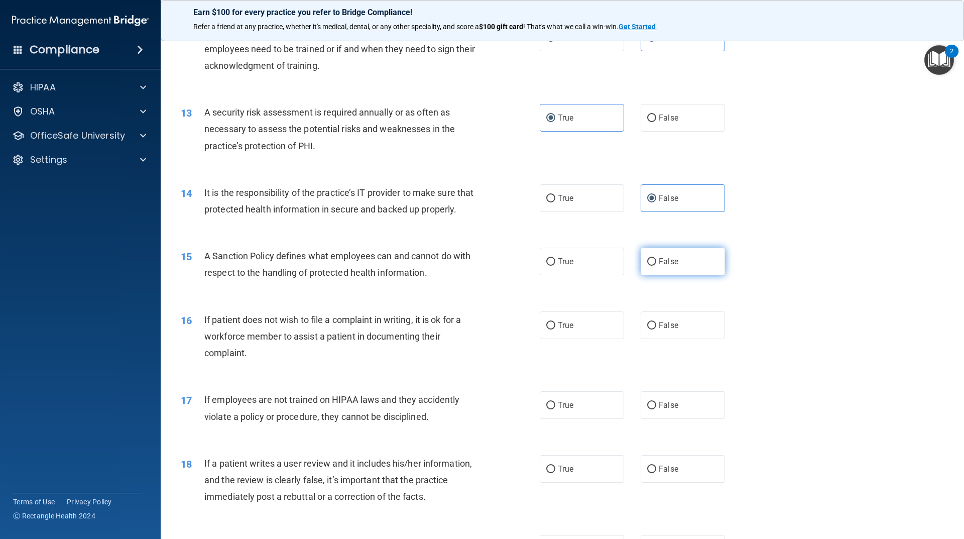
click at [647, 266] on input "False" at bounding box center [651, 262] width 9 height 8
radio input "true"
click at [666, 410] on span "False" at bounding box center [669, 405] width 20 height 10
click at [656, 409] on input "False" at bounding box center [651, 406] width 9 height 8
radio input "true"
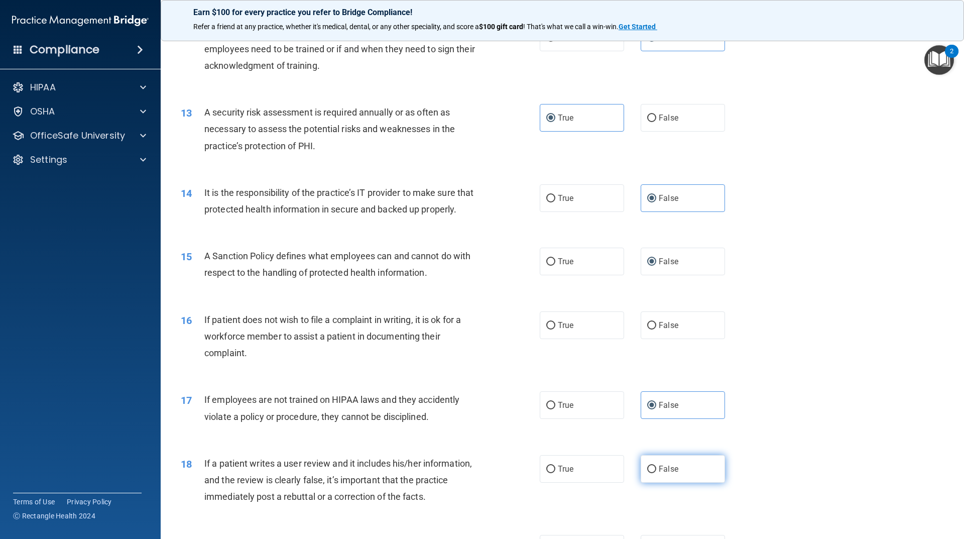
click at [664, 480] on label "False" at bounding box center [682, 469] width 84 height 28
click at [656, 473] on input "False" at bounding box center [651, 469] width 9 height 8
radio input "true"
click at [576, 339] on label "True" at bounding box center [582, 325] width 84 height 28
click at [555, 329] on input "True" at bounding box center [550, 326] width 9 height 8
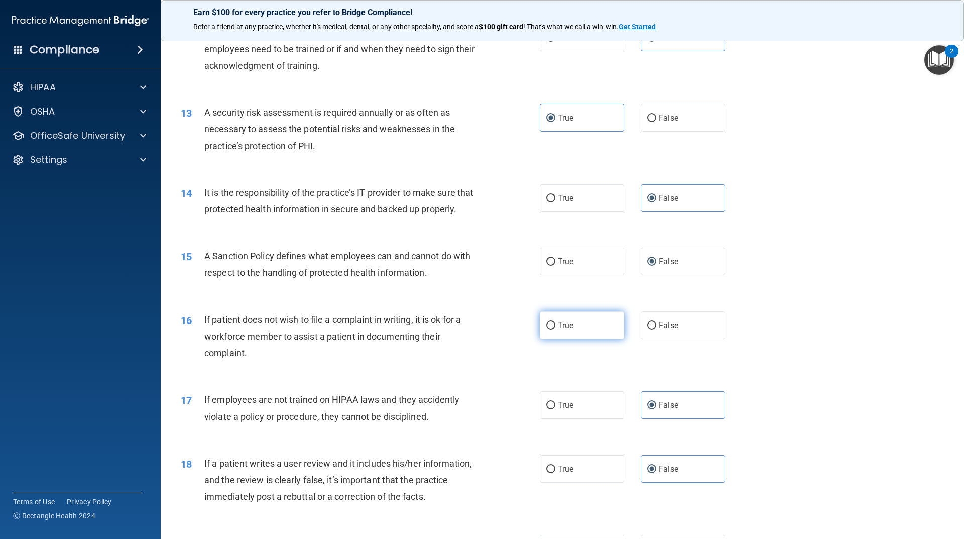
radio input "true"
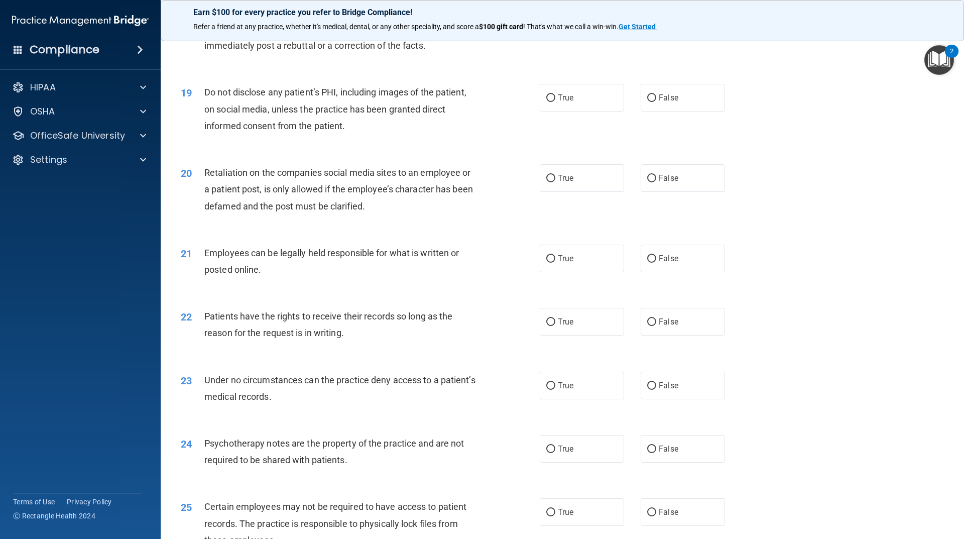
scroll to position [1456, 0]
drag, startPoint x: 652, startPoint y: 339, endPoint x: 661, endPoint y: 352, distance: 15.8
click at [652, 334] on label "False" at bounding box center [682, 321] width 84 height 28
click at [652, 325] on input "False" at bounding box center [651, 321] width 9 height 8
radio input "true"
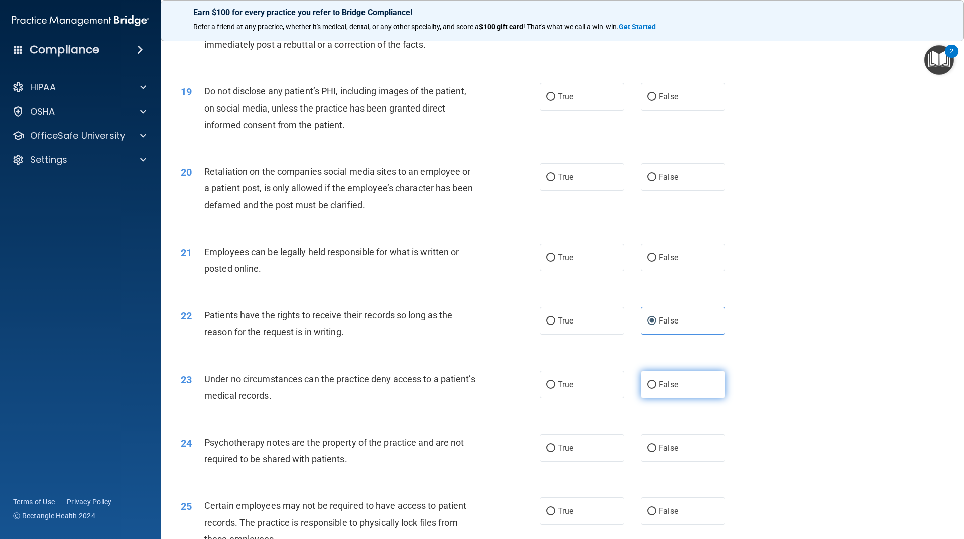
click at [677, 394] on label "False" at bounding box center [682, 384] width 84 height 28
click at [656, 388] on input "False" at bounding box center [651, 385] width 9 height 8
radio input "true"
click at [569, 101] on span "True" at bounding box center [566, 97] width 16 height 10
click at [555, 101] on input "True" at bounding box center [550, 97] width 9 height 8
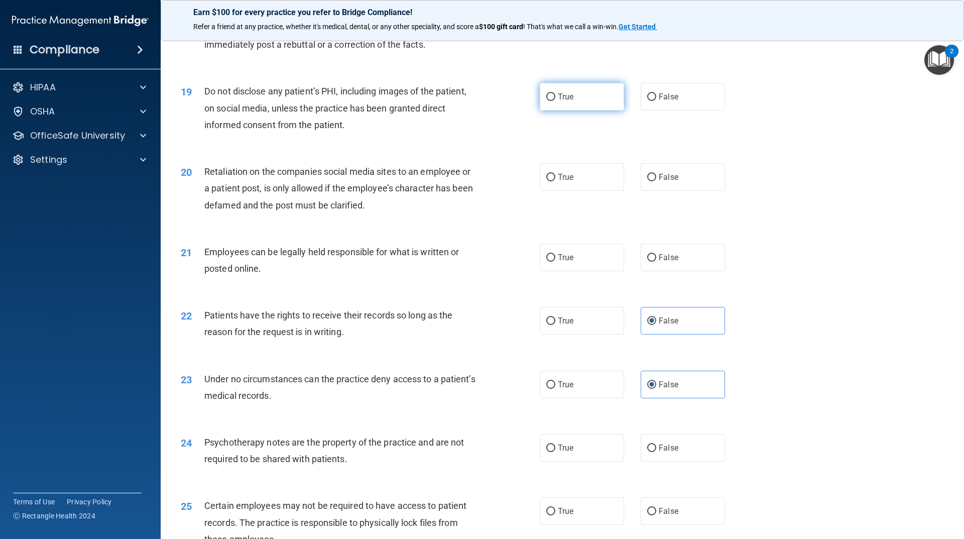
radio input "true"
click at [648, 181] on input "False" at bounding box center [651, 178] width 9 height 8
radio input "true"
click at [615, 271] on label "True" at bounding box center [582, 257] width 84 height 28
click at [555, 261] on input "True" at bounding box center [550, 258] width 9 height 8
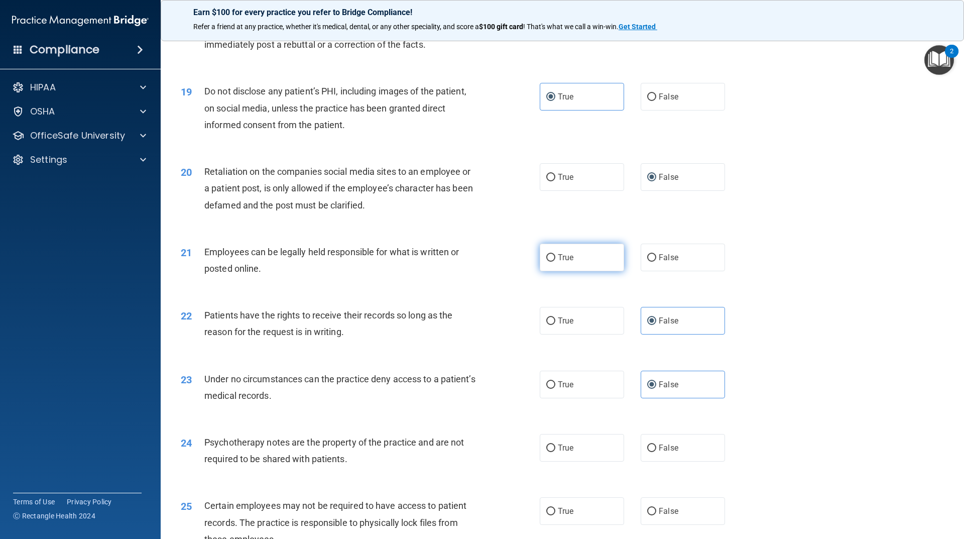
radio input "true"
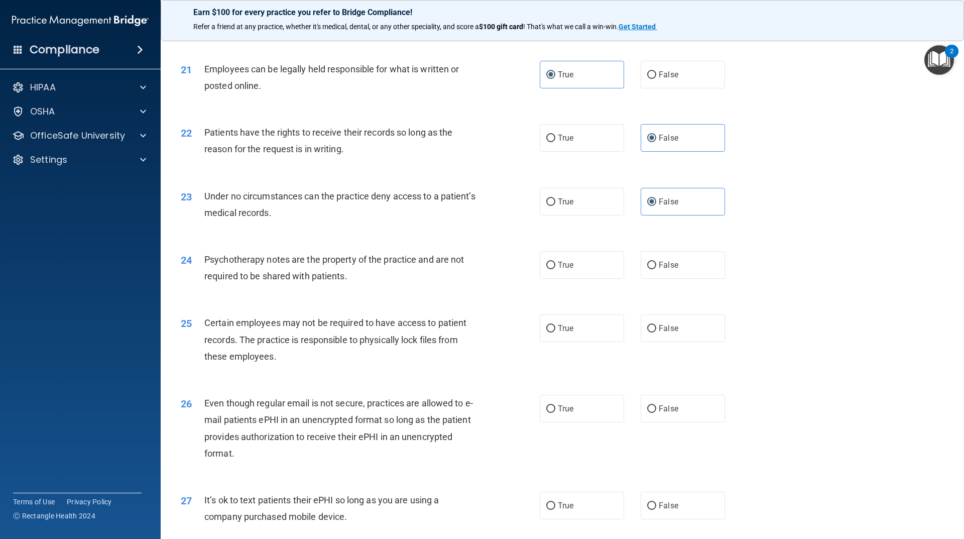
scroll to position [1656, 0]
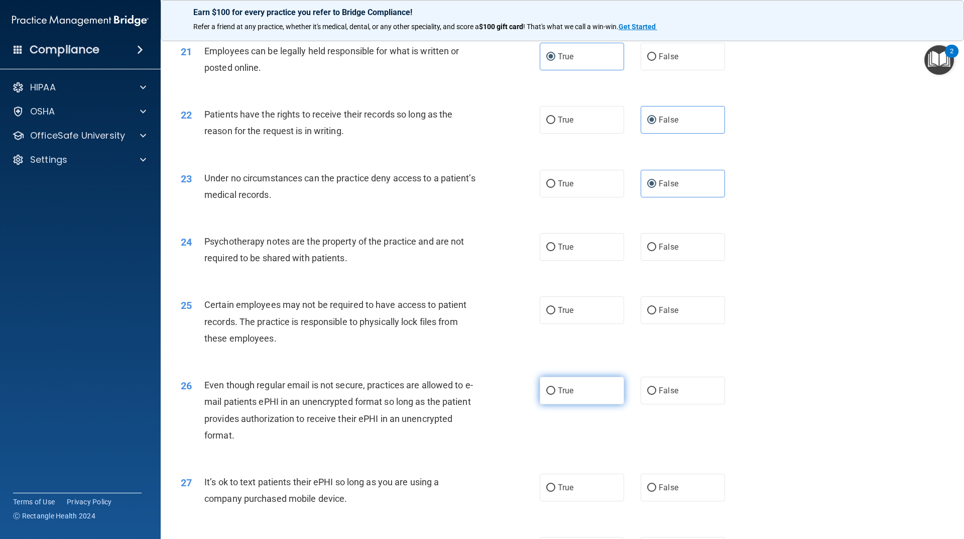
drag, startPoint x: 556, startPoint y: 418, endPoint x: 574, endPoint y: 423, distance: 18.8
click at [557, 404] on label "True" at bounding box center [582, 390] width 84 height 28
click at [665, 492] on span "False" at bounding box center [669, 487] width 20 height 10
click at [656, 491] on input "False" at bounding box center [651, 488] width 9 height 8
radio input "true"
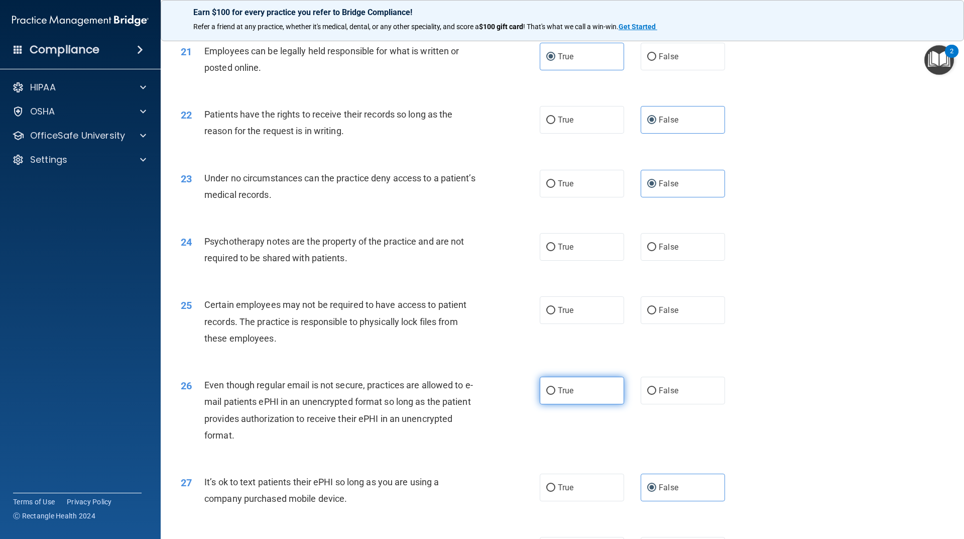
click at [561, 395] on span "True" at bounding box center [566, 390] width 16 height 10
click at [555, 394] on input "True" at bounding box center [550, 391] width 9 height 8
radio input "true"
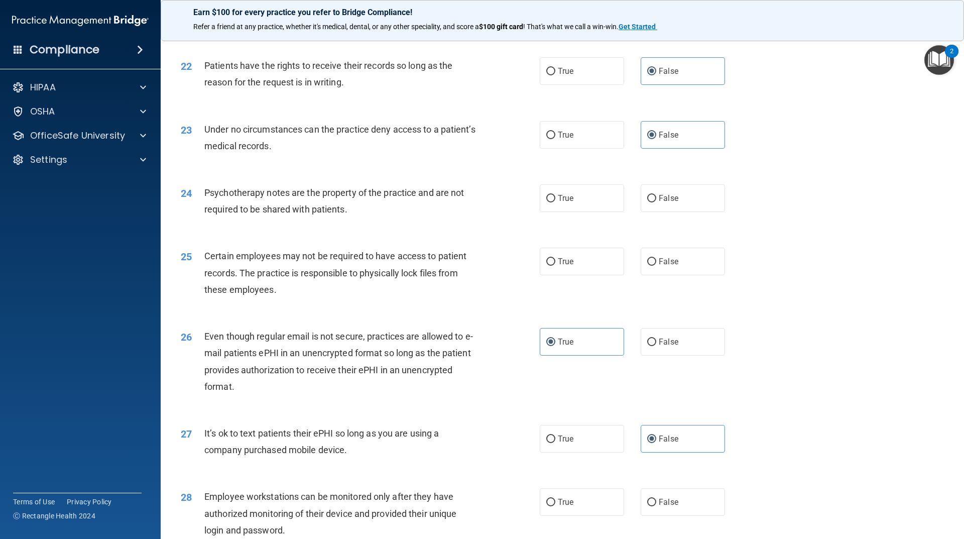
scroll to position [1857, 0]
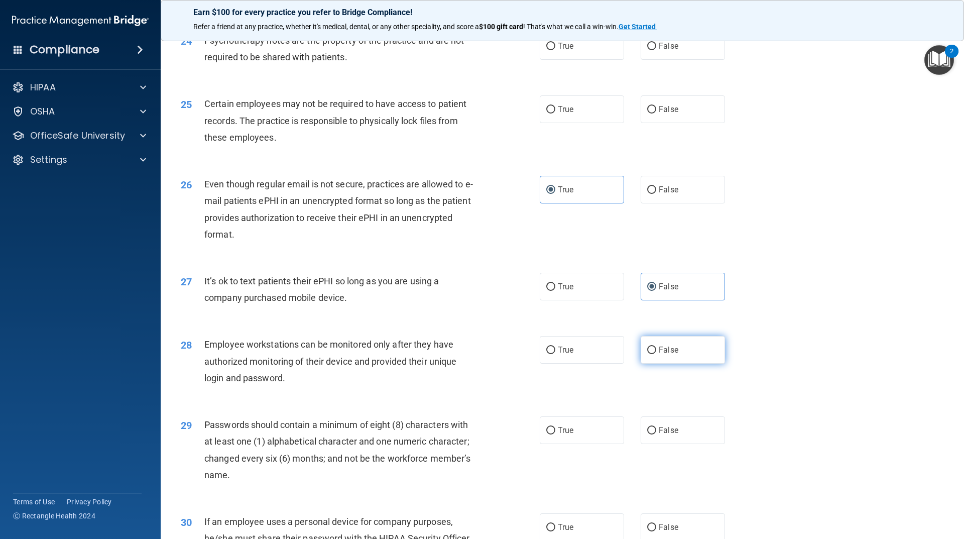
click at [655, 363] on label "False" at bounding box center [682, 350] width 84 height 28
click at [655, 354] on input "False" at bounding box center [651, 350] width 9 height 8
radio input "true"
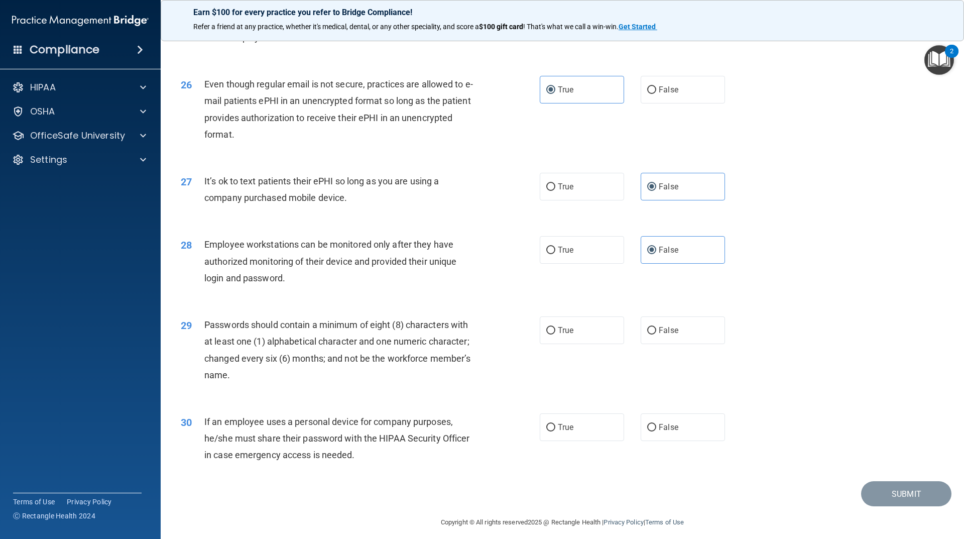
scroll to position [1957, 0]
click at [687, 440] on label "False" at bounding box center [682, 427] width 84 height 28
click at [656, 431] on input "False" at bounding box center [651, 427] width 9 height 8
radio input "true"
click at [543, 343] on label "True" at bounding box center [582, 330] width 84 height 28
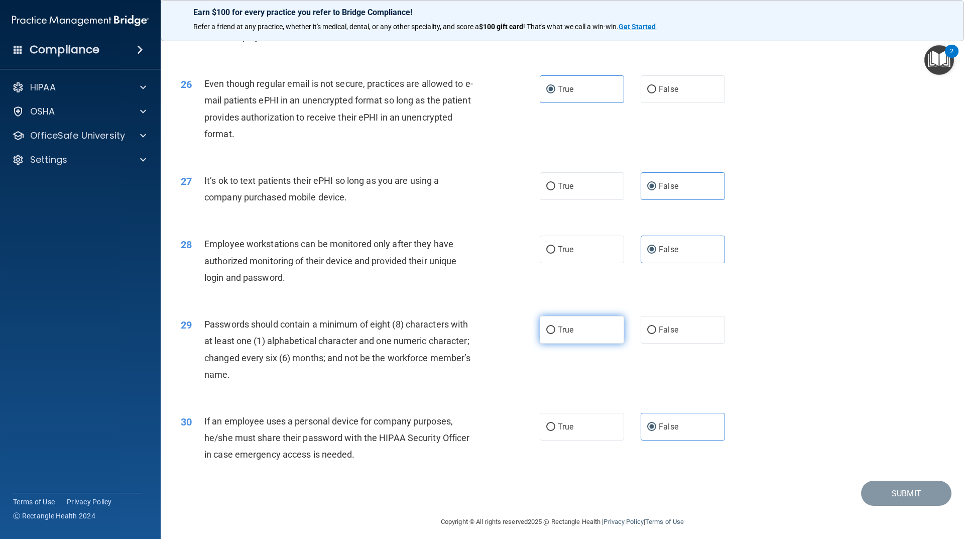
click at [546, 334] on input "True" at bounding box center [550, 330] width 9 height 8
radio input "true"
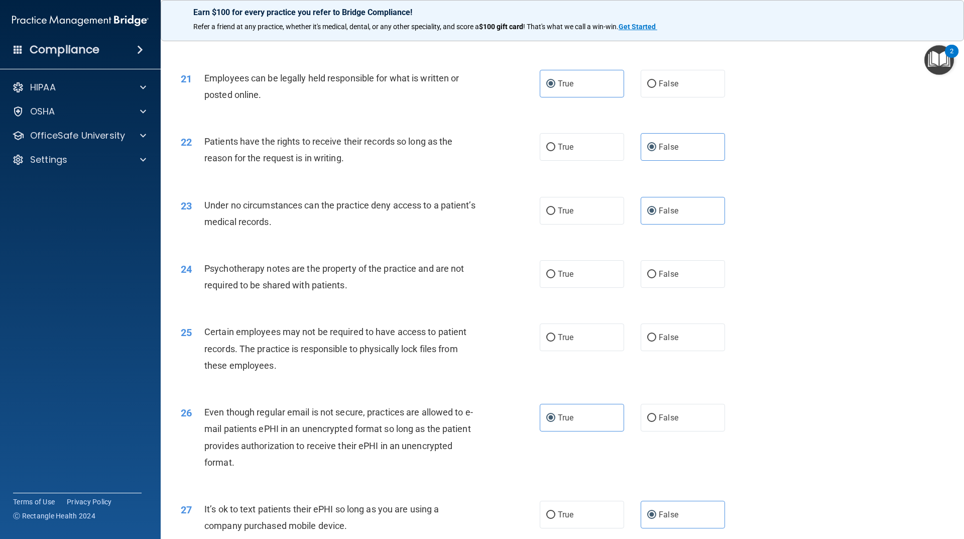
scroll to position [1630, 0]
click at [577, 287] on label "True" at bounding box center [582, 273] width 84 height 28
click at [555, 278] on input "True" at bounding box center [550, 274] width 9 height 8
radio input "true"
click at [580, 350] on label "True" at bounding box center [582, 337] width 84 height 28
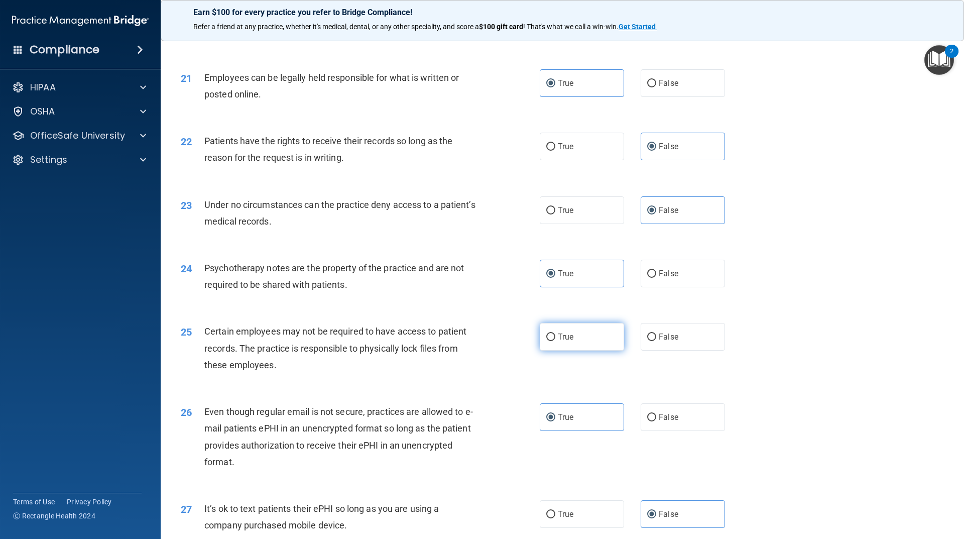
click at [555, 341] on input "True" at bounding box center [550, 337] width 9 height 8
radio input "true"
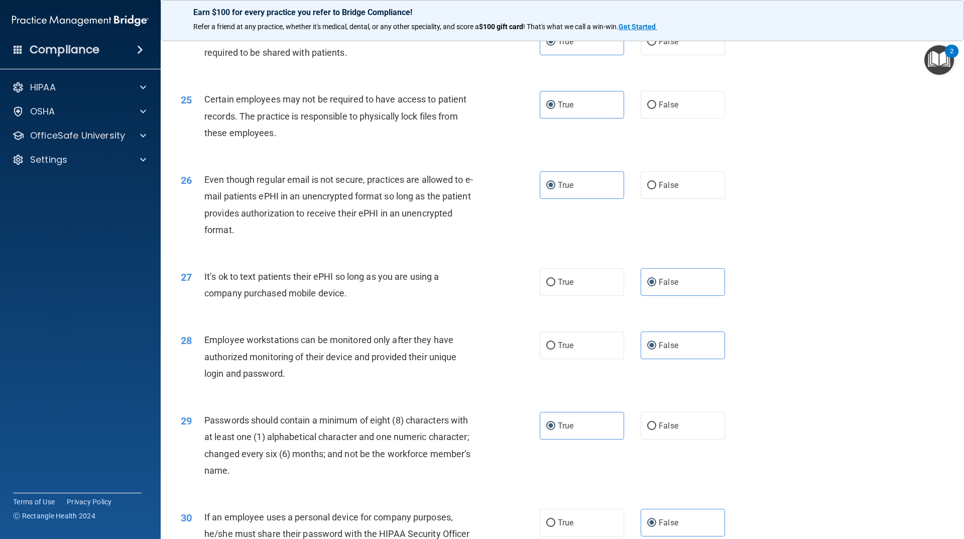
scroll to position [1981, 0]
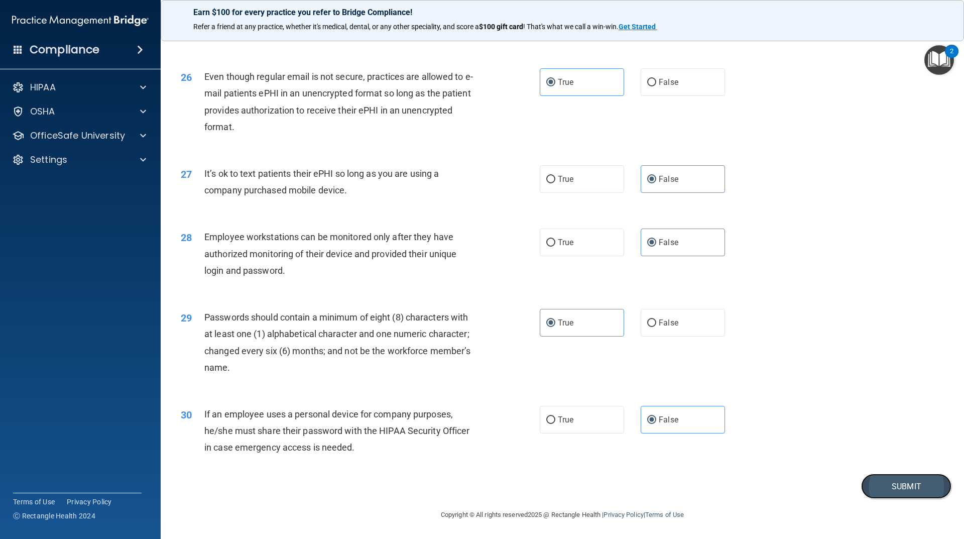
click at [940, 495] on button "Submit" at bounding box center [906, 486] width 90 height 26
click at [919, 482] on button "Submit" at bounding box center [906, 486] width 90 height 26
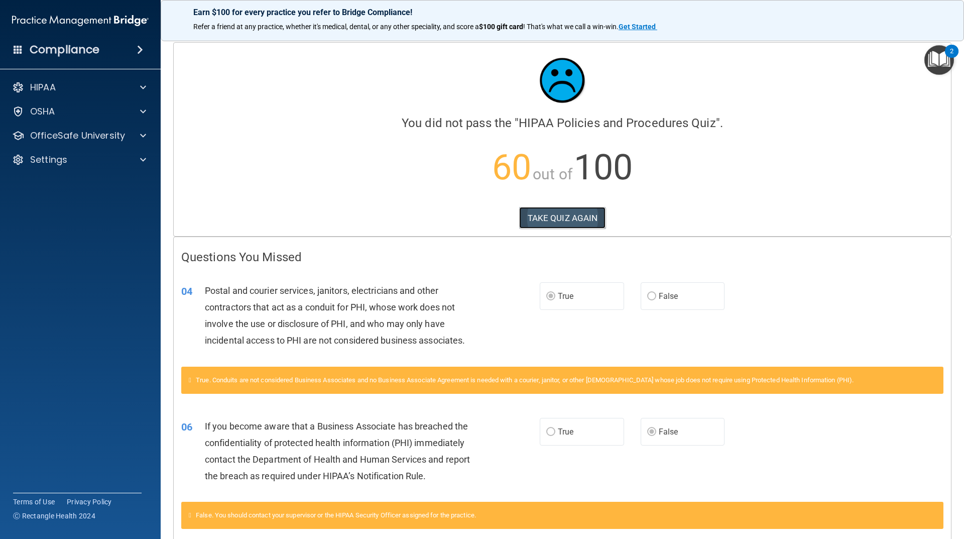
click at [549, 216] on button "TAKE QUIZ AGAIN" at bounding box center [562, 218] width 87 height 22
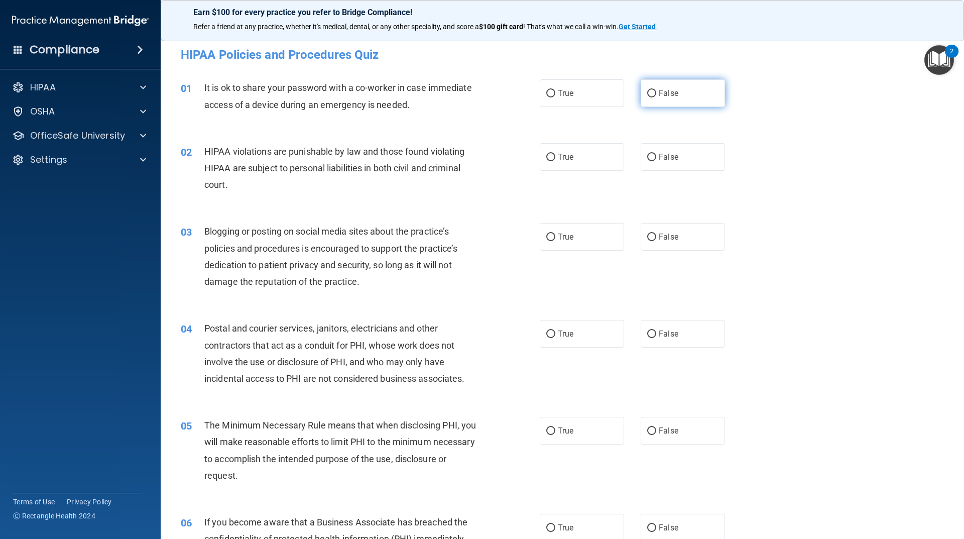
click at [674, 93] on label "False" at bounding box center [682, 93] width 84 height 28
click at [656, 93] on input "False" at bounding box center [651, 94] width 9 height 8
radio input "true"
click at [586, 160] on label "True" at bounding box center [582, 157] width 84 height 28
click at [555, 160] on input "True" at bounding box center [550, 158] width 9 height 8
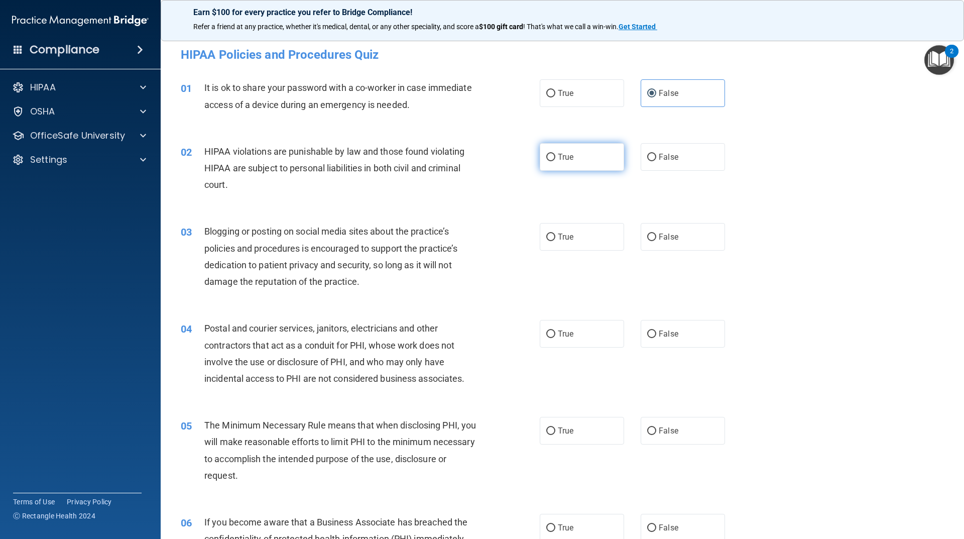
radio input "true"
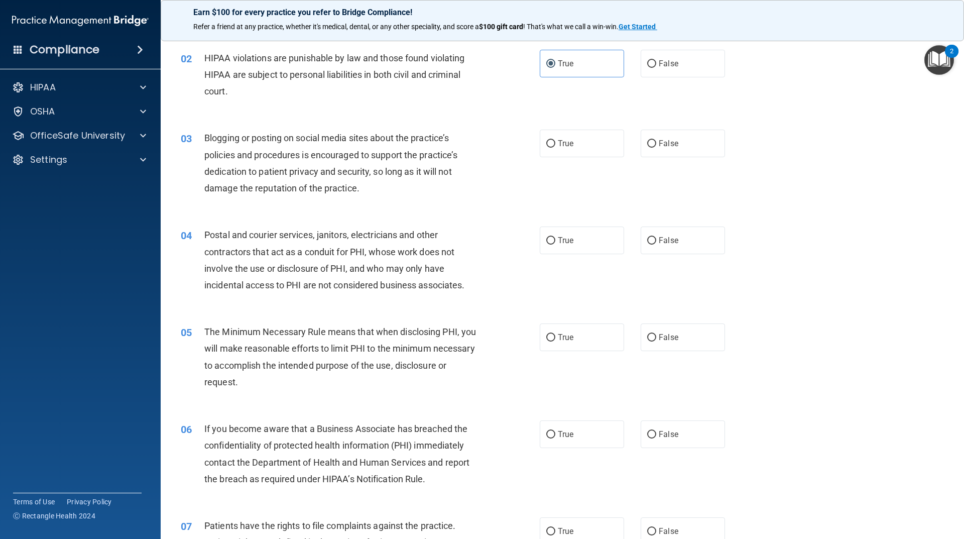
scroll to position [100, 0]
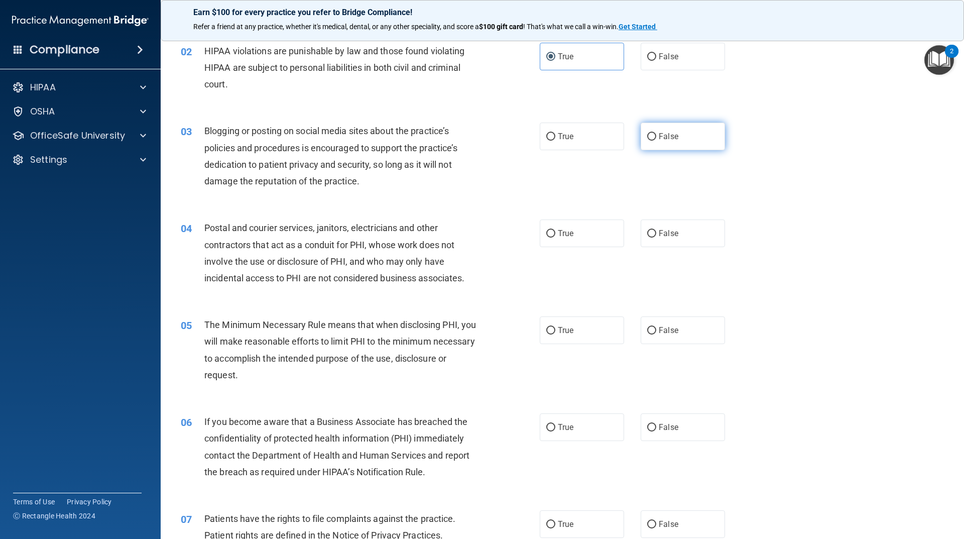
click at [640, 141] on label "False" at bounding box center [682, 136] width 84 height 28
click at [647, 141] on input "False" at bounding box center [651, 137] width 9 height 8
radio input "true"
click at [660, 228] on label "False" at bounding box center [682, 233] width 84 height 28
click at [656, 230] on input "False" at bounding box center [651, 234] width 9 height 8
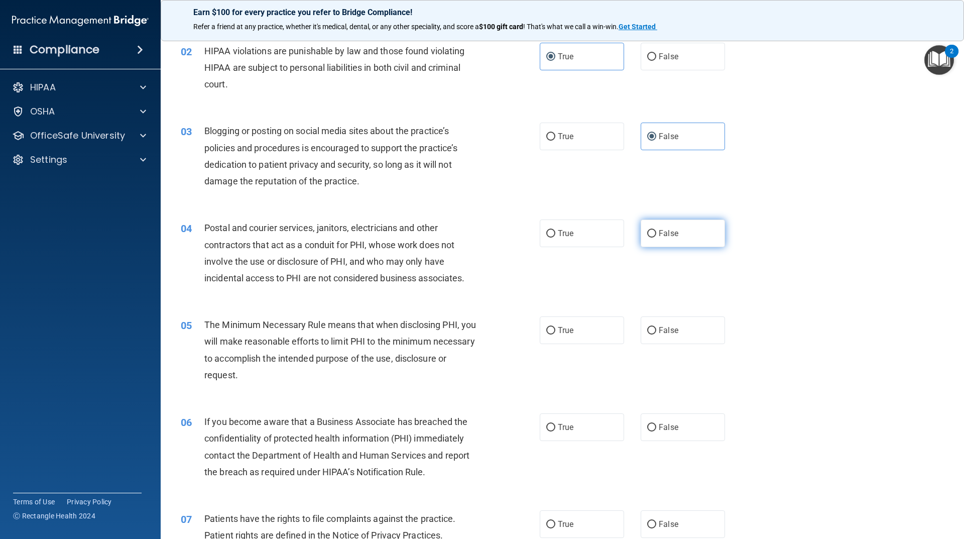
radio input "true"
click at [558, 426] on span "True" at bounding box center [566, 427] width 16 height 10
click at [555, 426] on input "True" at bounding box center [550, 428] width 9 height 8
radio input "true"
click at [565, 332] on span "True" at bounding box center [566, 330] width 16 height 10
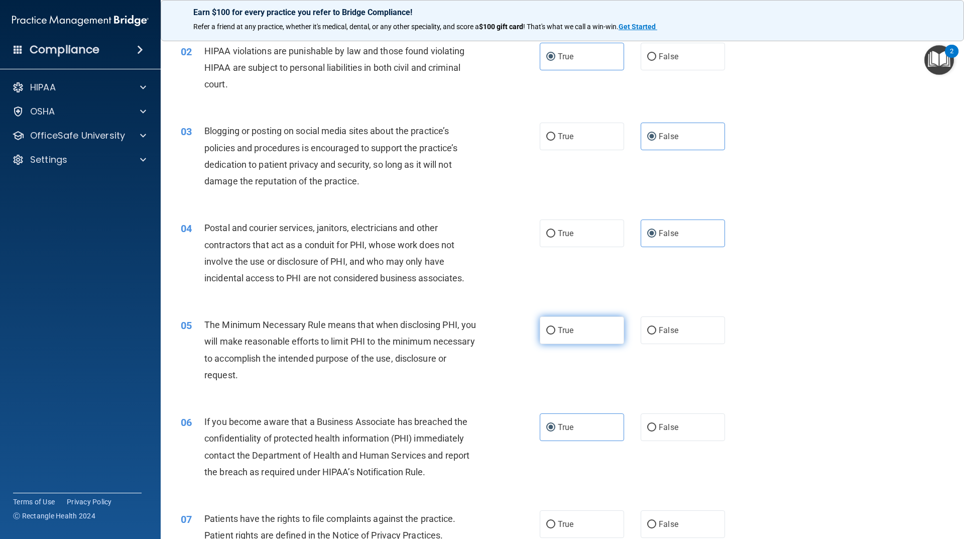
click at [555, 332] on input "True" at bounding box center [550, 331] width 9 height 8
radio input "true"
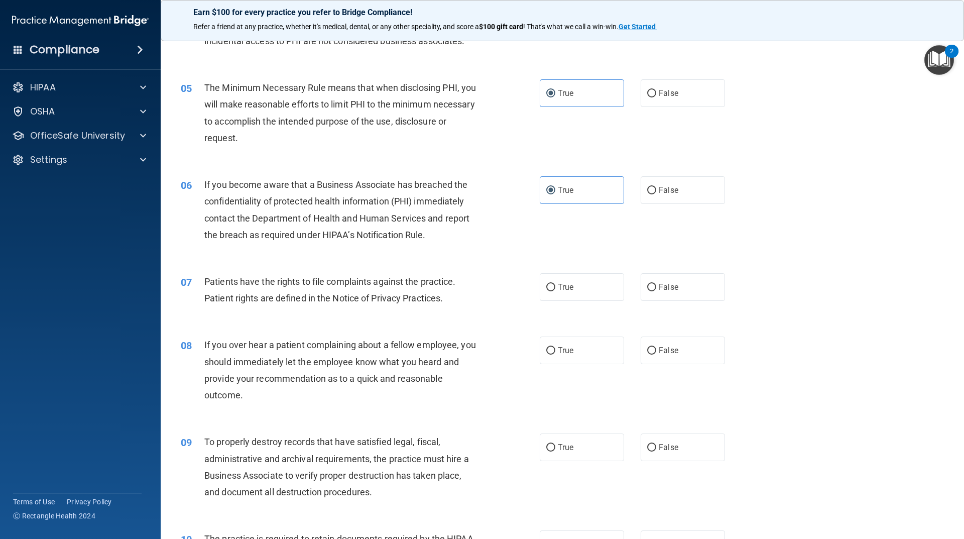
scroll to position [351, 0]
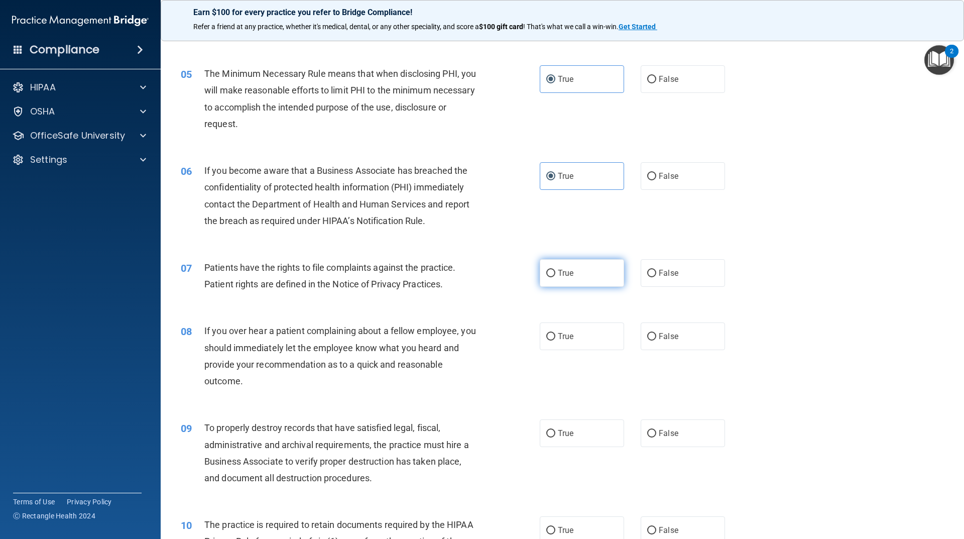
click at [595, 273] on label "True" at bounding box center [582, 273] width 84 height 28
click at [555, 273] on input "True" at bounding box center [550, 274] width 9 height 8
radio input "true"
click at [668, 331] on span "False" at bounding box center [669, 336] width 20 height 10
click at [656, 333] on input "False" at bounding box center [651, 337] width 9 height 8
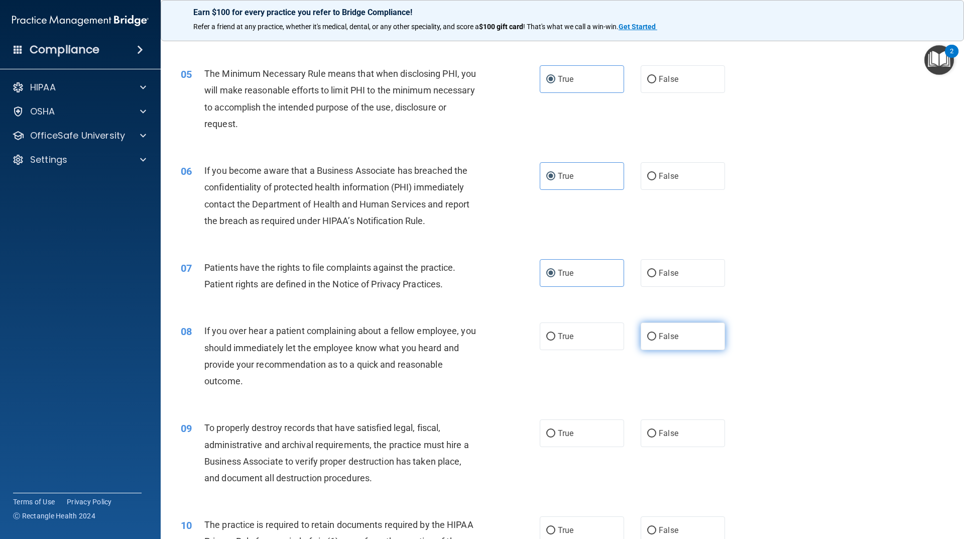
radio input "true"
click at [551, 444] on label "True" at bounding box center [582, 433] width 84 height 28
click at [551, 437] on input "True" at bounding box center [550, 434] width 9 height 8
radio input "true"
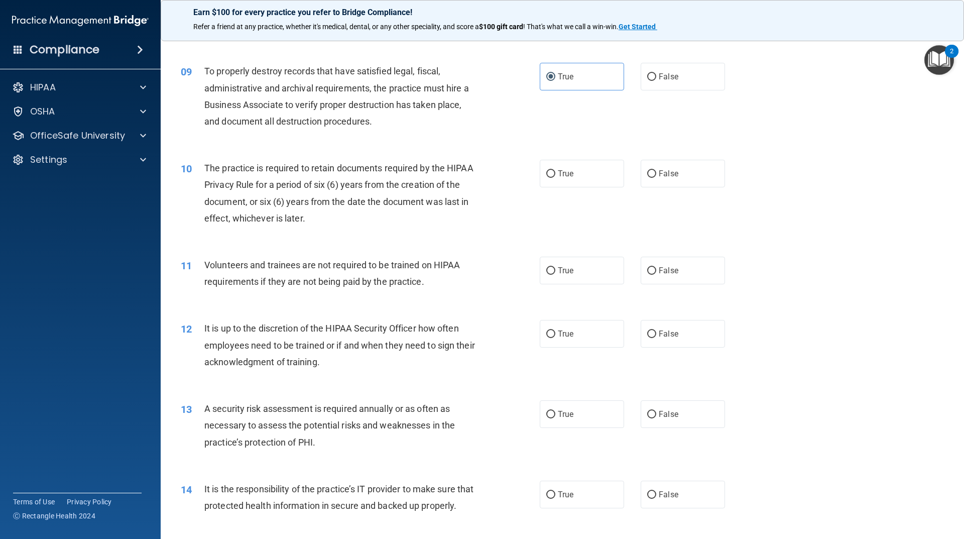
scroll to position [753, 0]
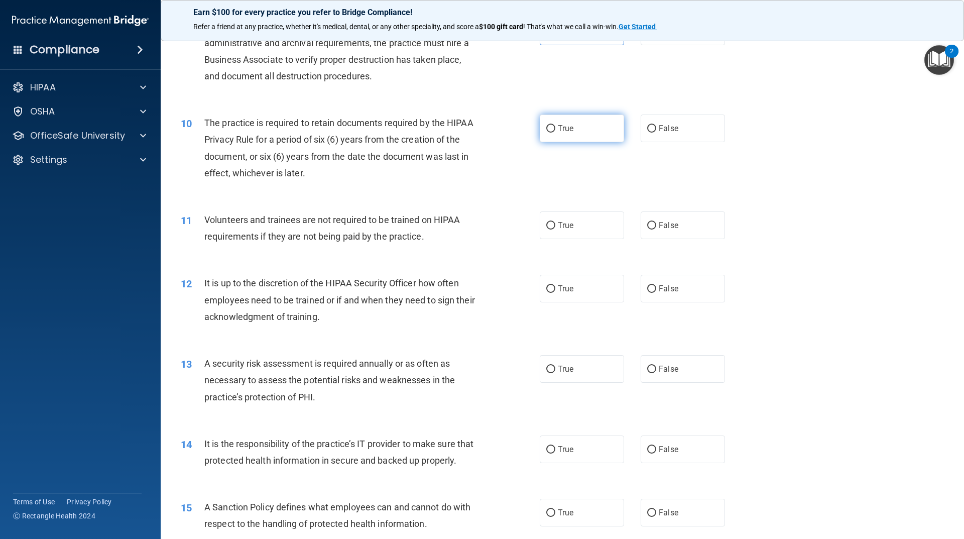
click at [594, 133] on label "True" at bounding box center [582, 128] width 84 height 28
click at [555, 133] on input "True" at bounding box center [550, 129] width 9 height 8
radio input "true"
click at [666, 217] on label "False" at bounding box center [682, 225] width 84 height 28
click at [656, 222] on input "False" at bounding box center [651, 226] width 9 height 8
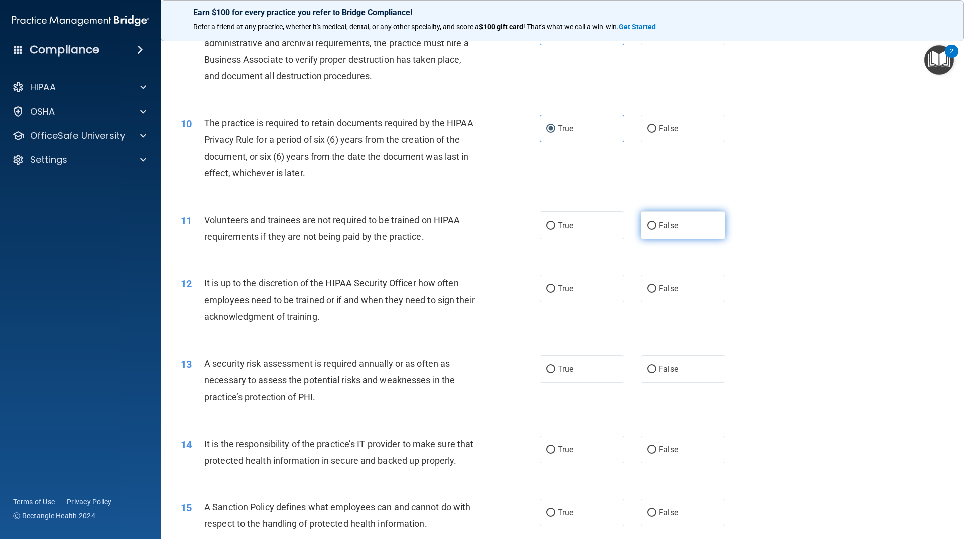
radio input "true"
click at [659, 291] on span "False" at bounding box center [669, 289] width 20 height 10
click at [651, 288] on input "False" at bounding box center [651, 289] width 9 height 8
radio input "true"
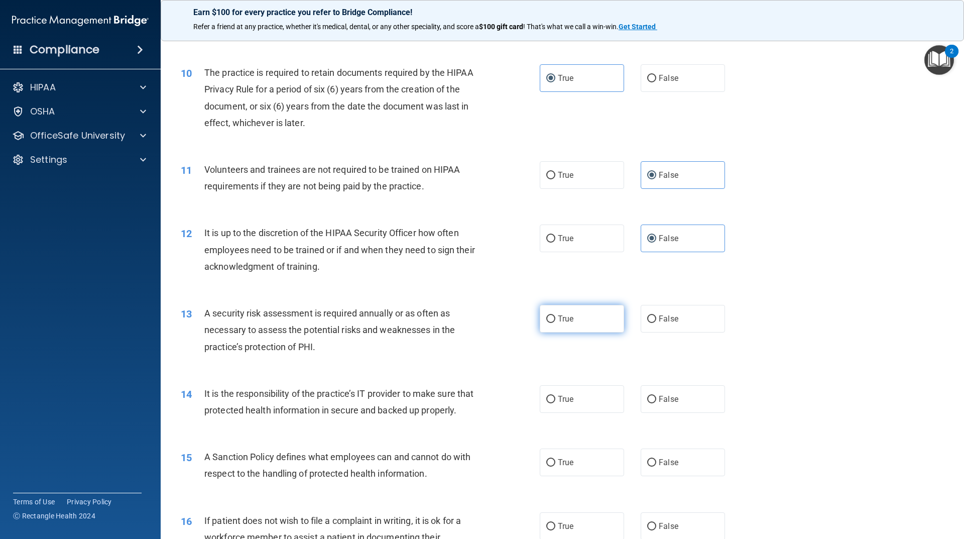
click at [574, 318] on label "True" at bounding box center [582, 319] width 84 height 28
click at [555, 318] on input "True" at bounding box center [550, 319] width 9 height 8
radio input "true"
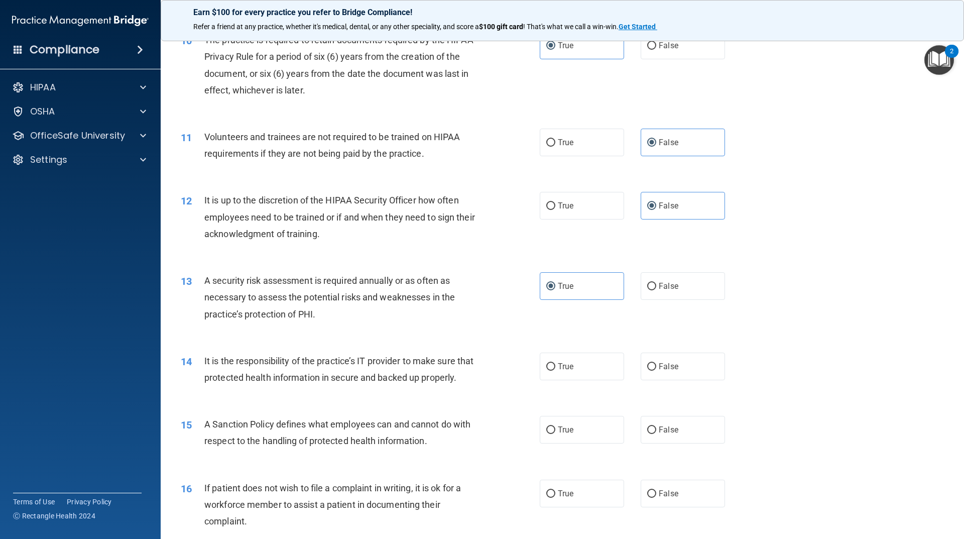
scroll to position [853, 0]
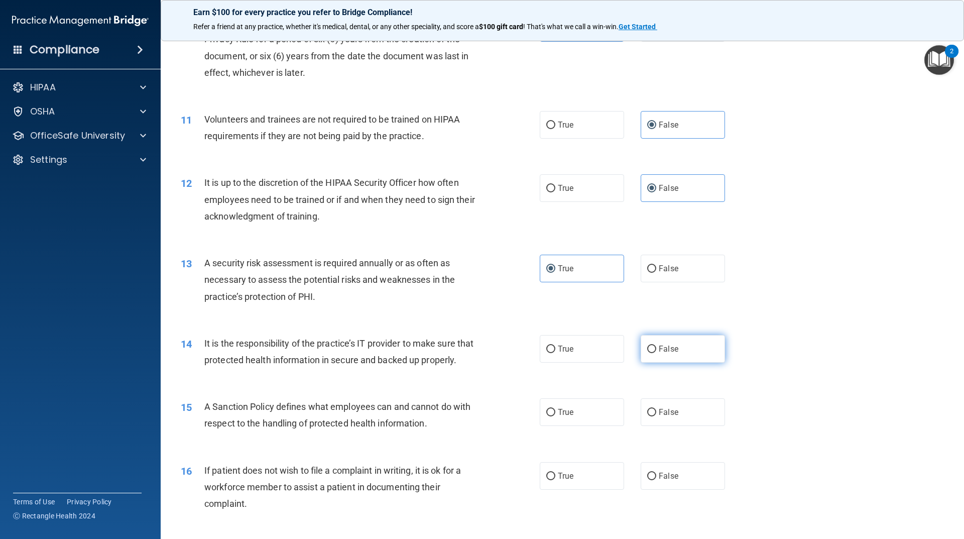
click at [652, 350] on label "False" at bounding box center [682, 349] width 84 height 28
click at [652, 350] on input "False" at bounding box center [651, 349] width 9 height 8
radio input "true"
click at [590, 353] on label "True" at bounding box center [582, 349] width 84 height 28
click at [555, 353] on input "True" at bounding box center [550, 349] width 9 height 8
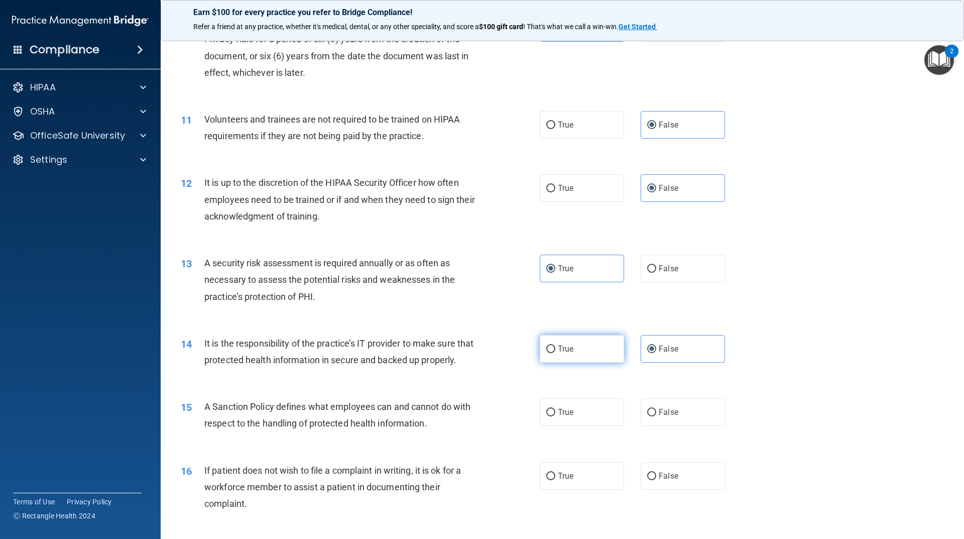
radio input "true"
radio input "false"
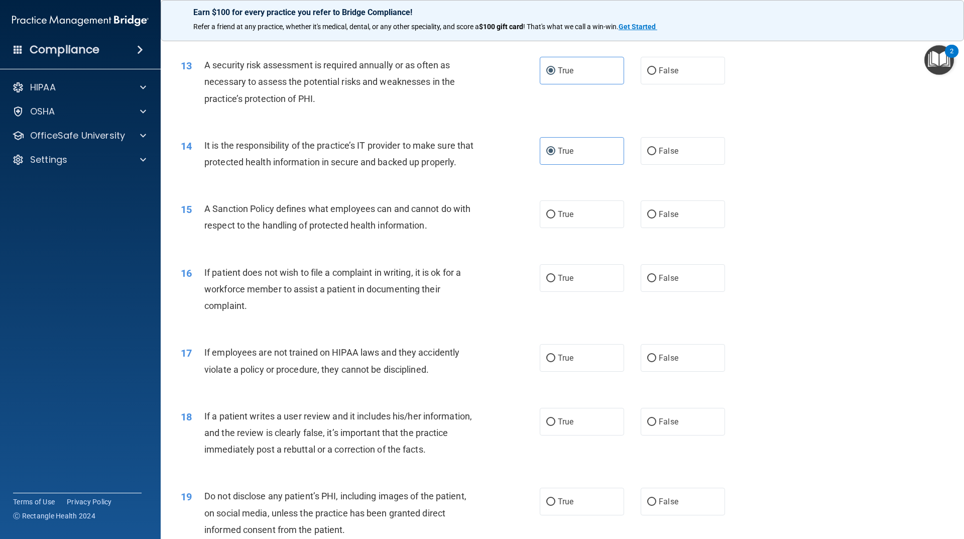
scroll to position [1054, 0]
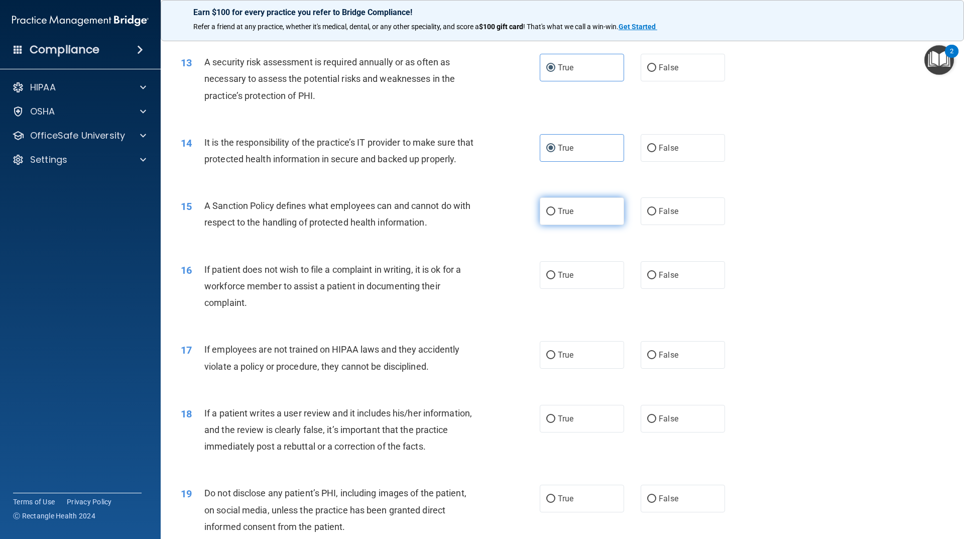
click at [562, 222] on label "True" at bounding box center [582, 211] width 84 height 28
click at [555, 215] on input "True" at bounding box center [550, 212] width 9 height 8
radio input "true"
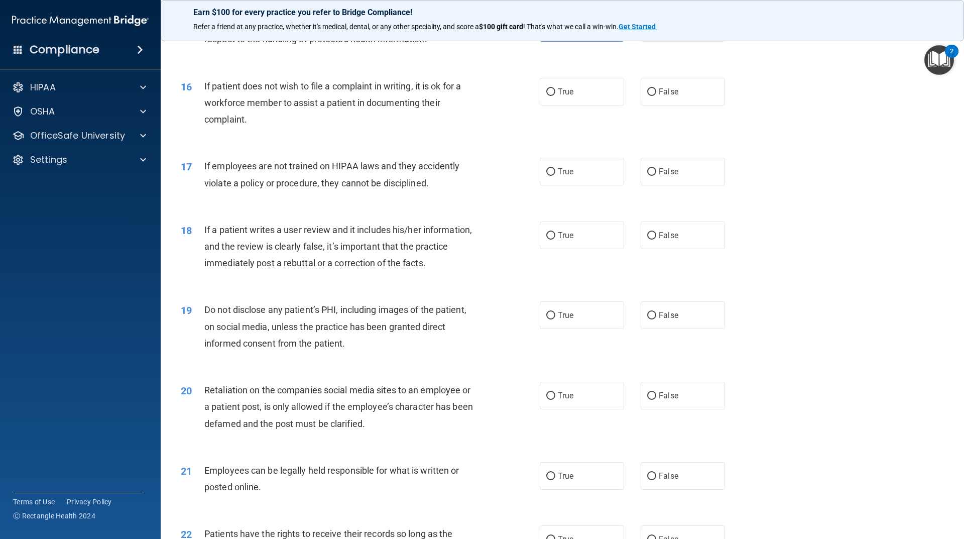
scroll to position [1255, 0]
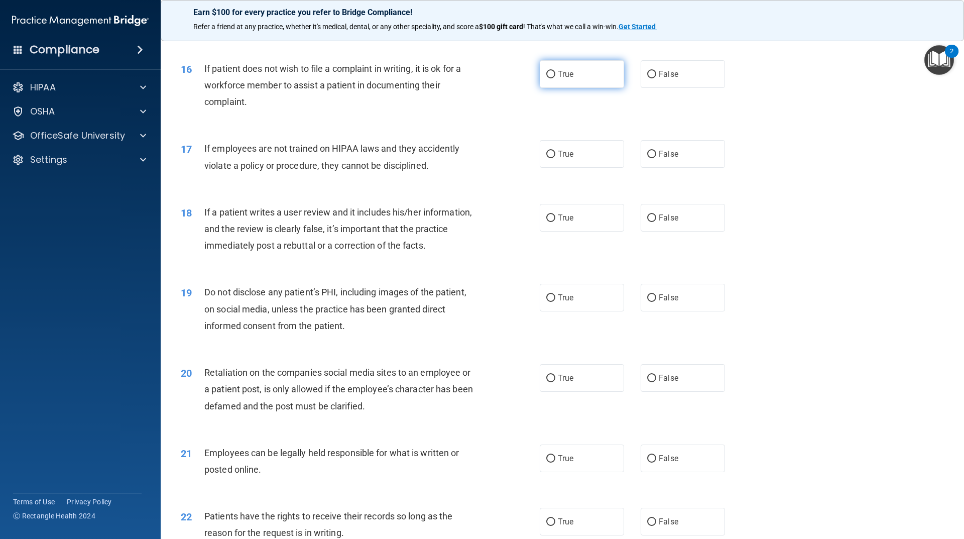
click at [554, 88] on label "True" at bounding box center [582, 74] width 84 height 28
click at [554, 78] on input "True" at bounding box center [550, 75] width 9 height 8
radio input "true"
click at [577, 168] on label "True" at bounding box center [582, 154] width 84 height 28
click at [555, 158] on input "True" at bounding box center [550, 155] width 9 height 8
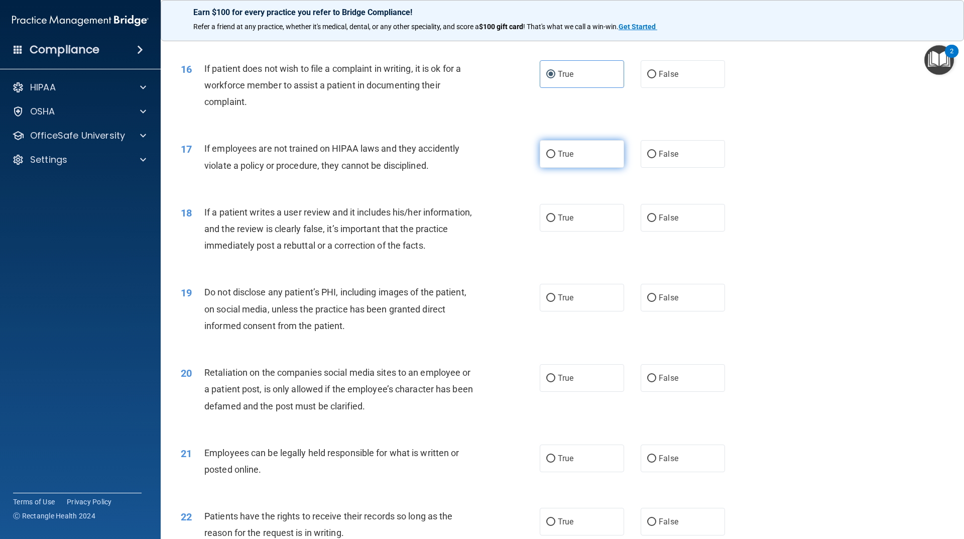
radio input "true"
click at [574, 231] on label "True" at bounding box center [582, 218] width 84 height 28
click at [555, 222] on input "True" at bounding box center [550, 218] width 9 height 8
radio input "true"
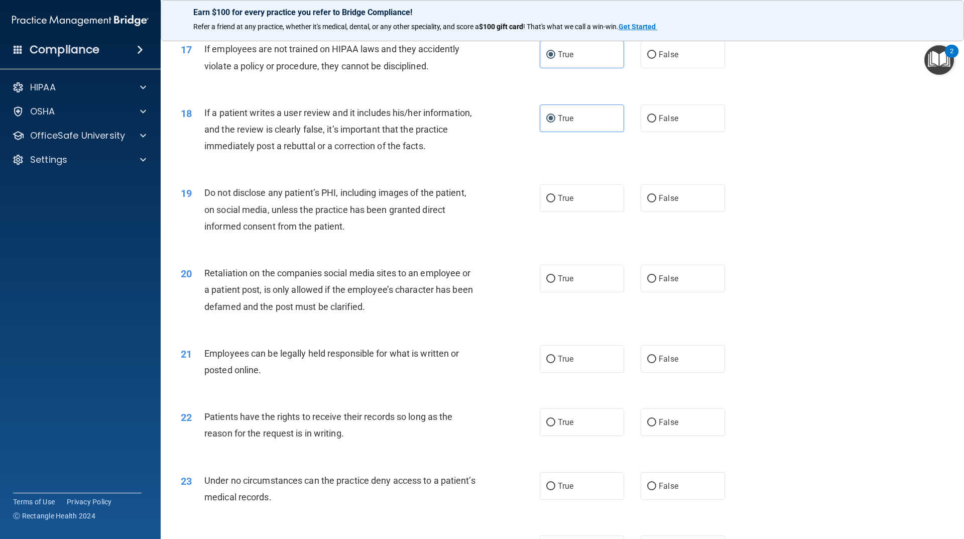
scroll to position [1355, 0]
click at [566, 202] on span "True" at bounding box center [566, 197] width 16 height 10
click at [555, 201] on input "True" at bounding box center [550, 198] width 9 height 8
radio input "true"
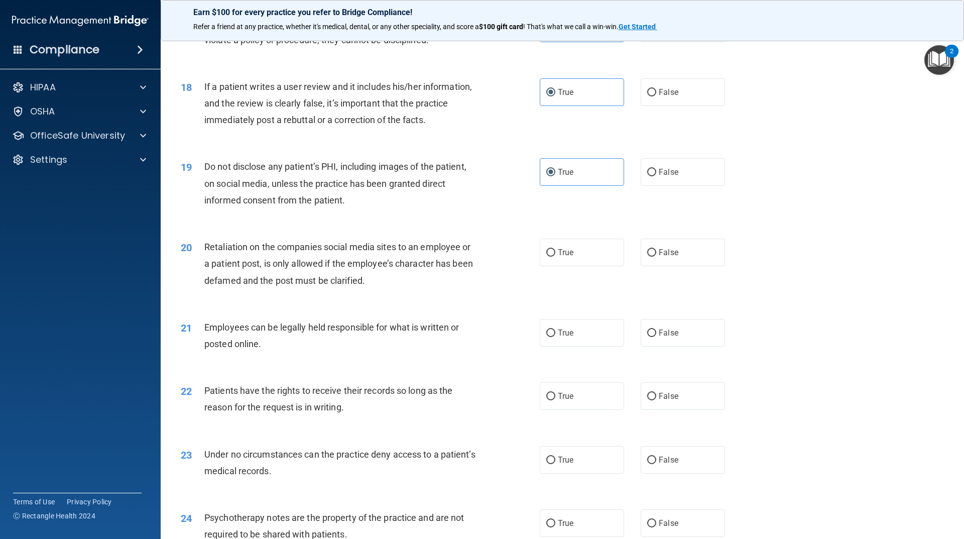
scroll to position [1405, 0]
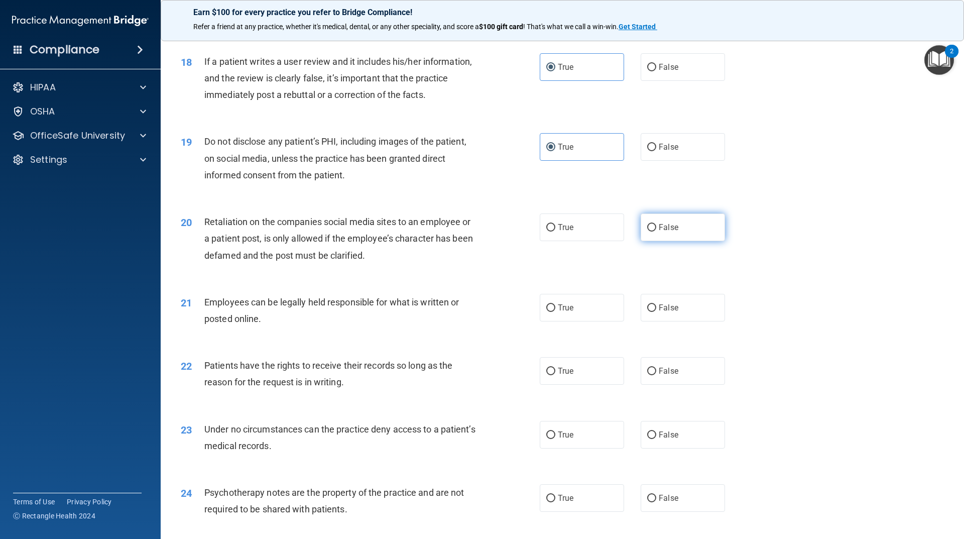
click at [654, 241] on label "False" at bounding box center [682, 227] width 84 height 28
click at [654, 231] on input "False" at bounding box center [651, 228] width 9 height 8
radio input "true"
click at [546, 439] on input "True" at bounding box center [550, 435] width 9 height 8
radio input "true"
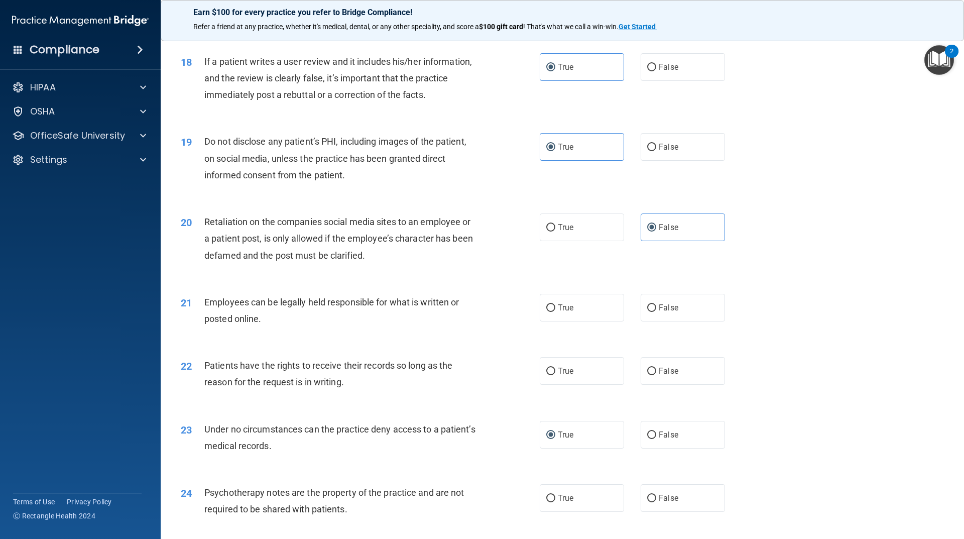
scroll to position [1456, 0]
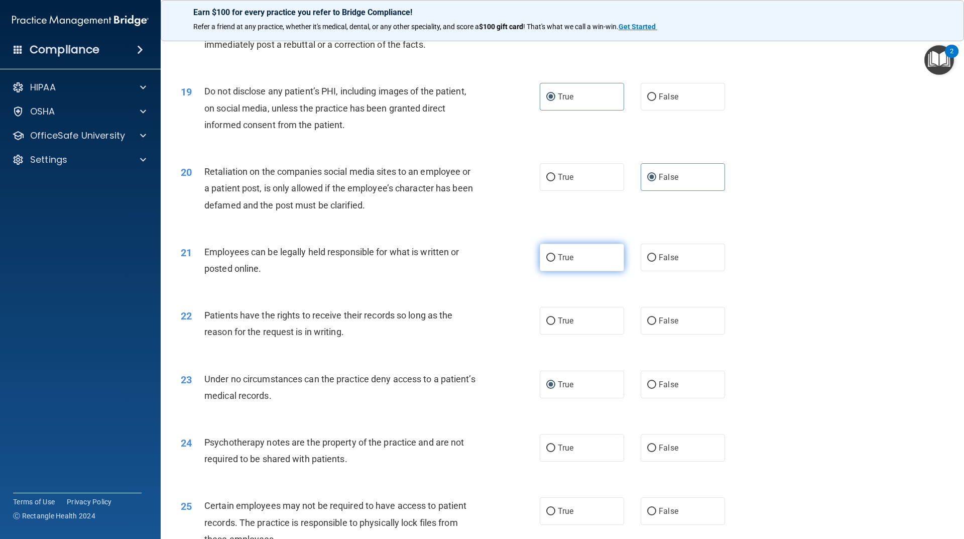
click at [597, 270] on label "True" at bounding box center [582, 257] width 84 height 28
click at [555, 261] on input "True" at bounding box center [550, 258] width 9 height 8
radio input "true"
click at [560, 325] on span "True" at bounding box center [566, 321] width 16 height 10
click at [555, 325] on input "True" at bounding box center [550, 321] width 9 height 8
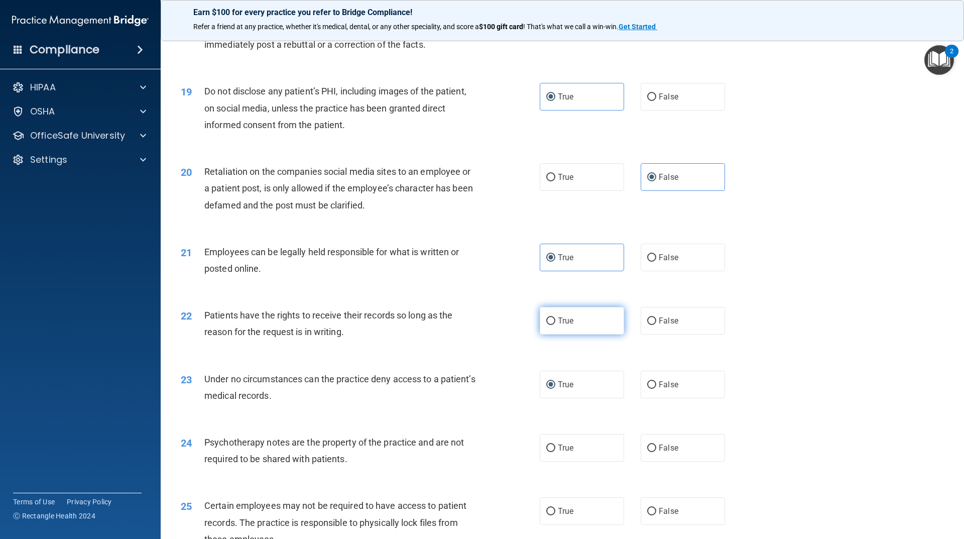
radio input "true"
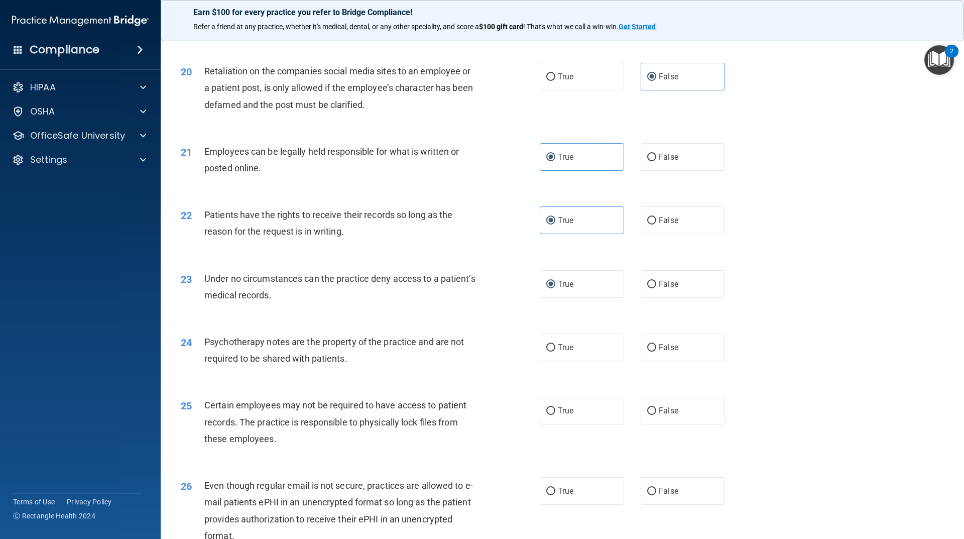
scroll to position [1606, 0]
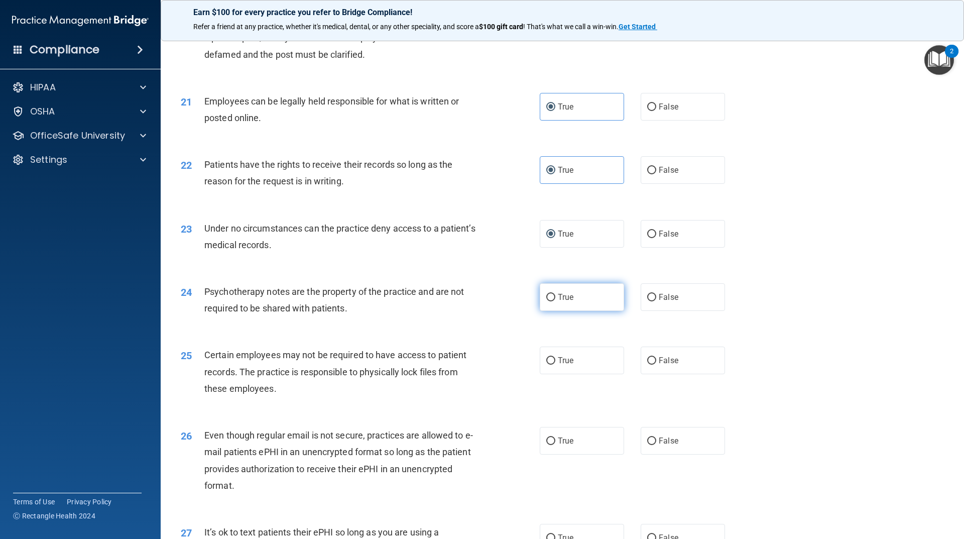
click at [549, 301] on input "True" at bounding box center [550, 298] width 9 height 8
radio input "true"
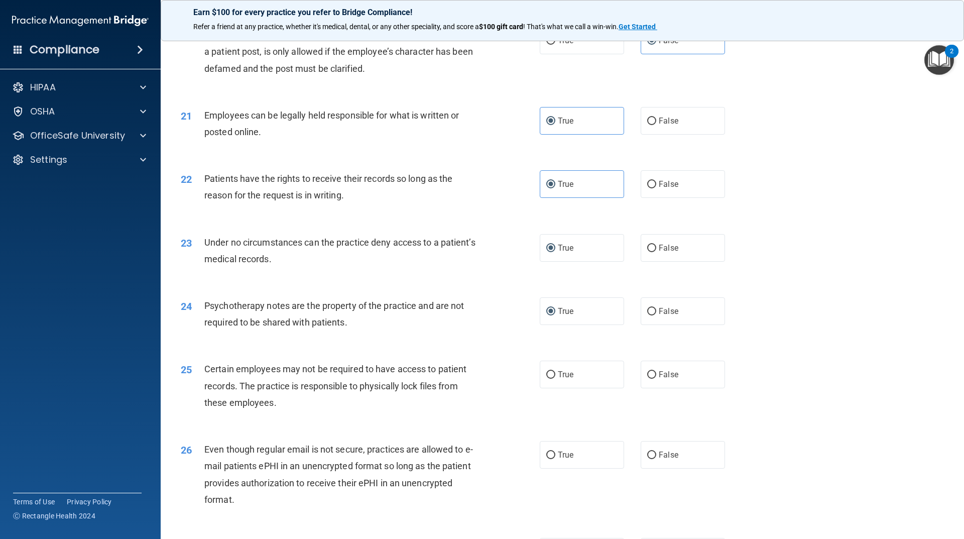
scroll to position [1656, 0]
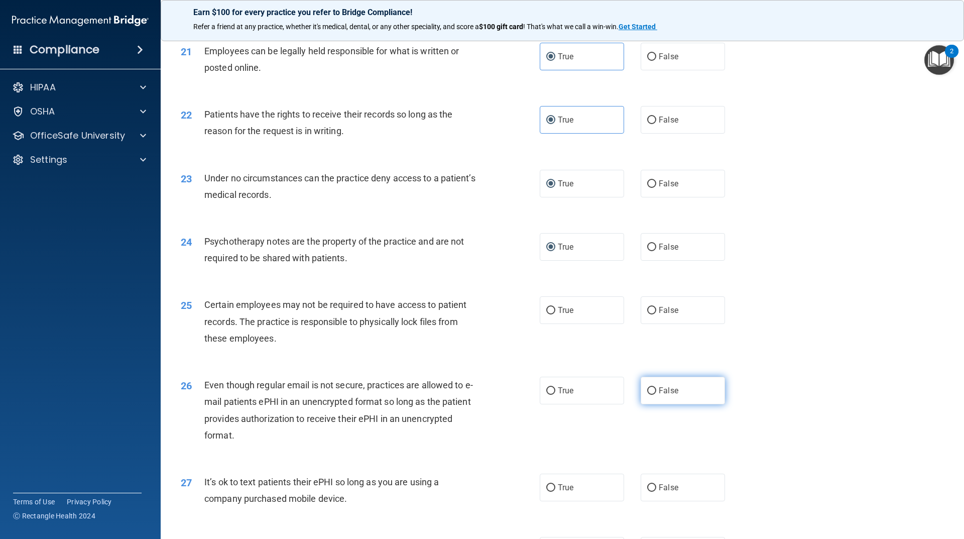
click at [646, 404] on label "False" at bounding box center [682, 390] width 84 height 28
click at [641, 403] on label "False" at bounding box center [682, 390] width 84 height 28
click at [647, 394] on input "False" at bounding box center [651, 391] width 9 height 8
radio input "true"
click at [585, 322] on label "True" at bounding box center [582, 310] width 84 height 28
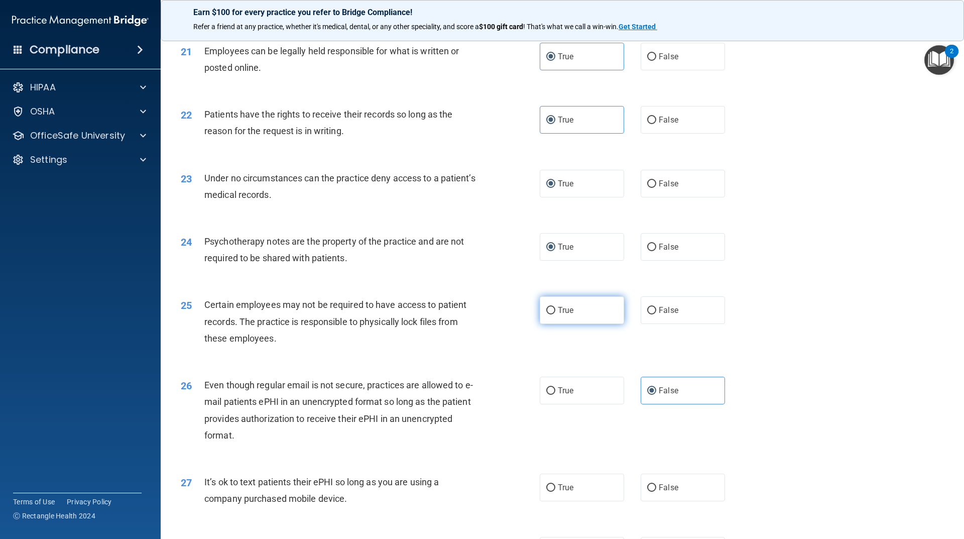
click at [555, 314] on input "True" at bounding box center [550, 311] width 9 height 8
radio input "true"
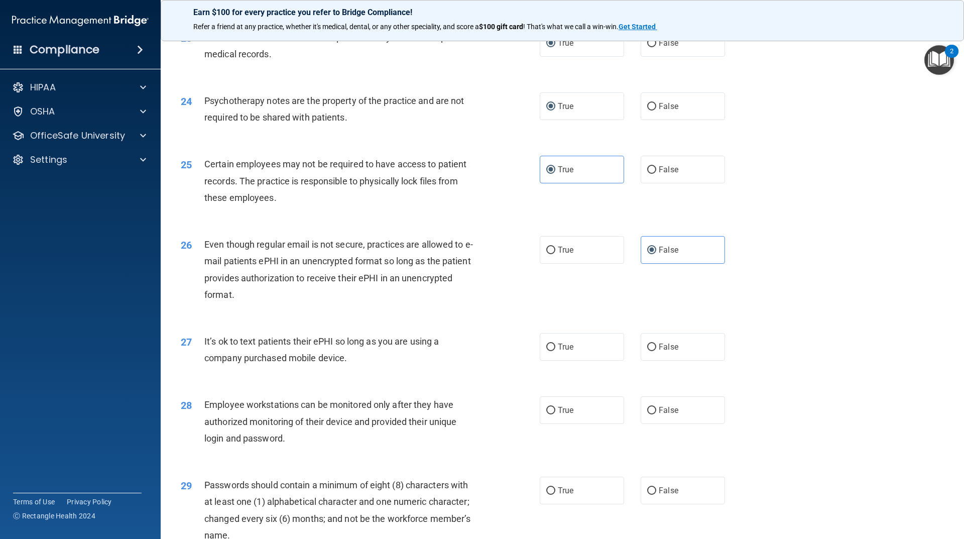
scroll to position [1857, 0]
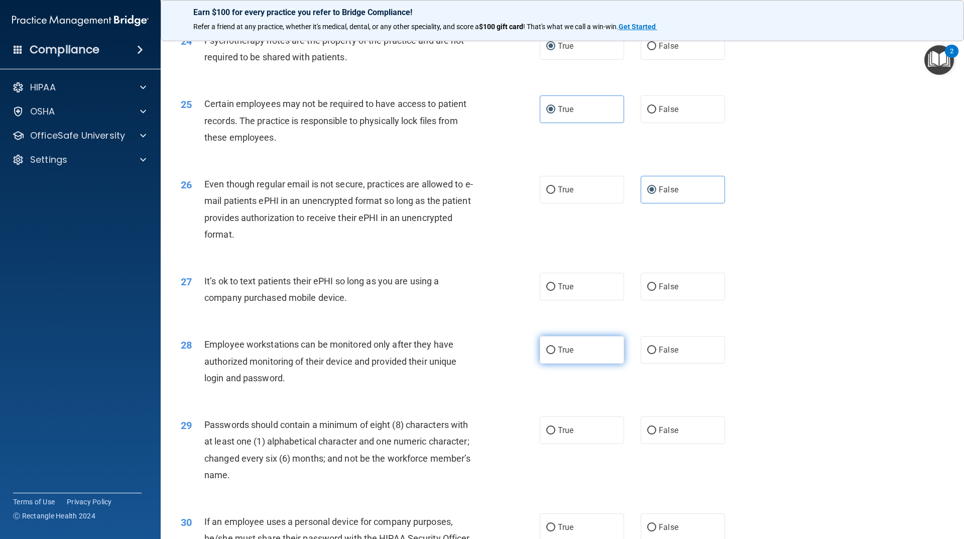
click at [566, 354] on span "True" at bounding box center [566, 350] width 16 height 10
click at [555, 354] on input "True" at bounding box center [550, 350] width 9 height 8
radio input "true"
click at [575, 300] on label "True" at bounding box center [582, 287] width 84 height 28
click at [555, 291] on input "True" at bounding box center [550, 287] width 9 height 8
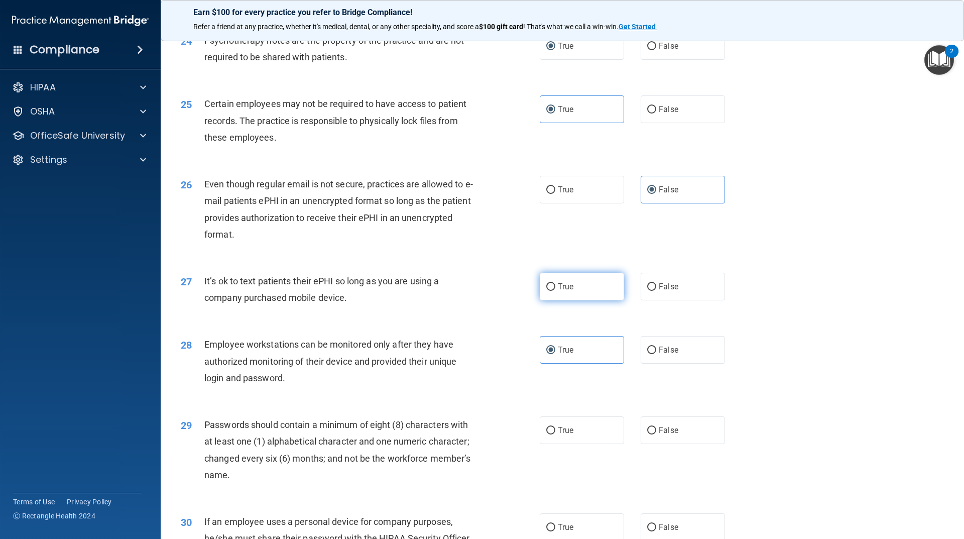
radio input "true"
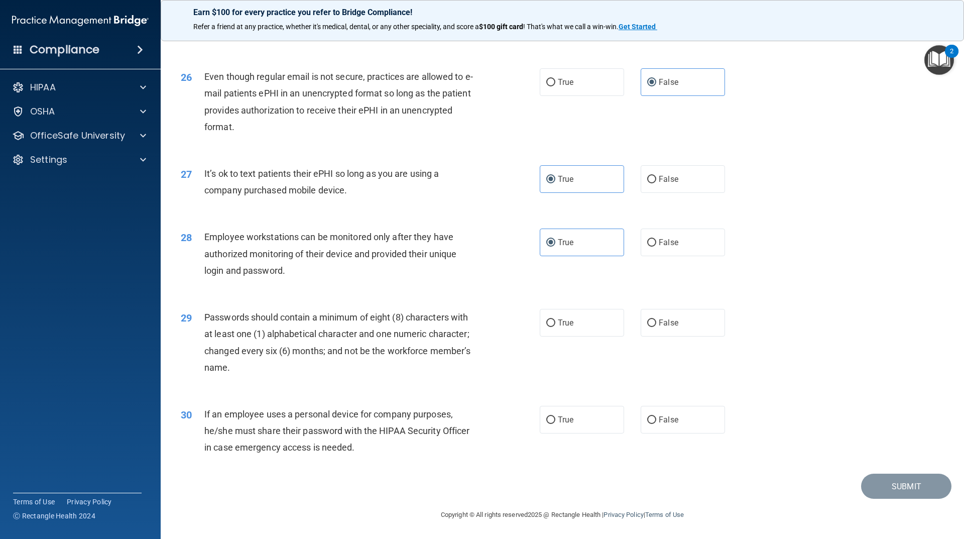
scroll to position [1981, 0]
click at [564, 433] on label "True" at bounding box center [582, 420] width 84 height 28
click at [555, 424] on input "True" at bounding box center [550, 420] width 9 height 8
radio input "true"
click at [582, 322] on label "True" at bounding box center [582, 323] width 84 height 28
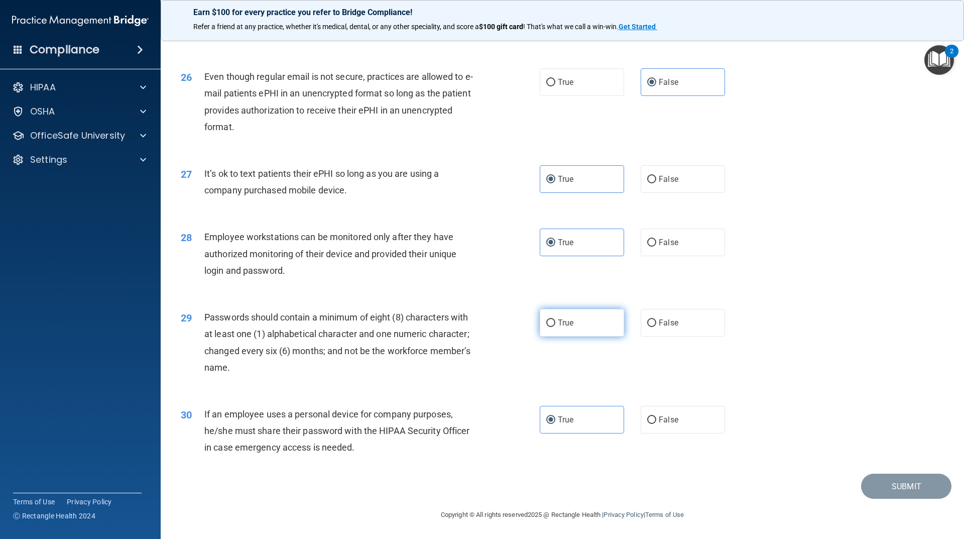
click at [555, 322] on input "True" at bounding box center [550, 323] width 9 height 8
radio input "true"
click at [895, 483] on button "Submit" at bounding box center [906, 486] width 90 height 26
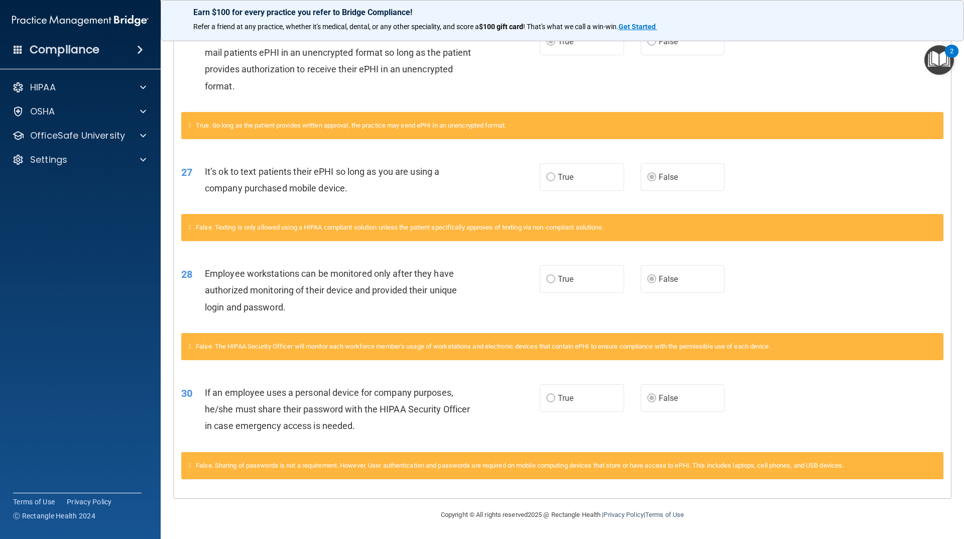
scroll to position [1306, 0]
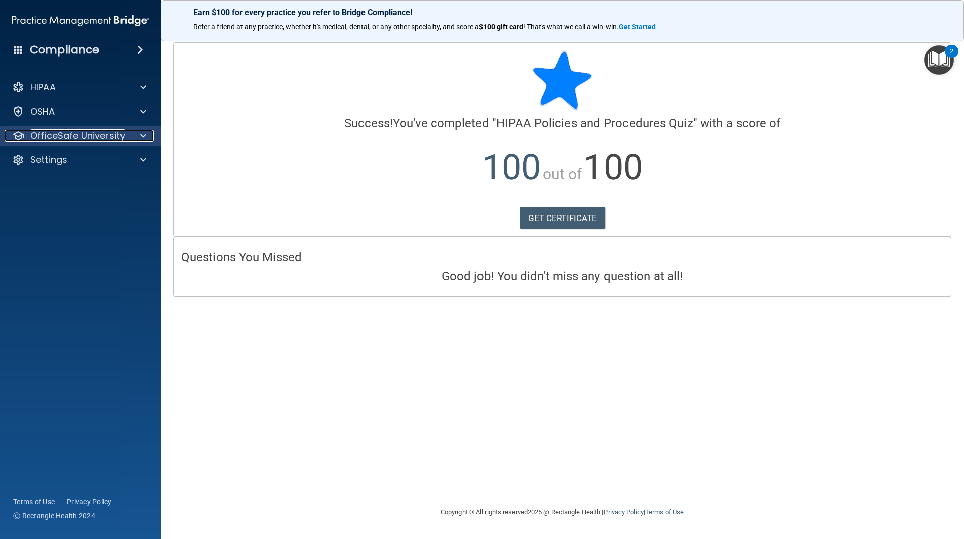
click at [91, 132] on p "OfficeSafe University" at bounding box center [77, 135] width 95 height 12
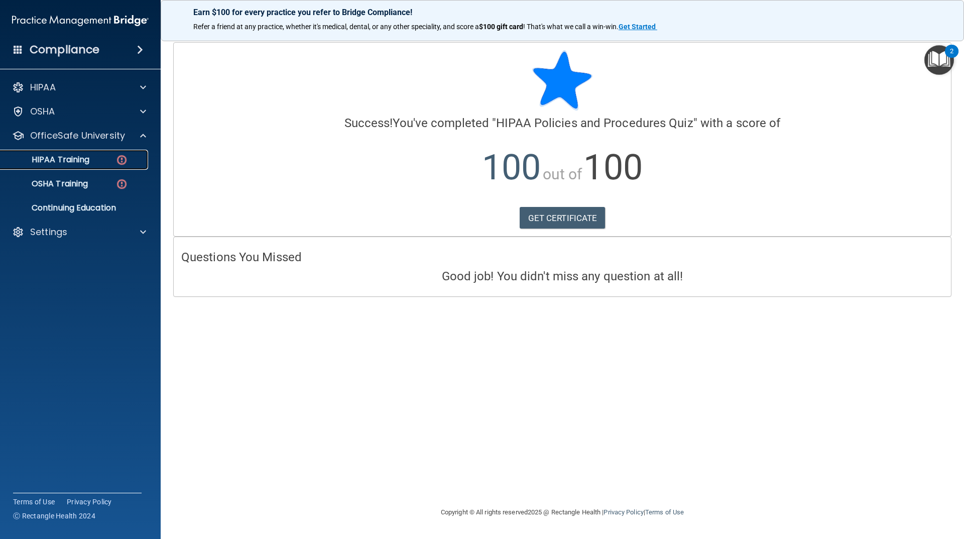
click at [77, 159] on p "HIPAA Training" at bounding box center [48, 160] width 83 height 10
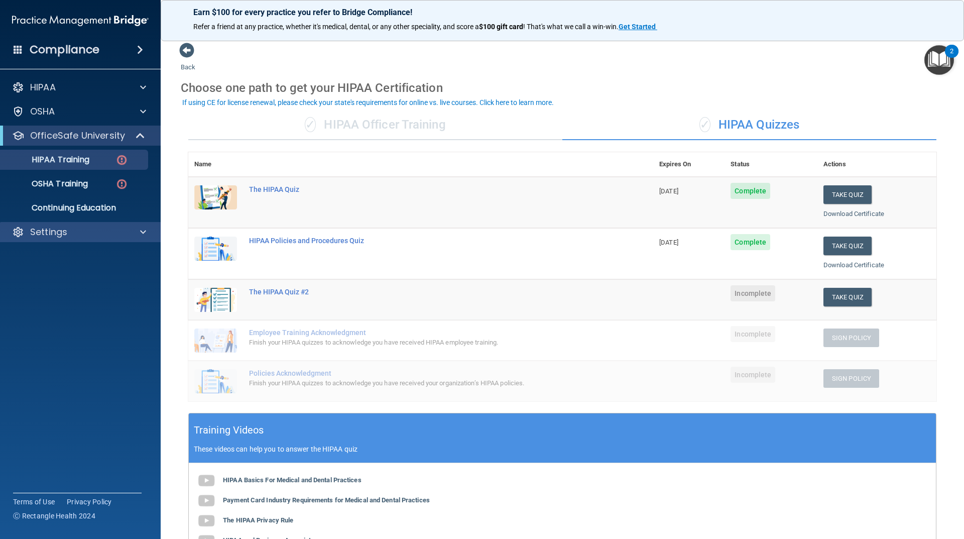
click at [44, 223] on div "Settings" at bounding box center [80, 232] width 161 height 20
click at [50, 231] on p "Settings" at bounding box center [48, 232] width 37 height 12
click at [58, 261] on p "My Account" at bounding box center [75, 256] width 137 height 10
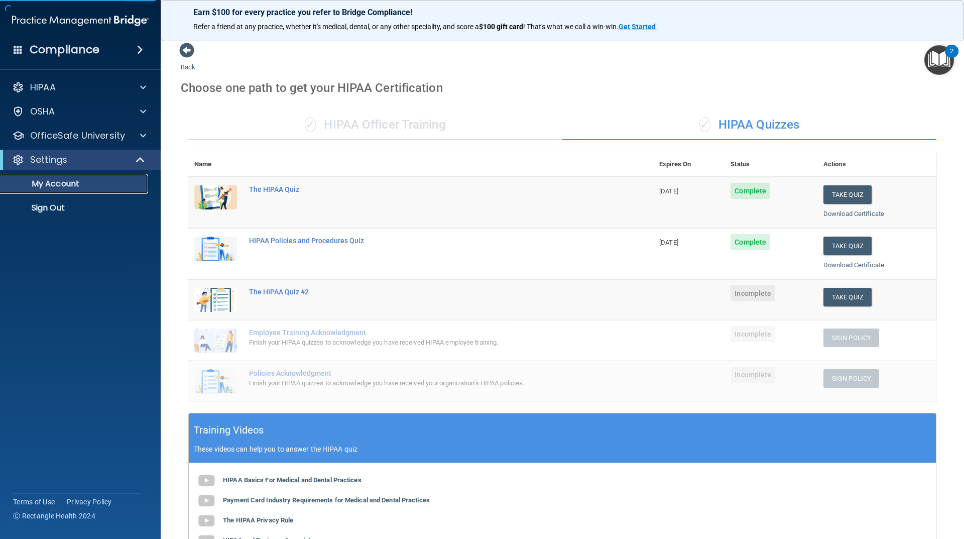
click at [74, 180] on p "My Account" at bounding box center [75, 184] width 137 height 10
